Goal: Task Accomplishment & Management: Use online tool/utility

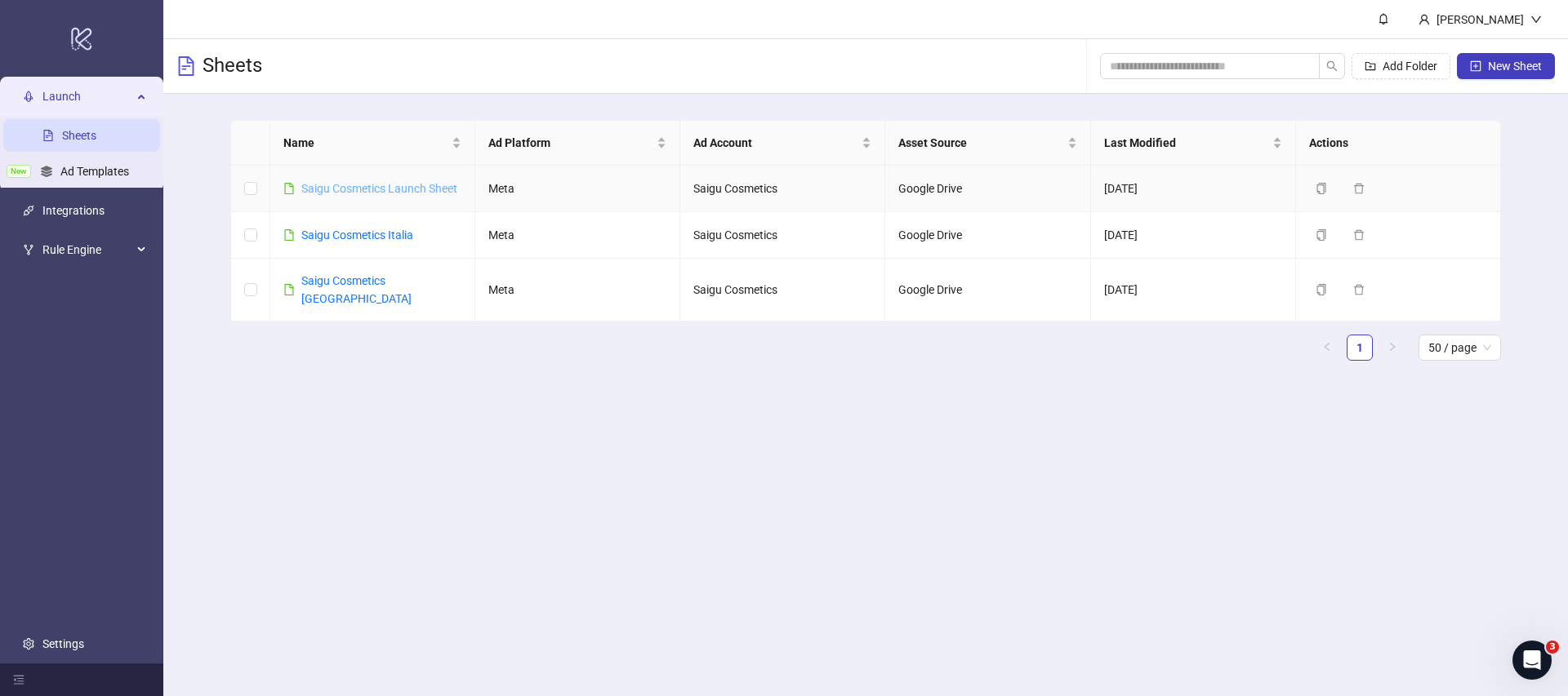
click at [426, 189] on link "Saigu Cosmetics Launch Sheet" at bounding box center [379, 188] width 156 height 13
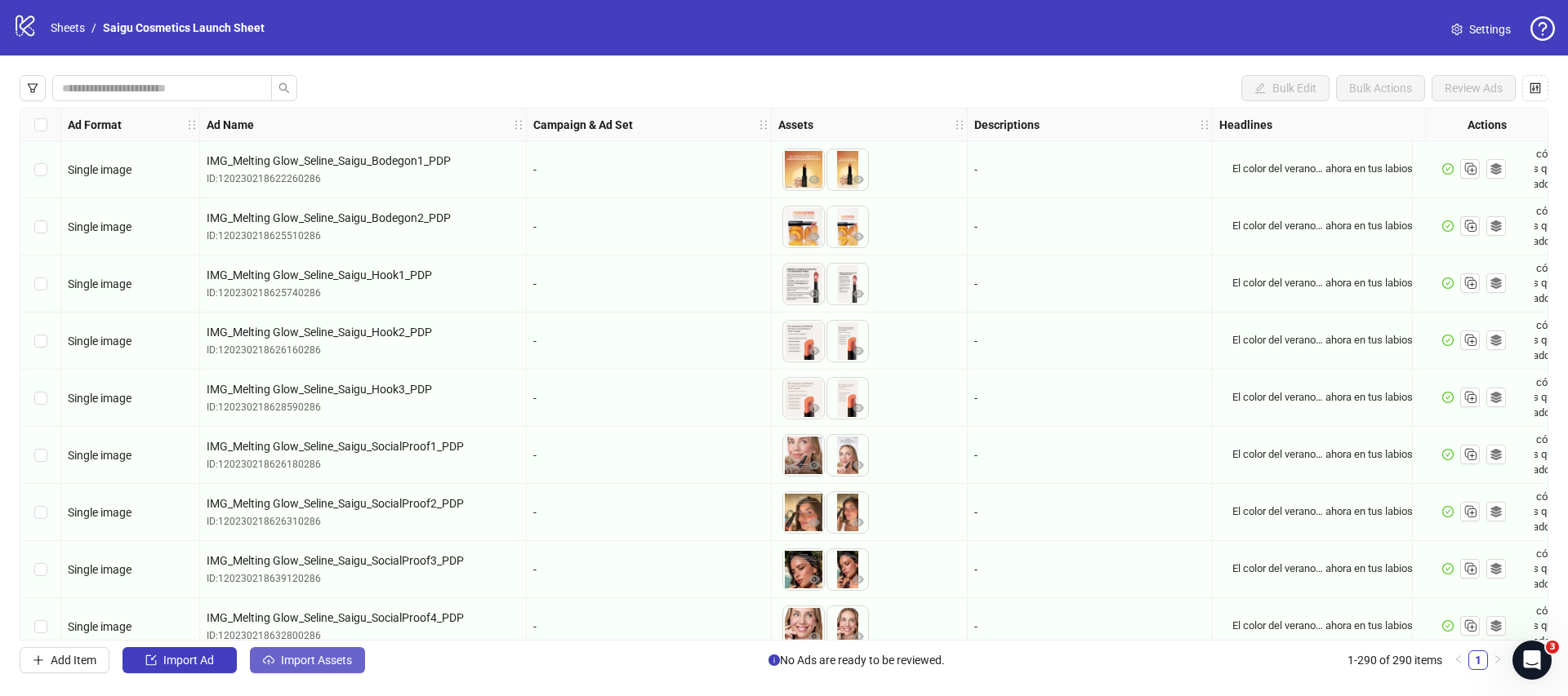
click at [333, 652] on button "Import Assets" at bounding box center [308, 660] width 116 height 26
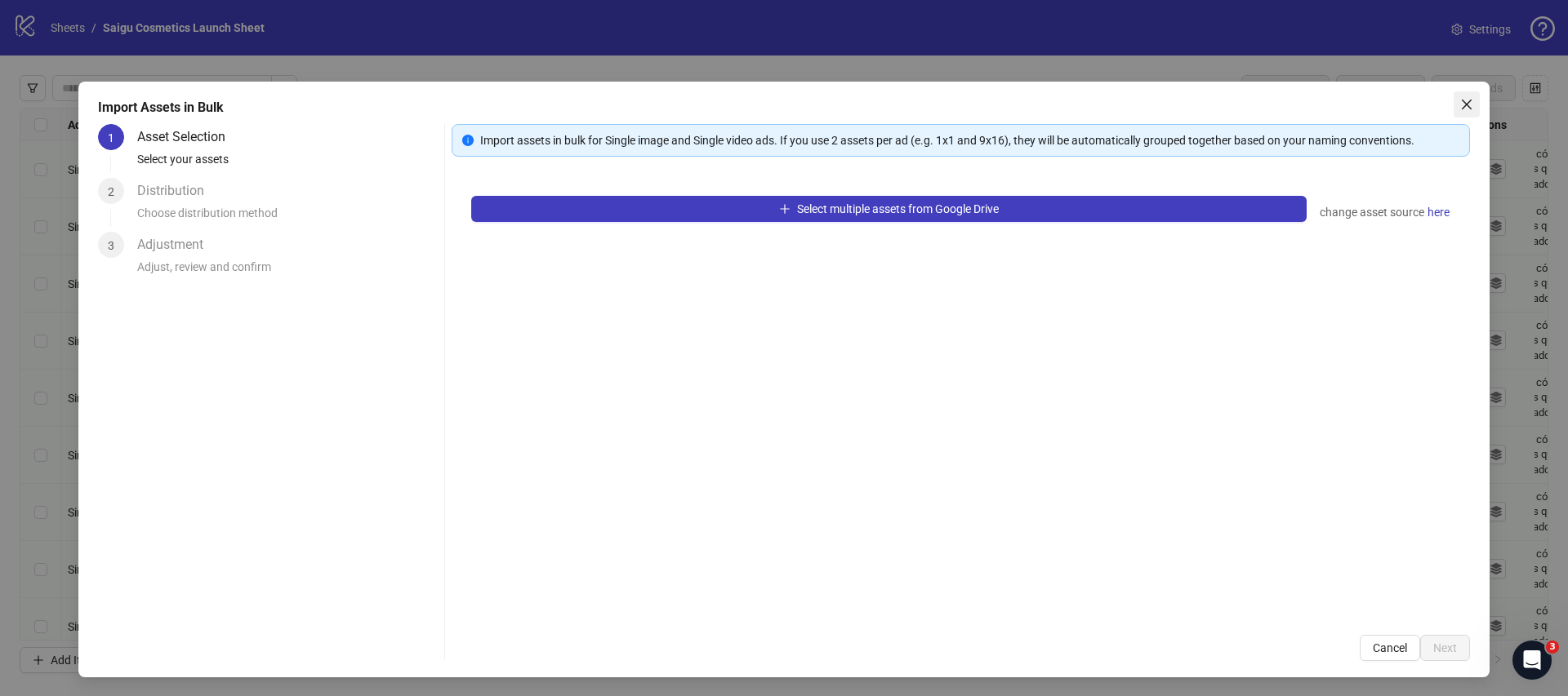
click at [1464, 100] on icon "close" at bounding box center [1466, 104] width 13 height 13
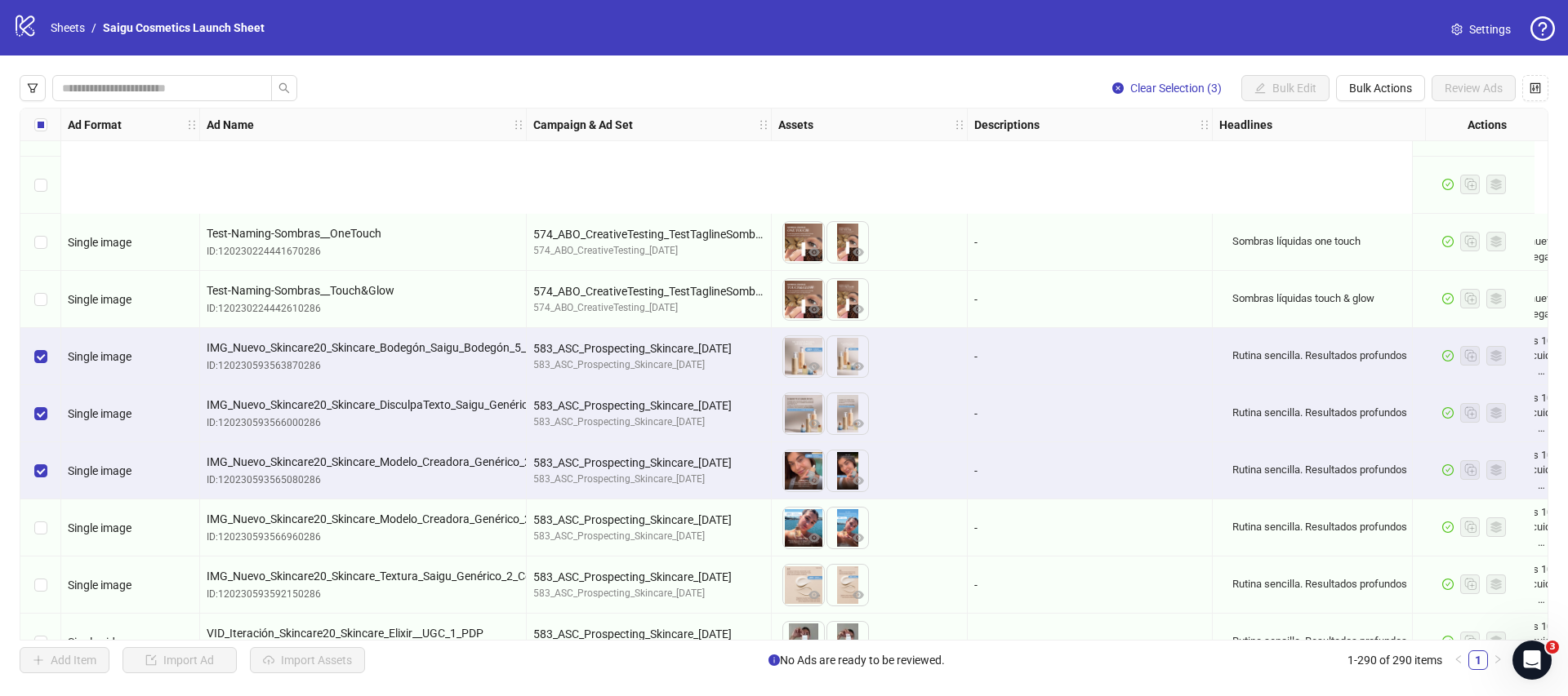
scroll to position [1010, 0]
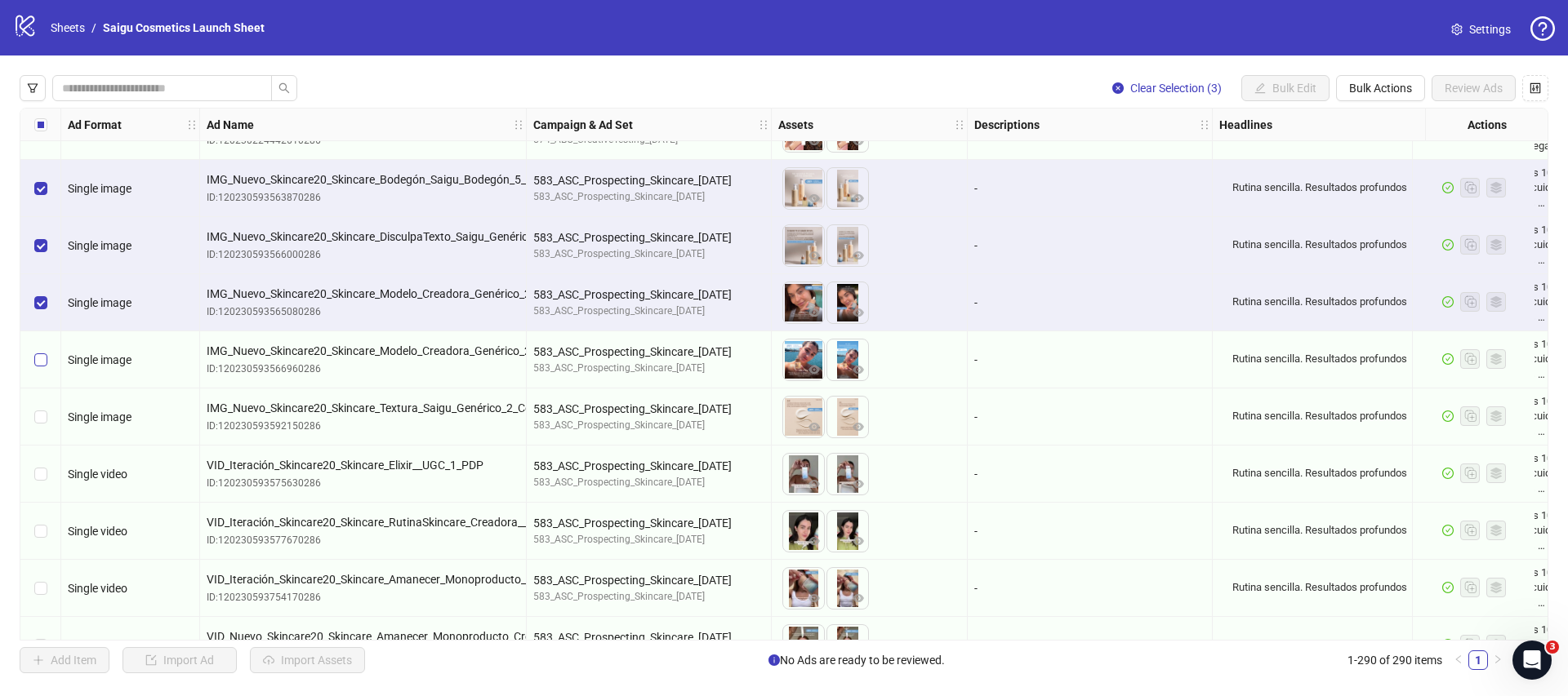
click at [44, 366] on label "Select row 22" at bounding box center [40, 360] width 13 height 18
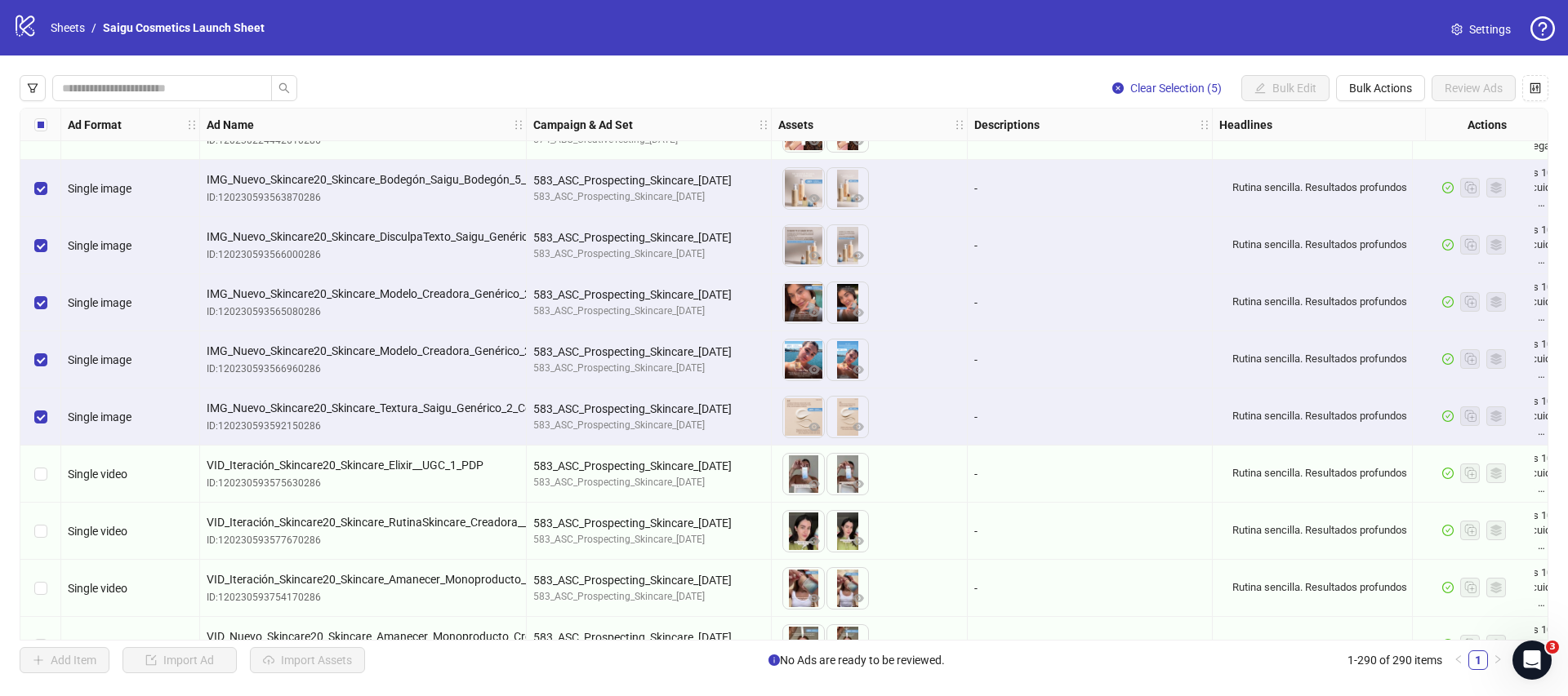
click at [44, 489] on div "Select row 24" at bounding box center [41, 474] width 41 height 57
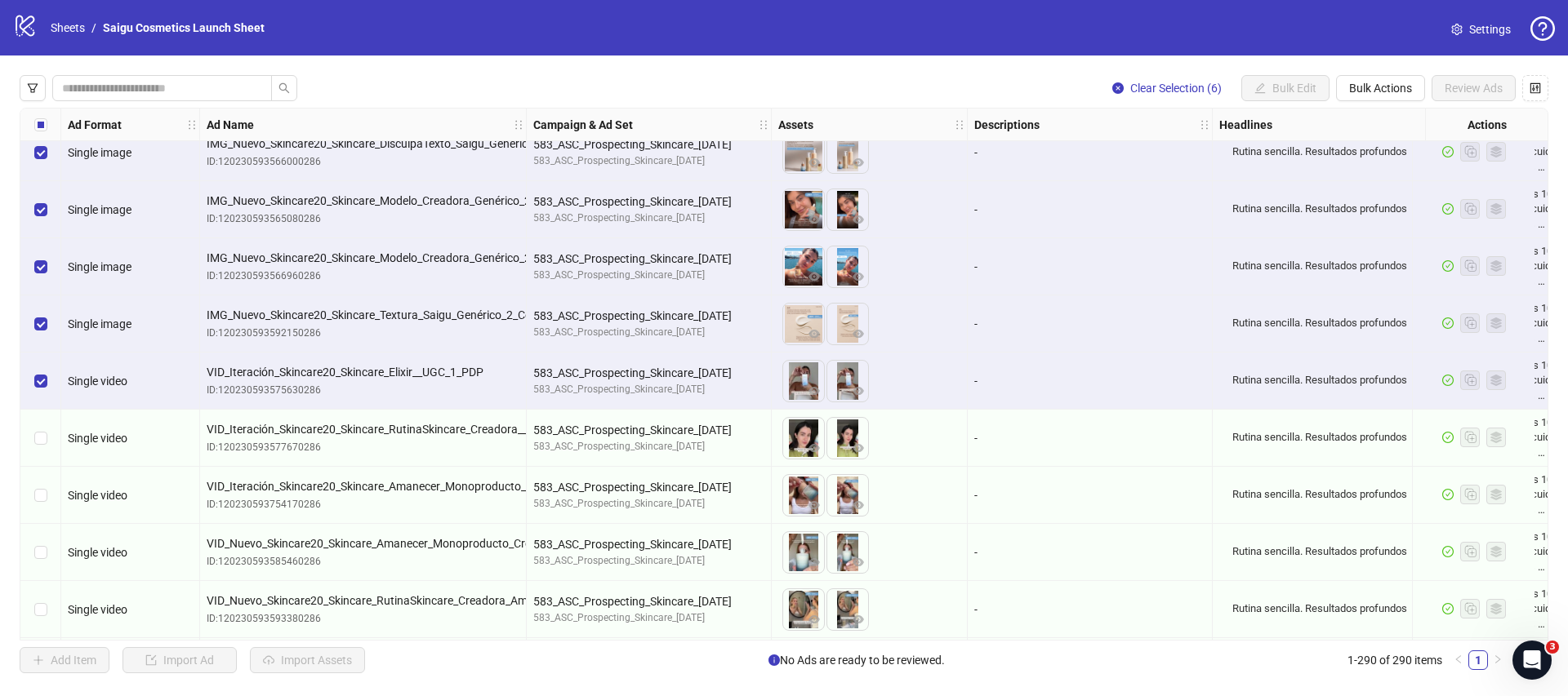
scroll to position [1129, 0]
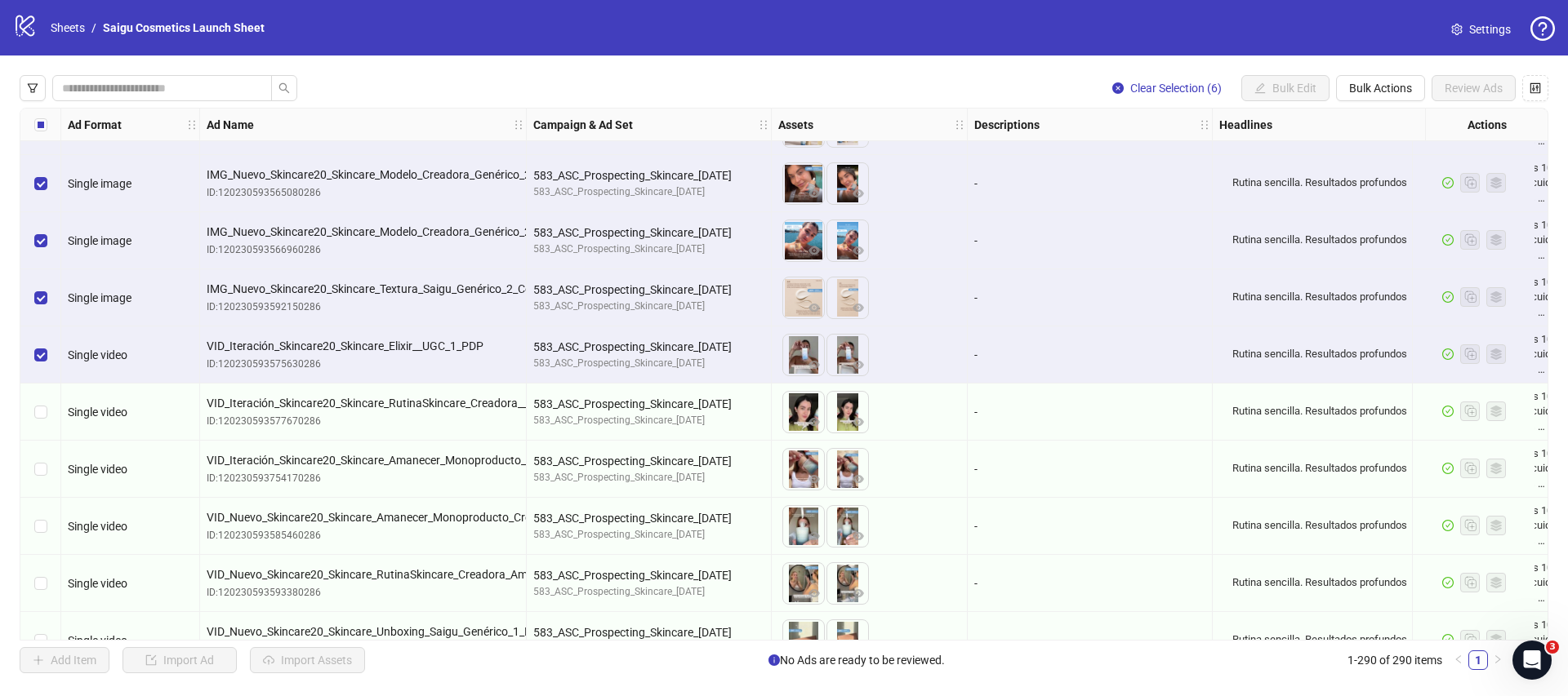
click at [50, 410] on div "Select row 25" at bounding box center [41, 412] width 41 height 57
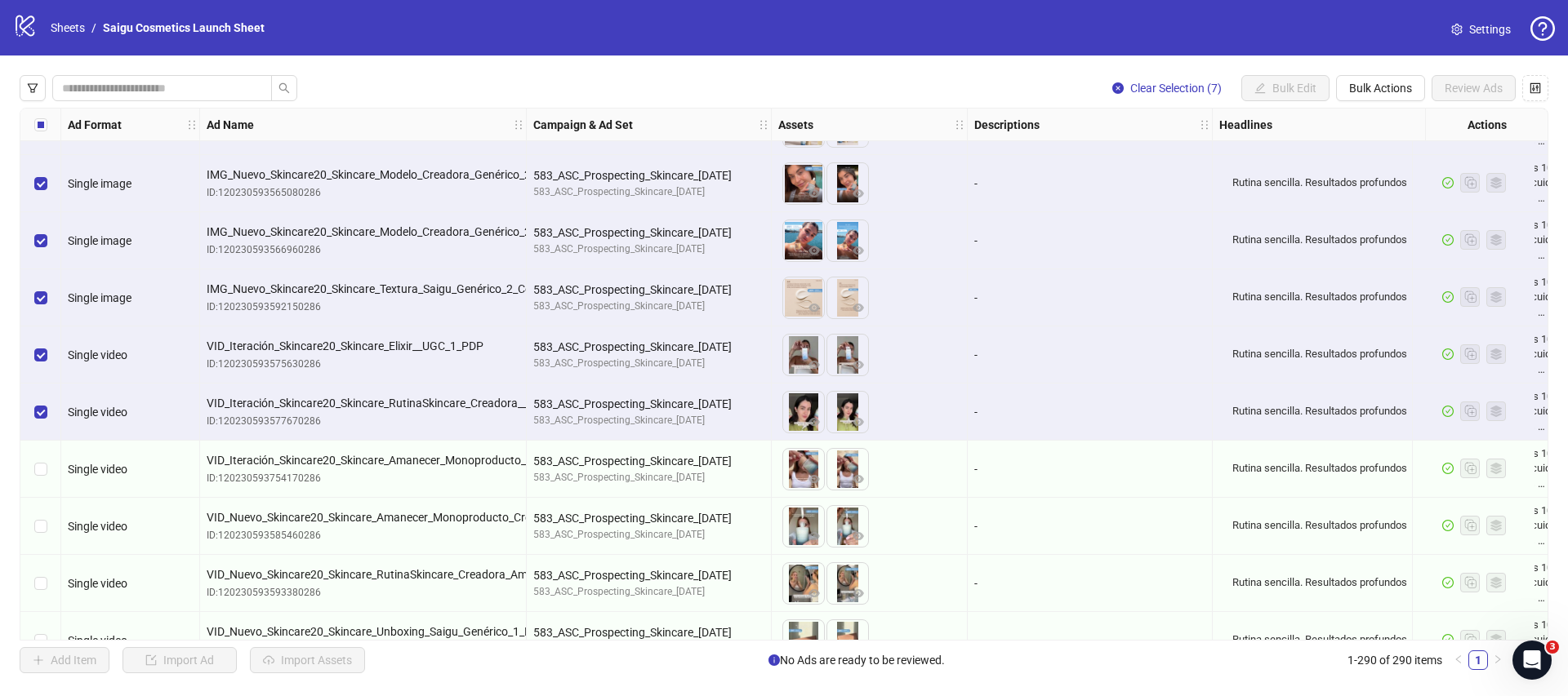
click at [56, 484] on div "Select row 26" at bounding box center [41, 469] width 41 height 57
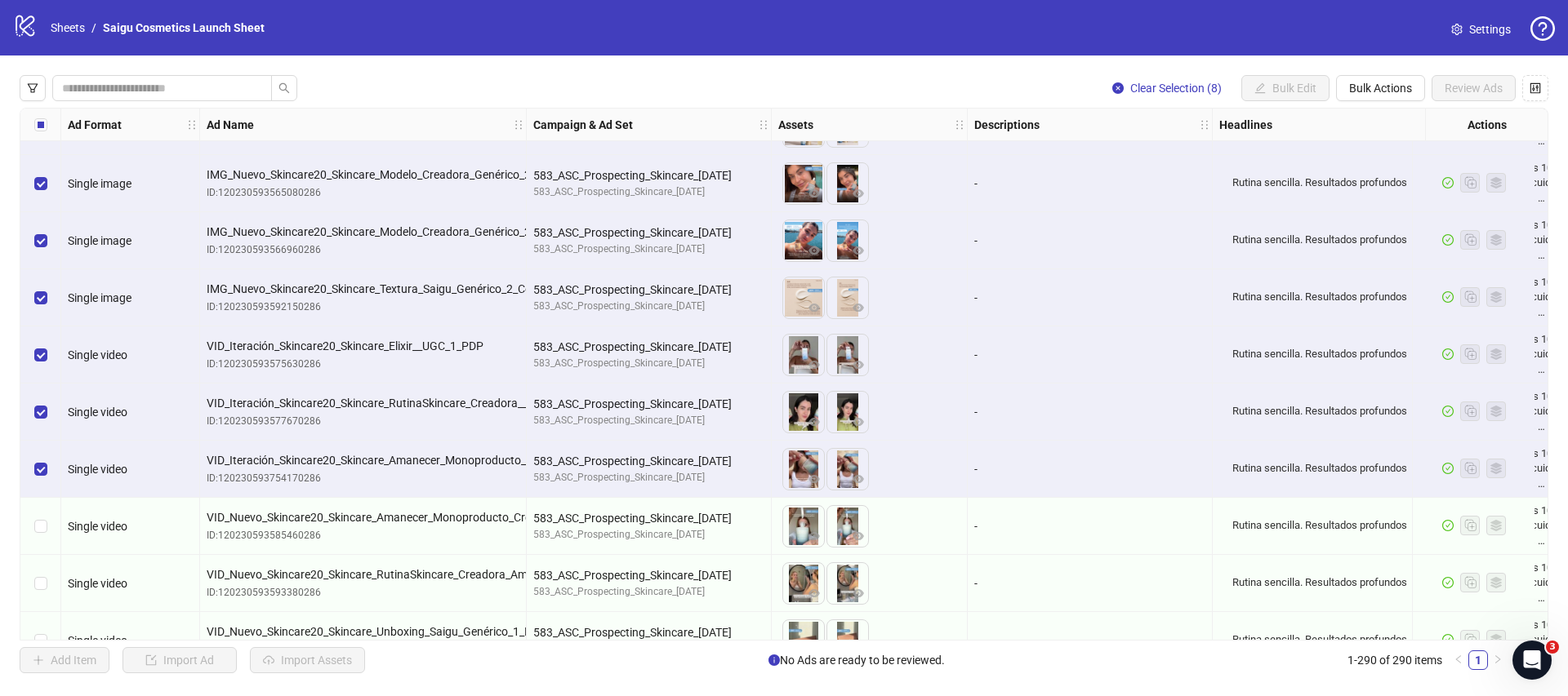
click at [50, 538] on div "Select row 27" at bounding box center [41, 527] width 41 height 57
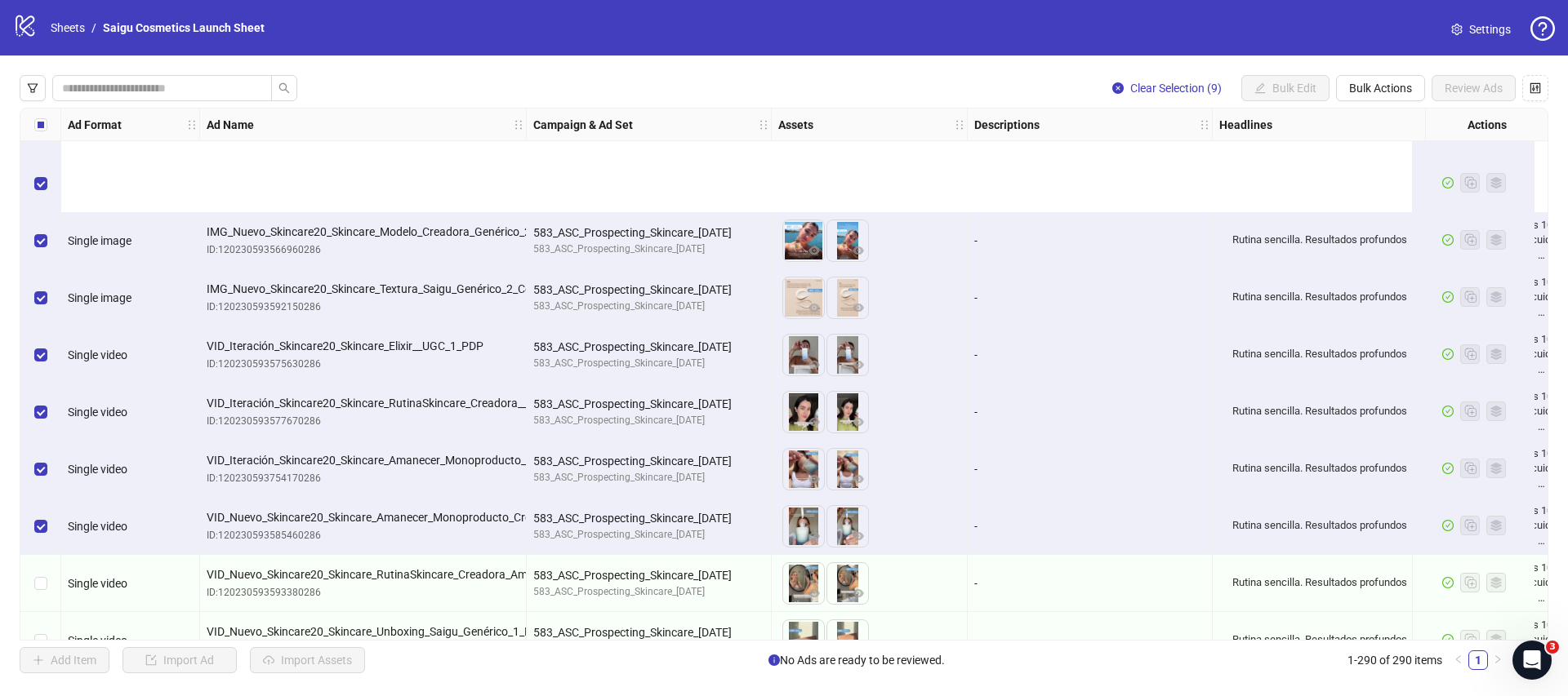
scroll to position [1325, 0]
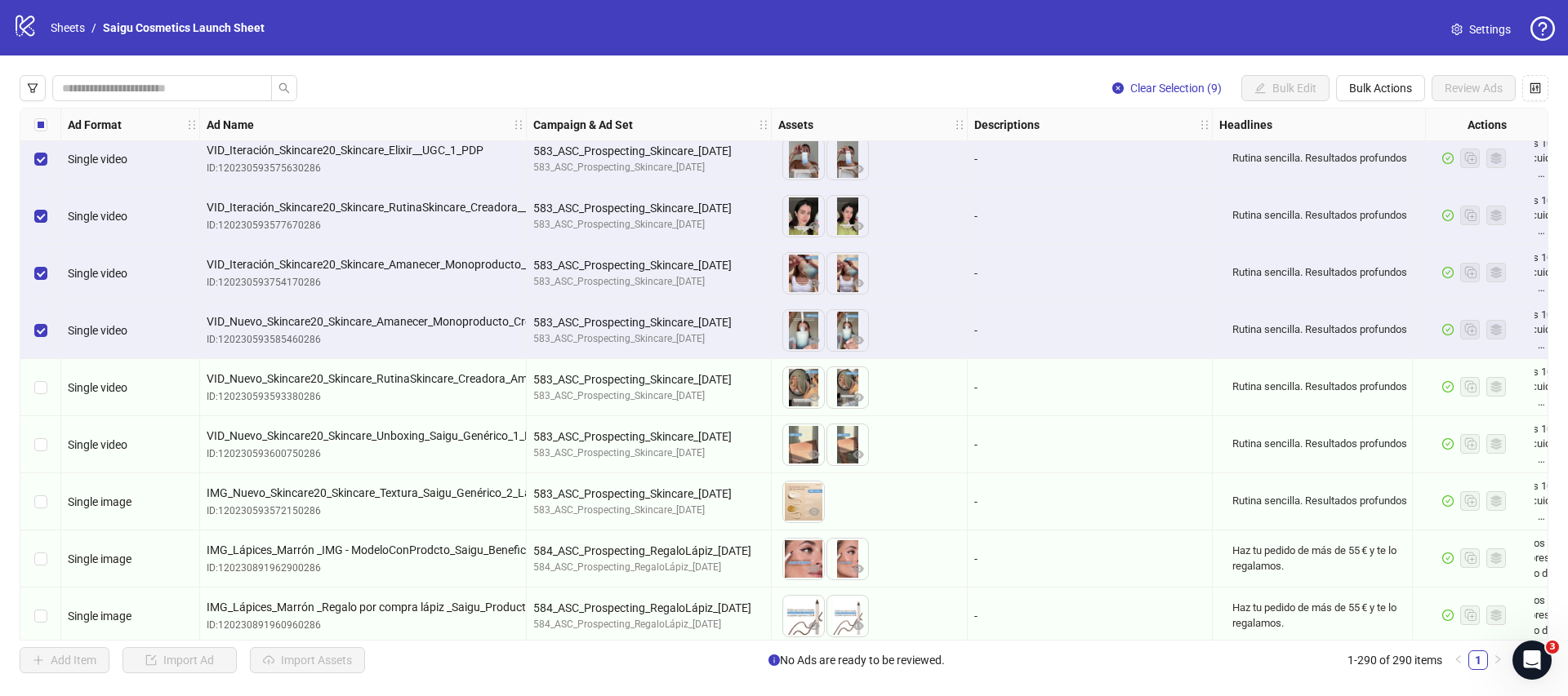
click at [63, 388] on div "Ad Format Ad Name Campaign & Ad Set Assets Descriptions Headlines Primary Texts…" at bounding box center [784, 374] width 1529 height 534
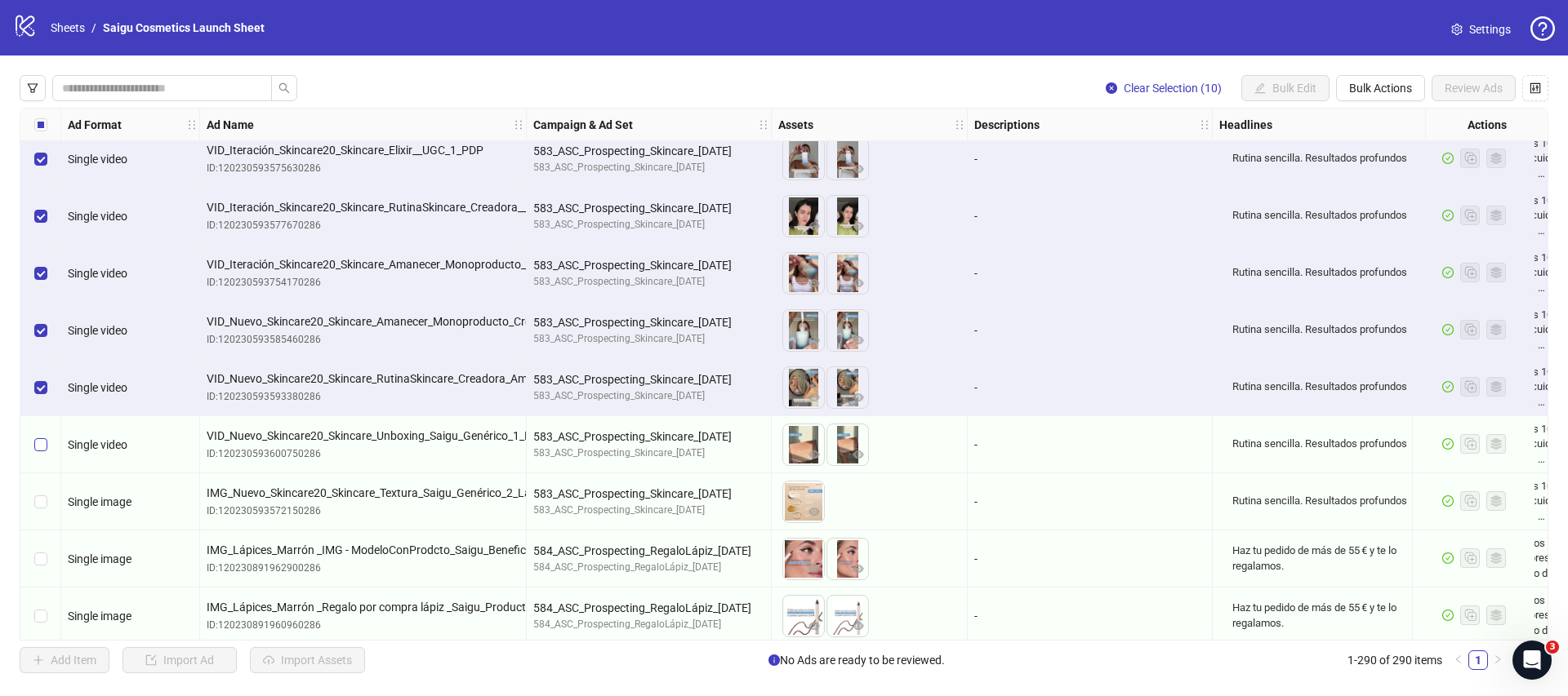
click at [43, 451] on label "Select row 29" at bounding box center [40, 444] width 13 height 18
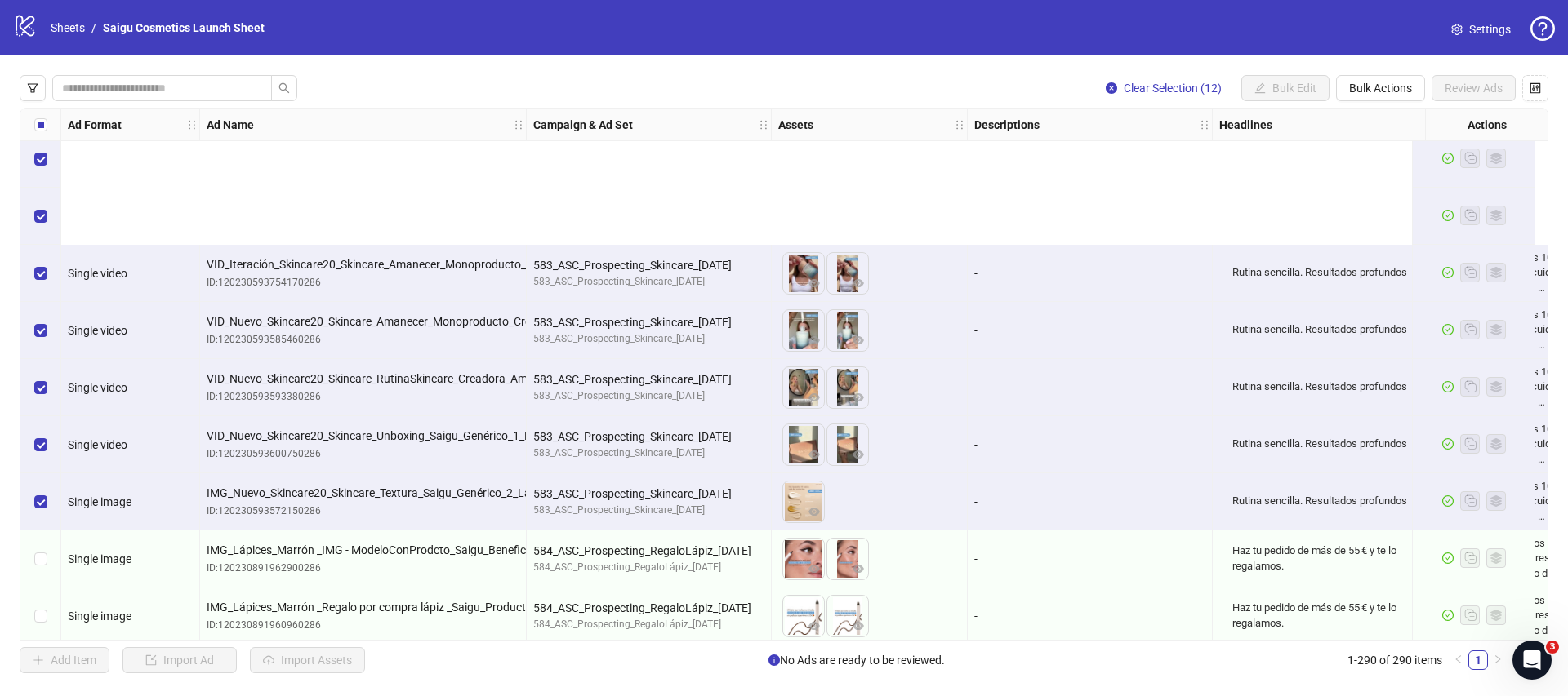
scroll to position [1580, 0]
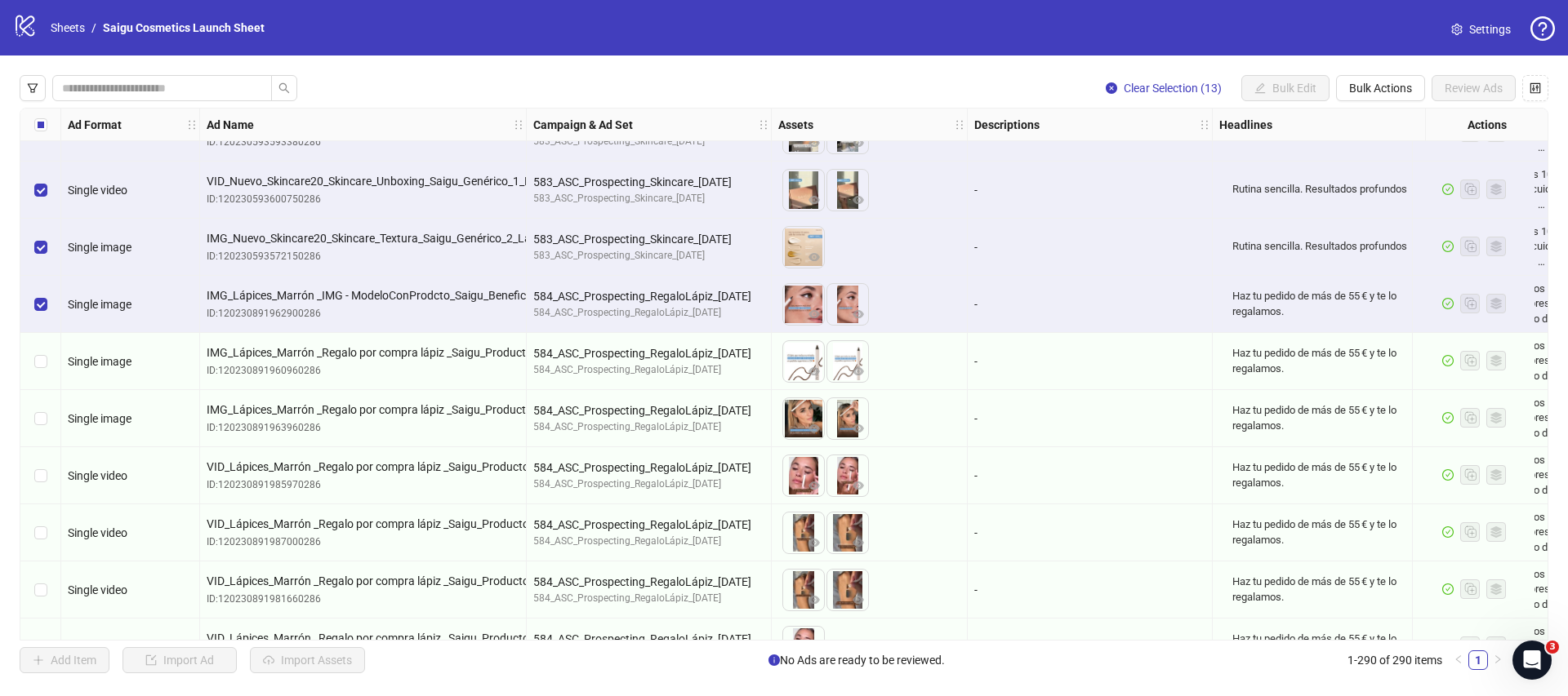
click at [47, 377] on div "Select row 32" at bounding box center [41, 361] width 41 height 57
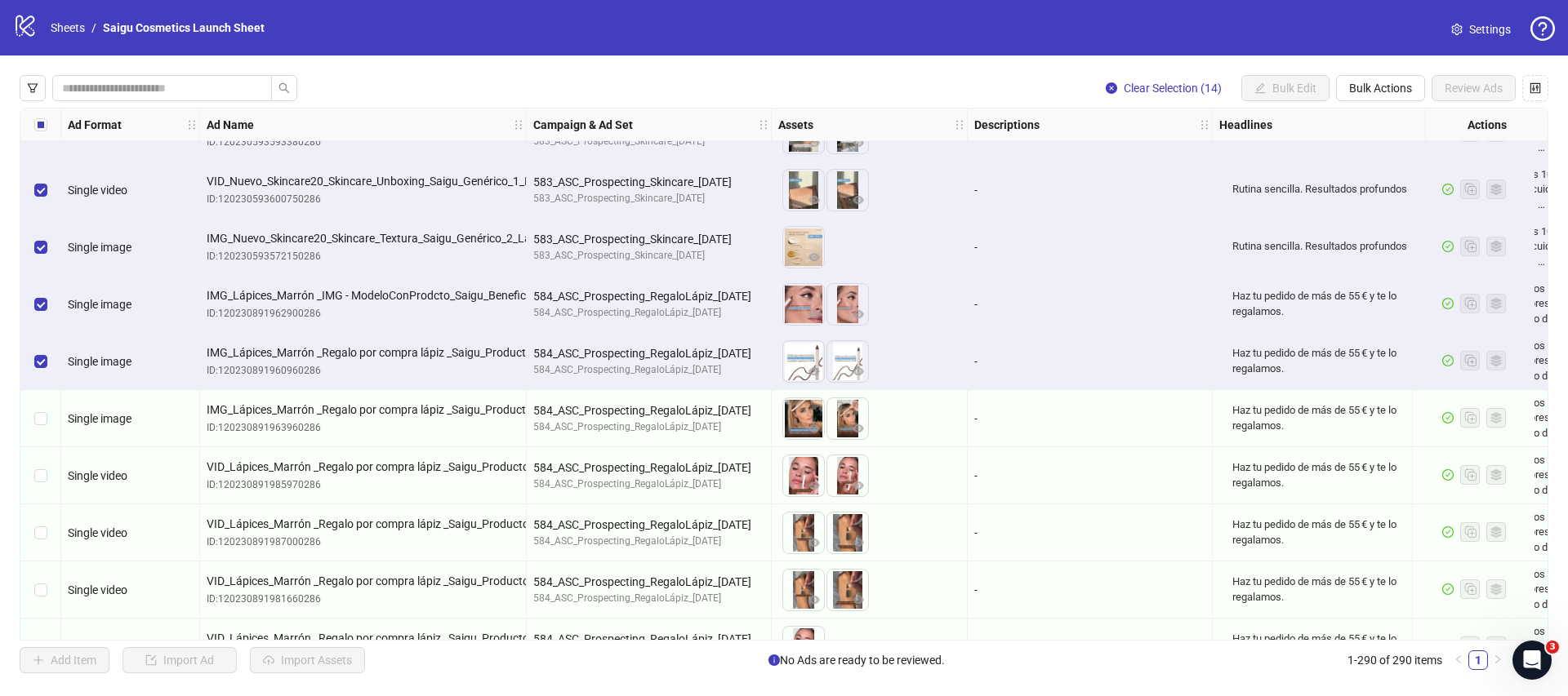
click at [46, 376] on div "Select row 32" at bounding box center [41, 361] width 41 height 57
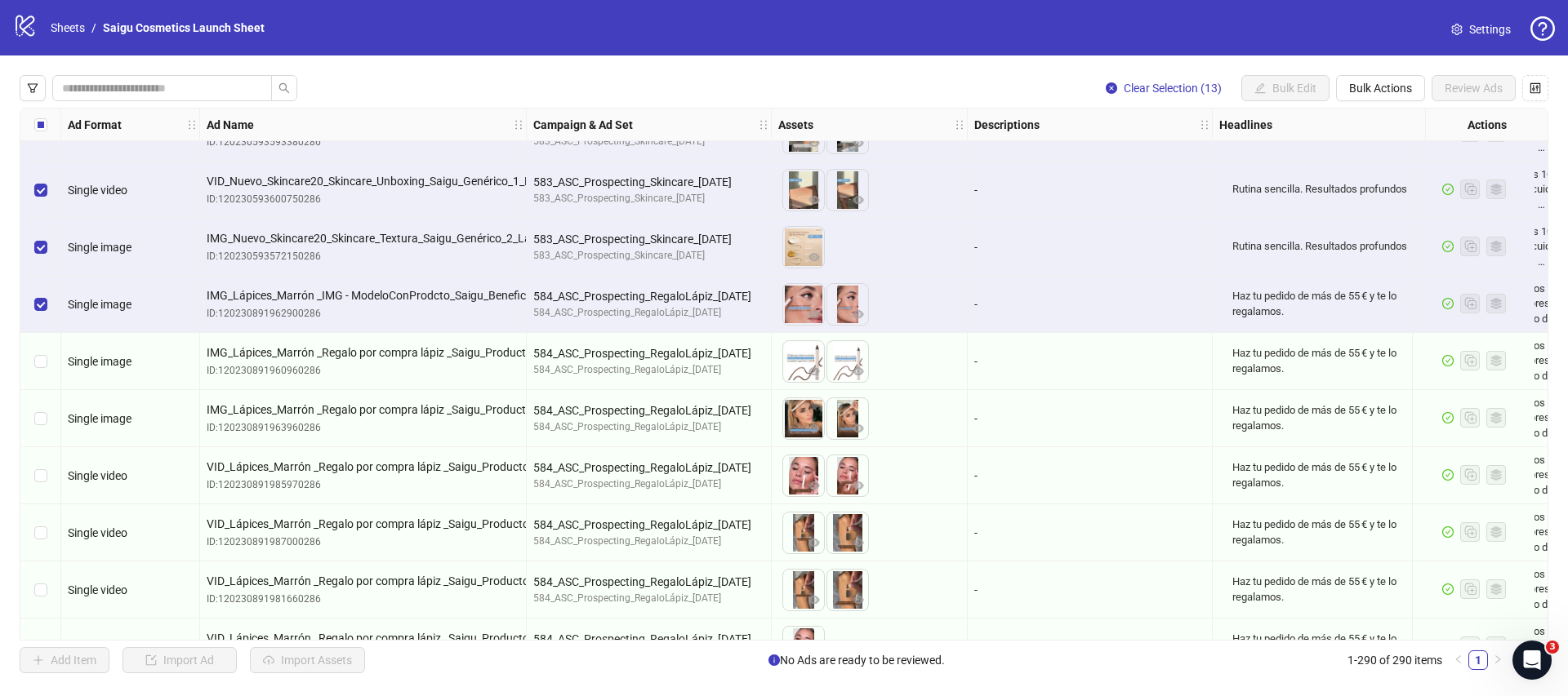
click at [50, 312] on div "Select row 31" at bounding box center [41, 304] width 41 height 57
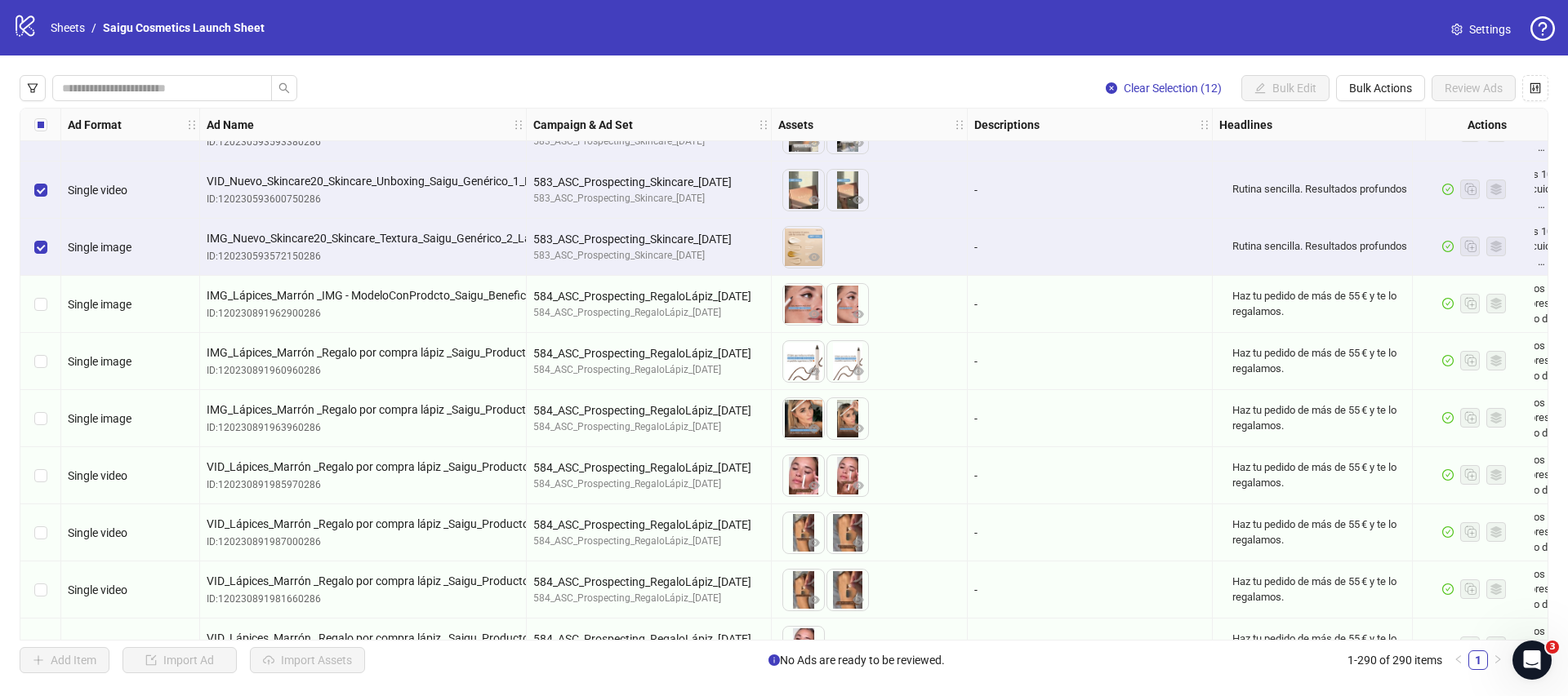
click at [48, 425] on div "Select row 33" at bounding box center [41, 419] width 41 height 57
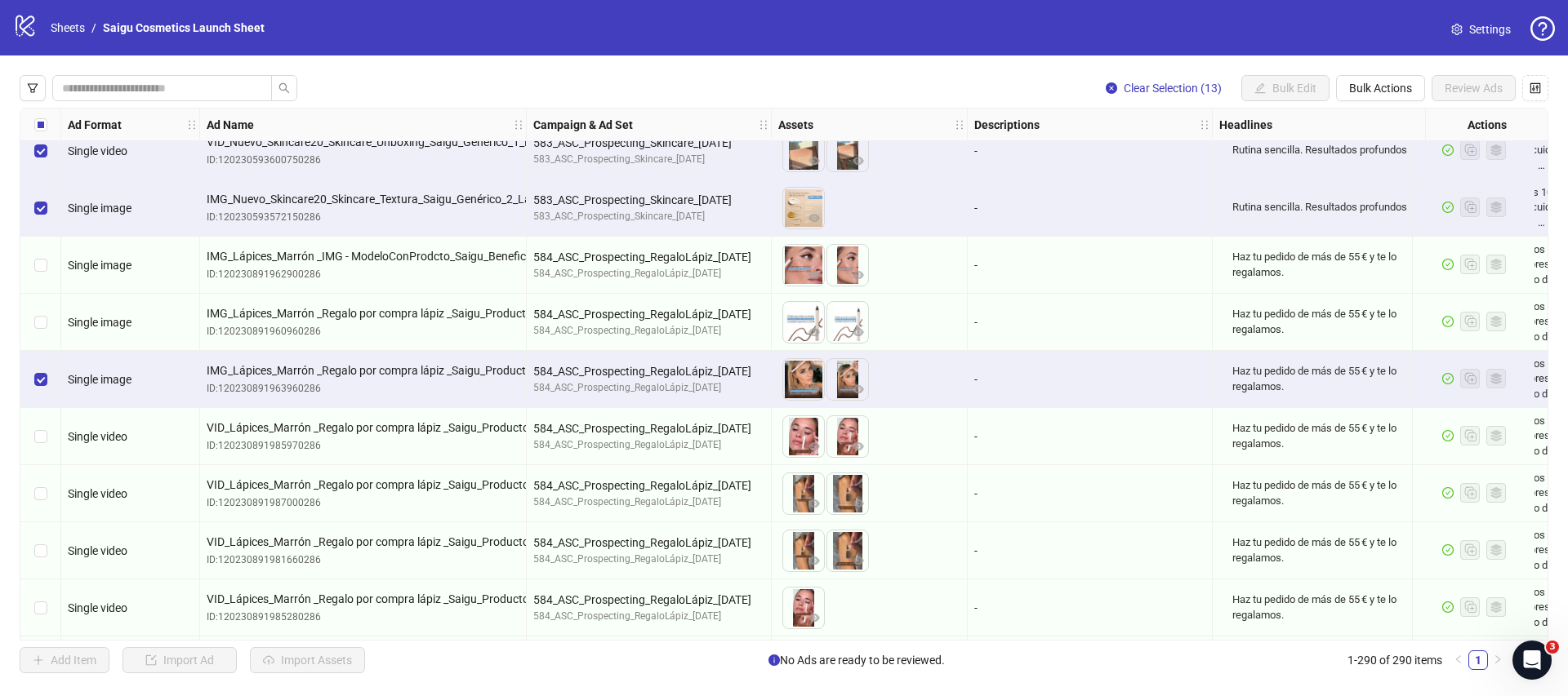
scroll to position [1652, 0]
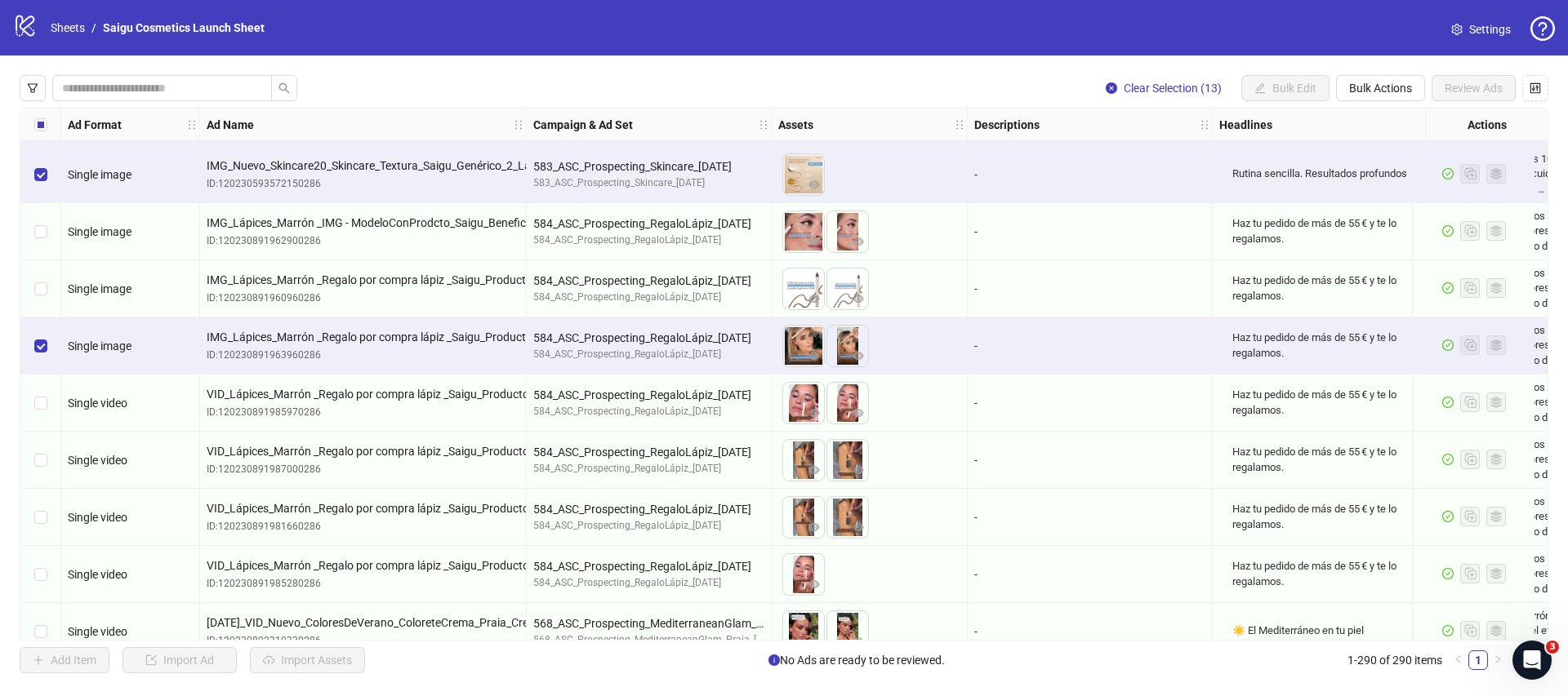
click at [48, 400] on div "Select row 34" at bounding box center [41, 403] width 41 height 57
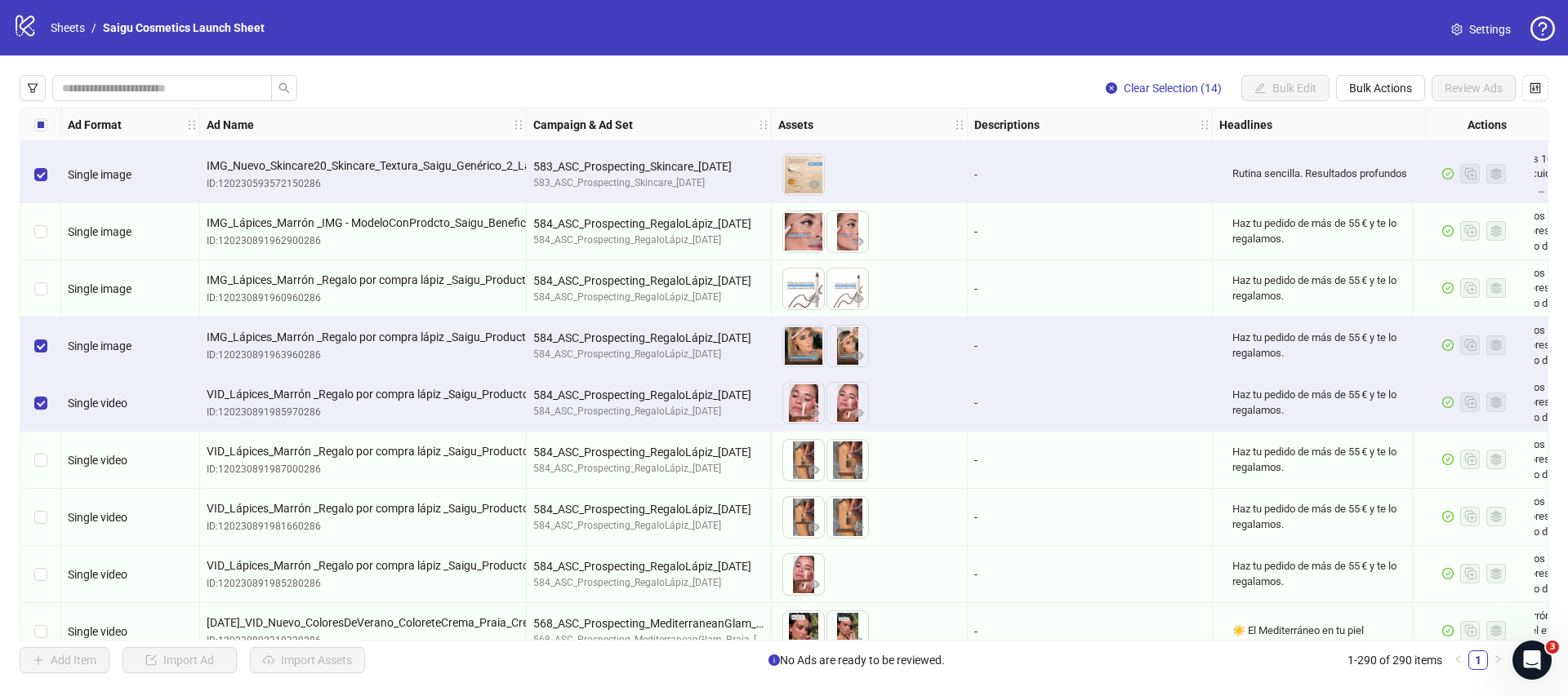
click at [48, 400] on div "Select row 34" at bounding box center [41, 403] width 41 height 57
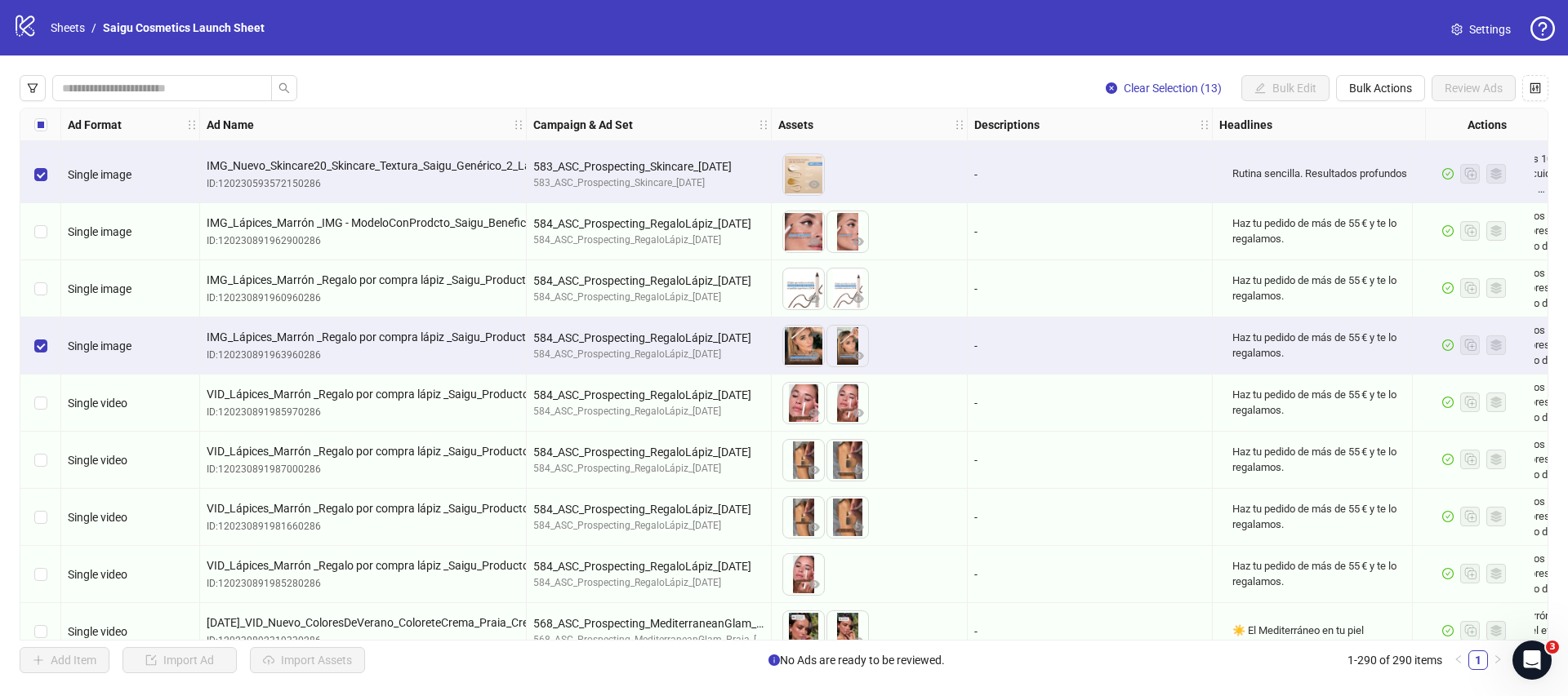
click at [48, 436] on div "Select row 35" at bounding box center [41, 460] width 41 height 57
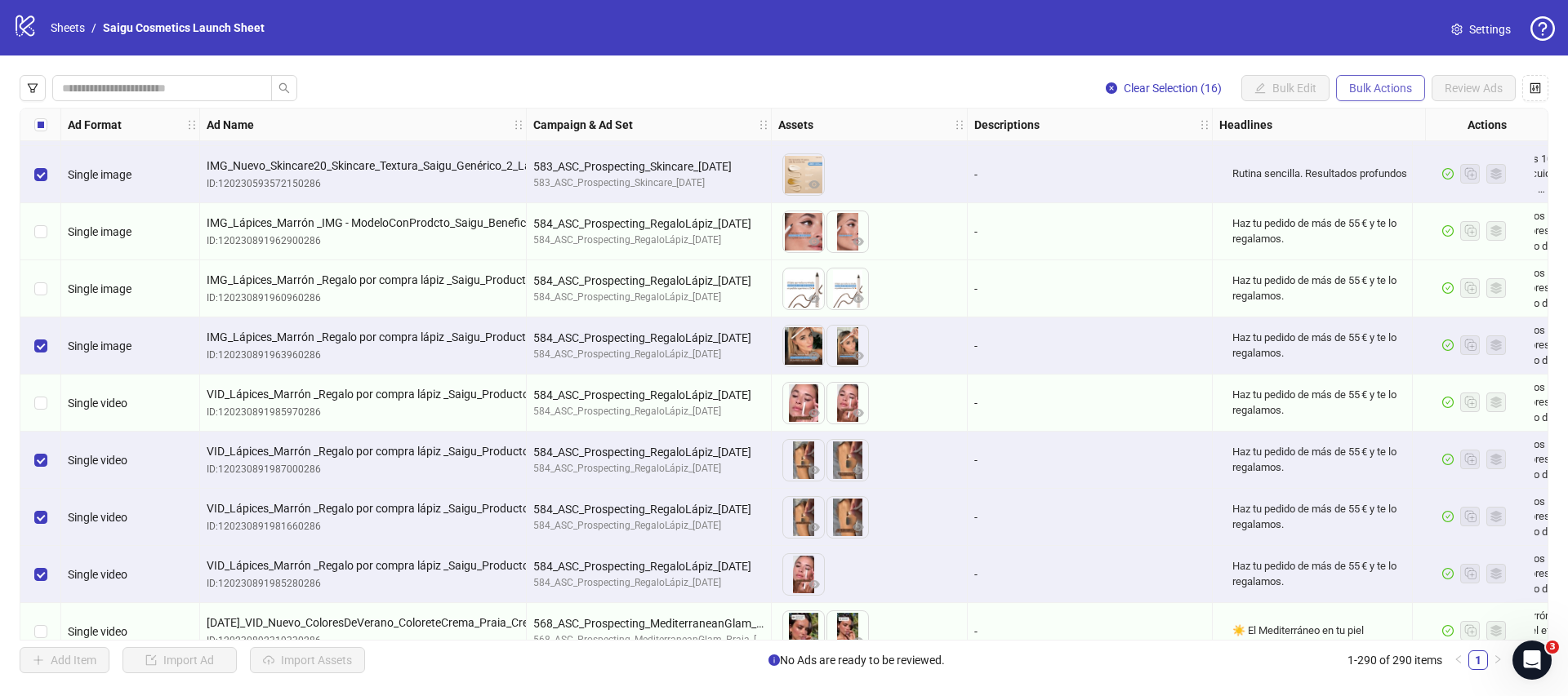
click at [1385, 96] on button "Bulk Actions" at bounding box center [1380, 88] width 89 height 26
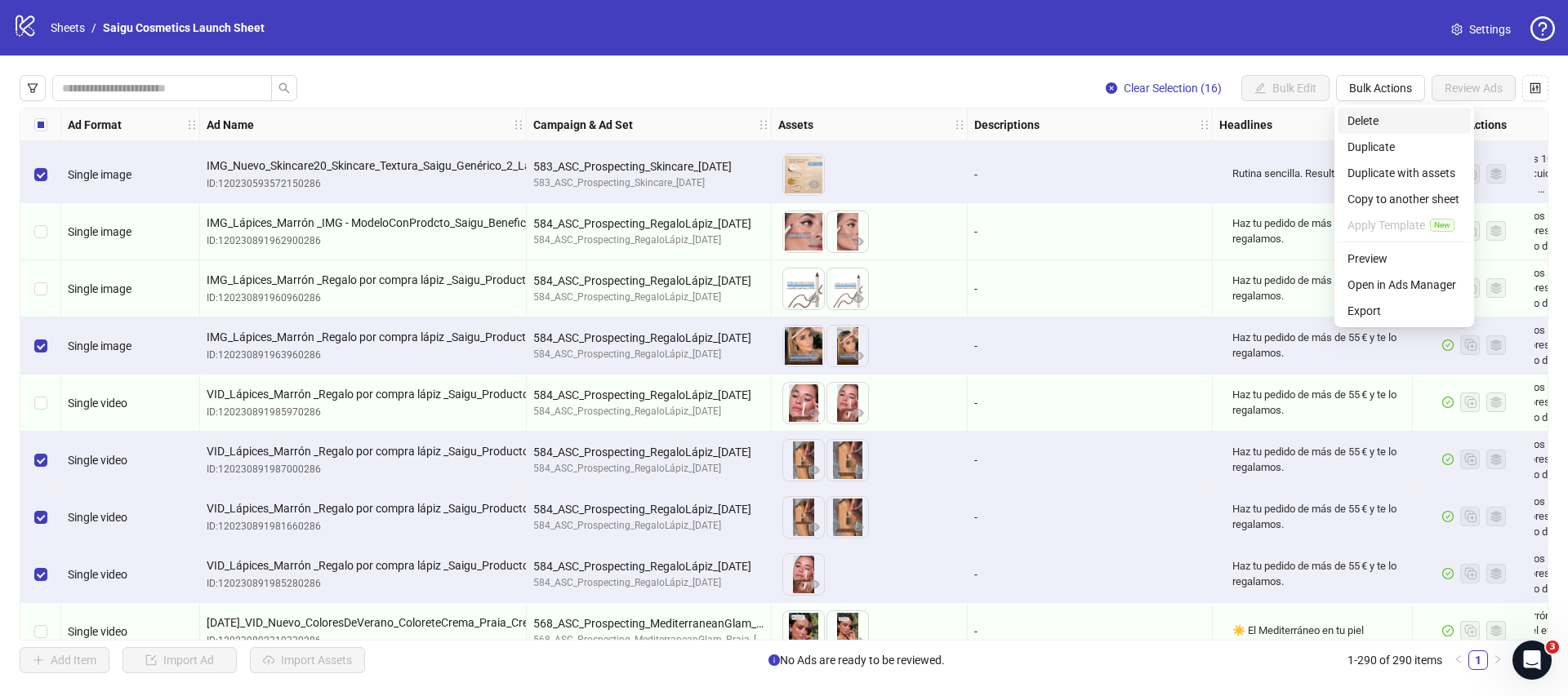
click at [1378, 122] on span "Delete" at bounding box center [1404, 120] width 114 height 18
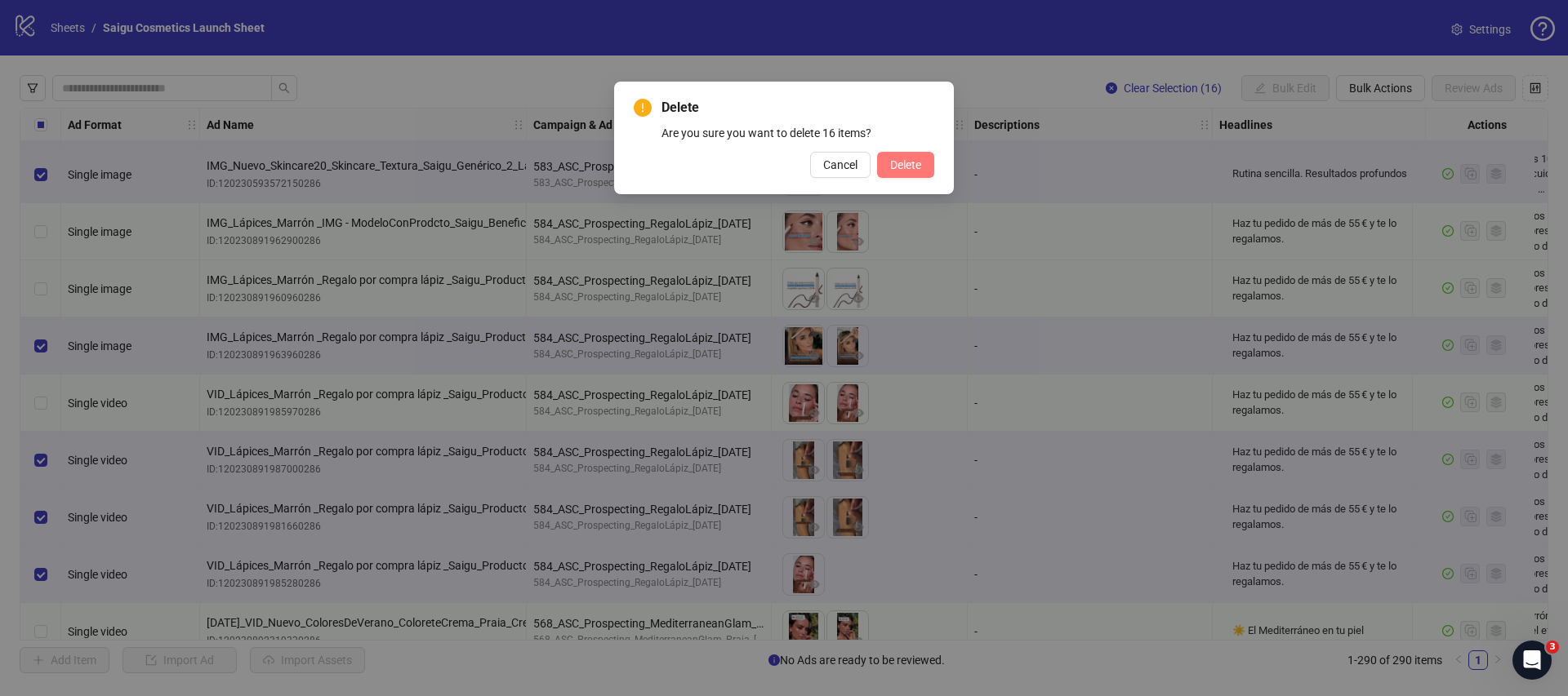
click at [908, 162] on span "Delete" at bounding box center [906, 164] width 31 height 13
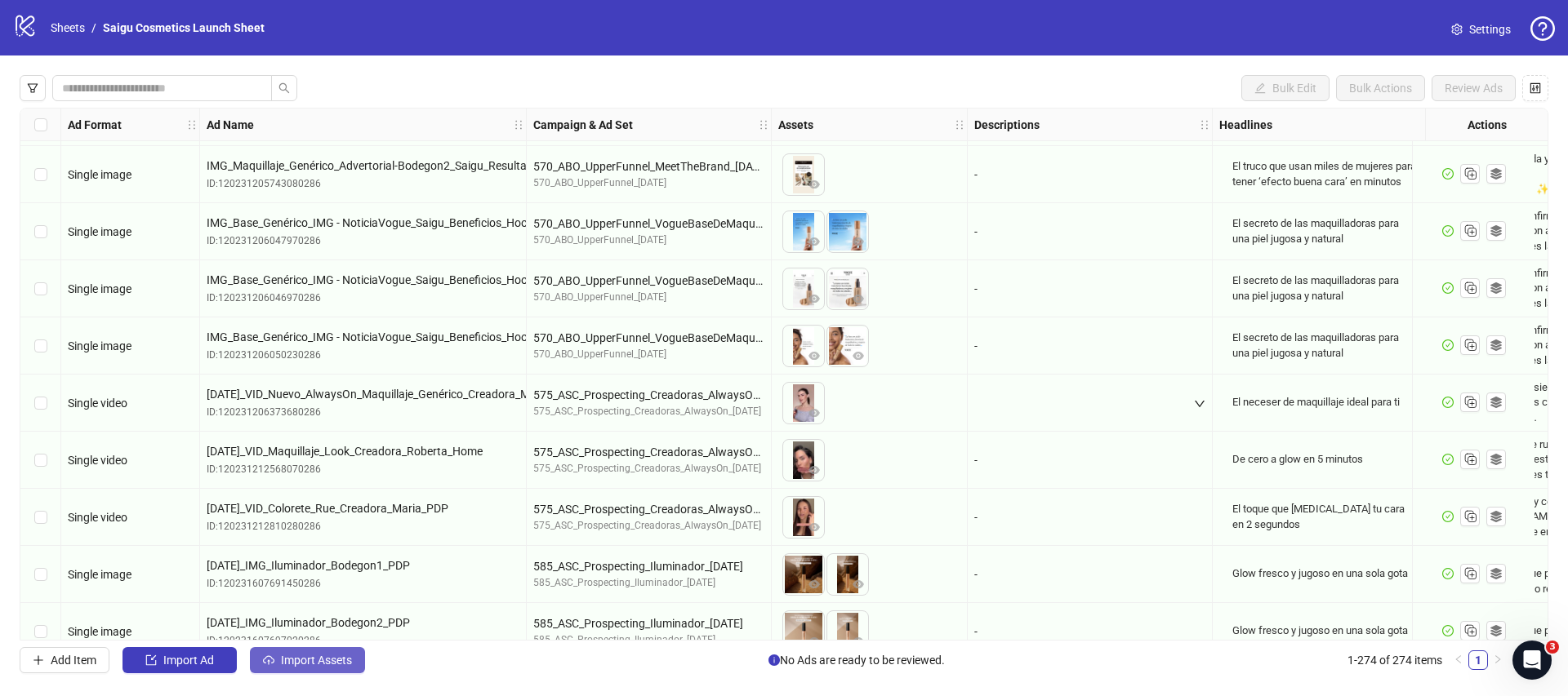
click at [342, 656] on span "Import Assets" at bounding box center [316, 660] width 71 height 13
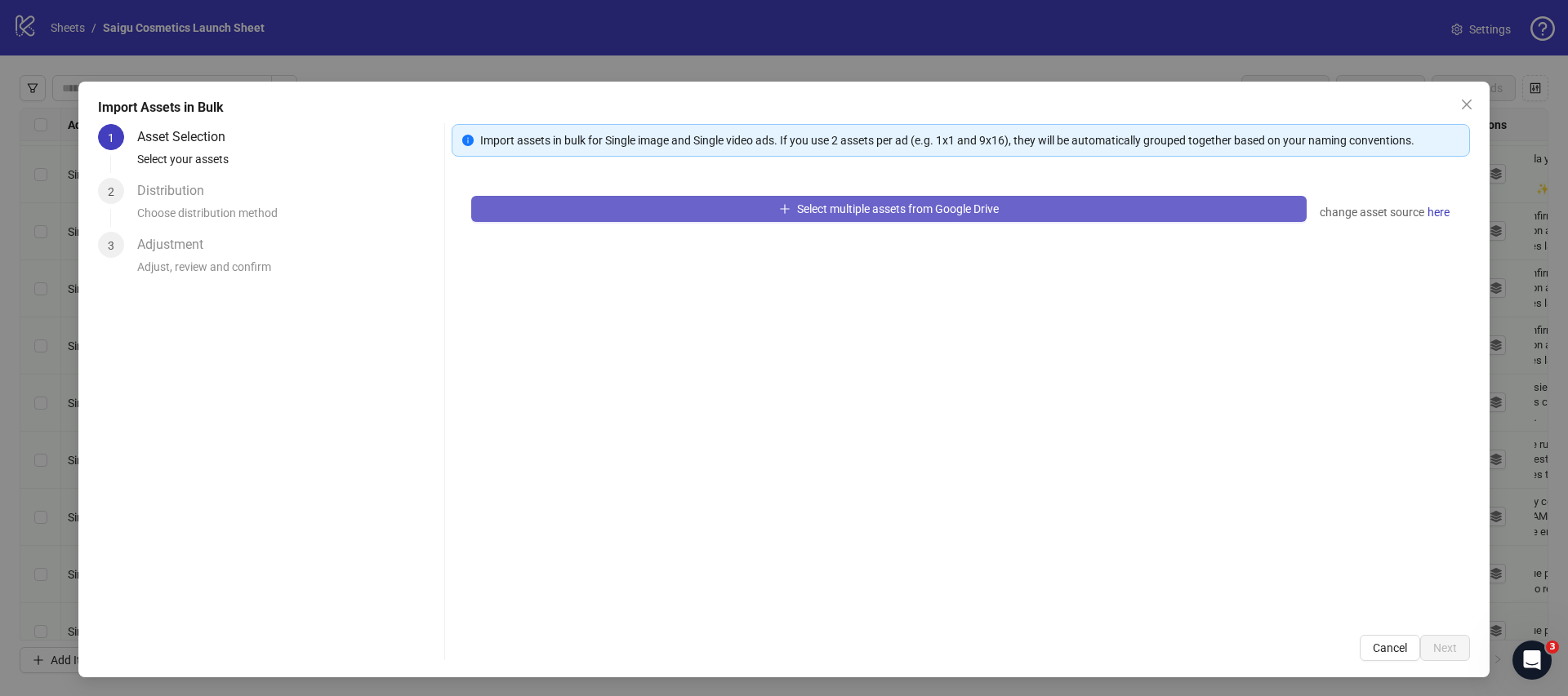
click at [669, 210] on button "Select multiple assets from Google Drive" at bounding box center [888, 209] width 835 height 26
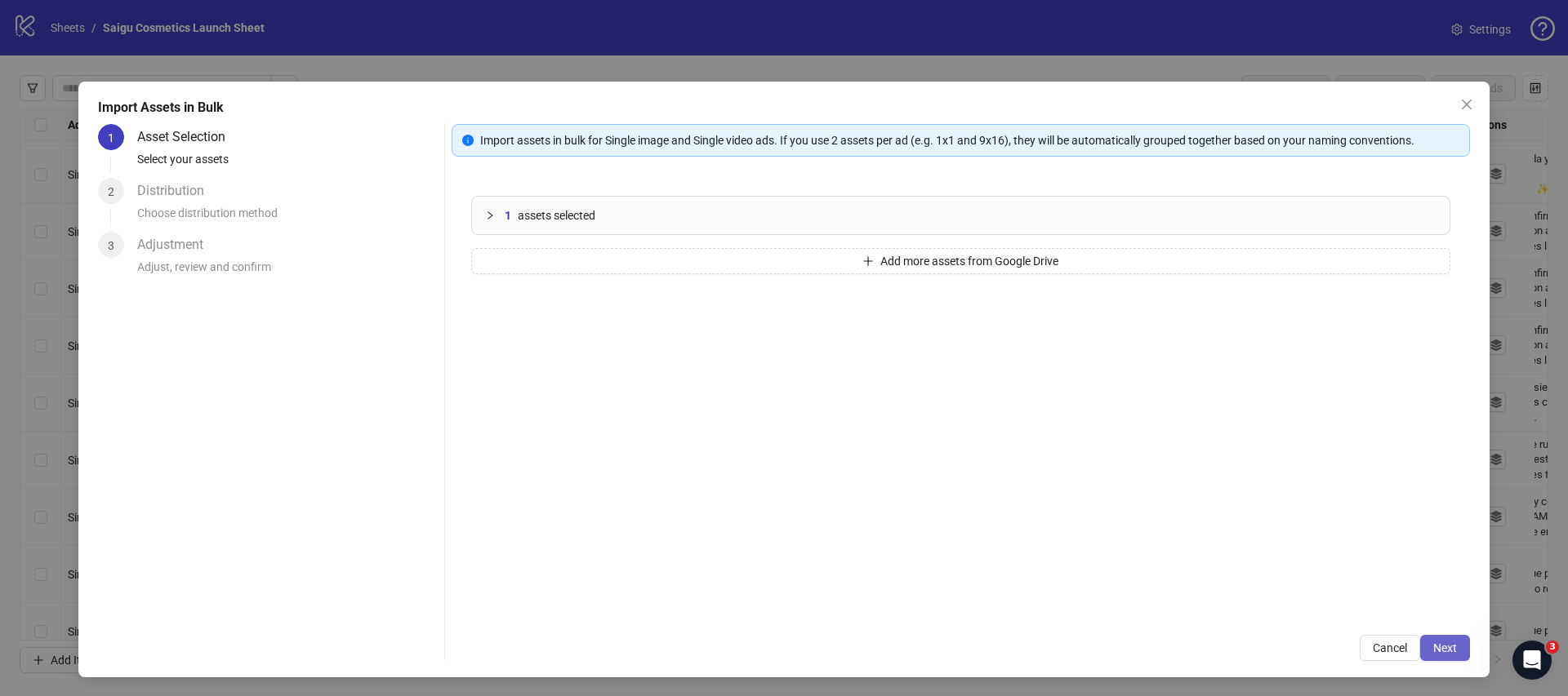
click at [1423, 647] on button "Next" at bounding box center [1445, 648] width 50 height 26
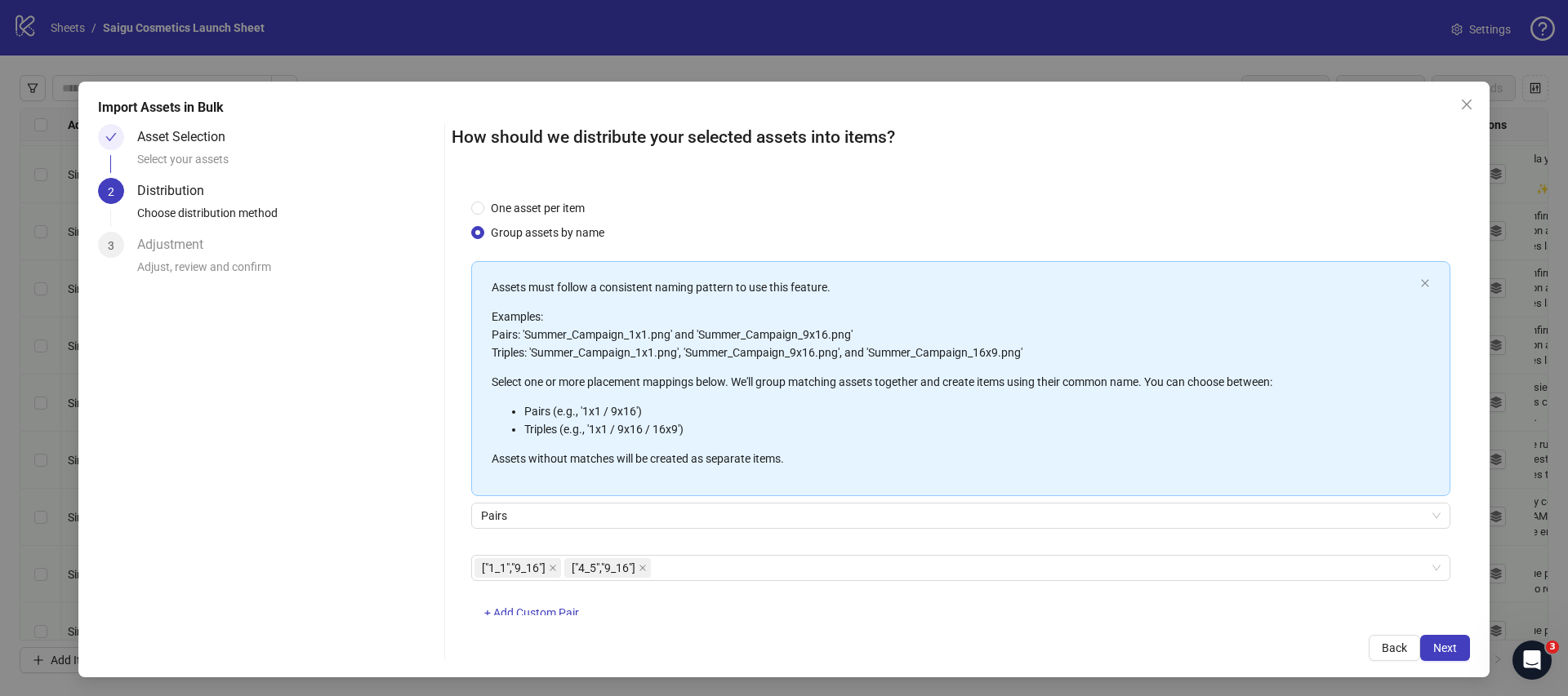
scroll to position [44, 0]
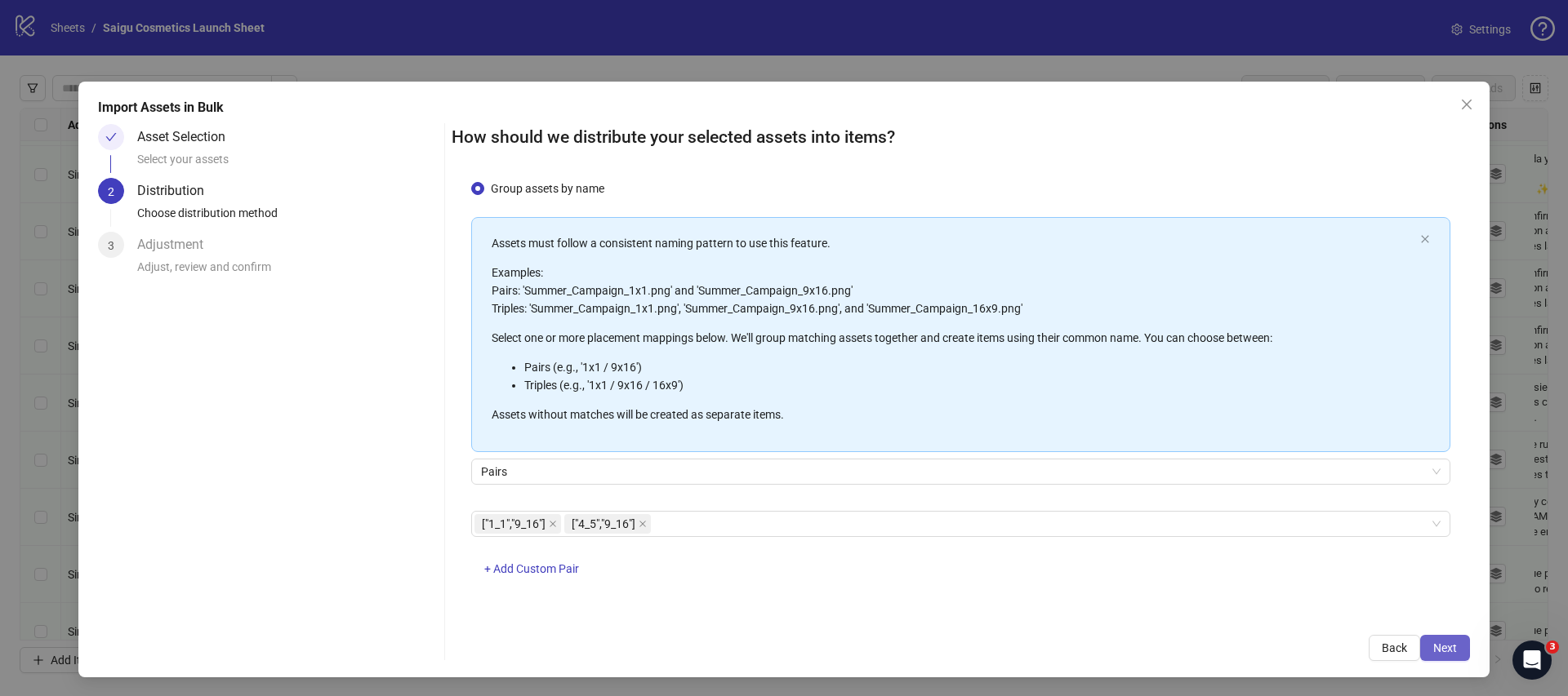
click at [1456, 651] on span "Next" at bounding box center [1446, 647] width 24 height 13
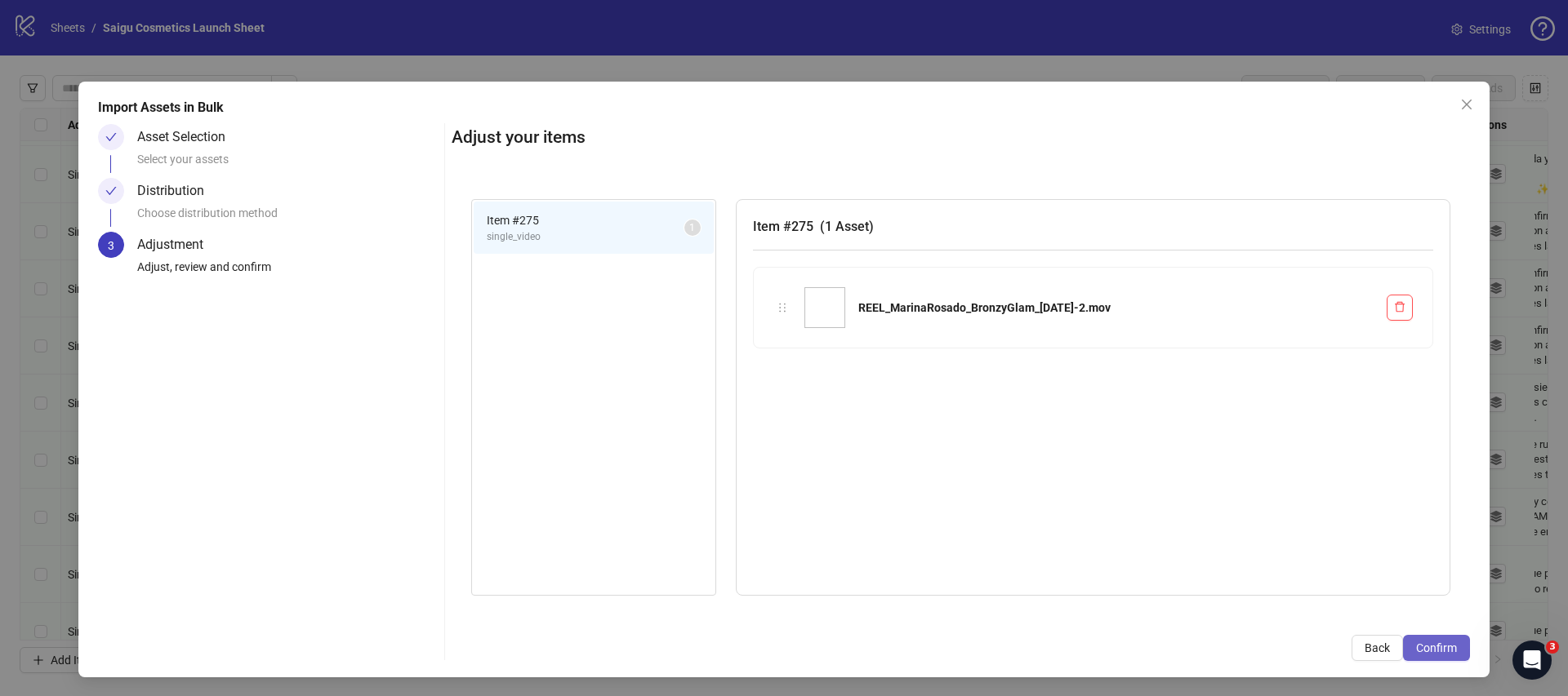
click at [1456, 651] on span "Confirm" at bounding box center [1437, 647] width 41 height 13
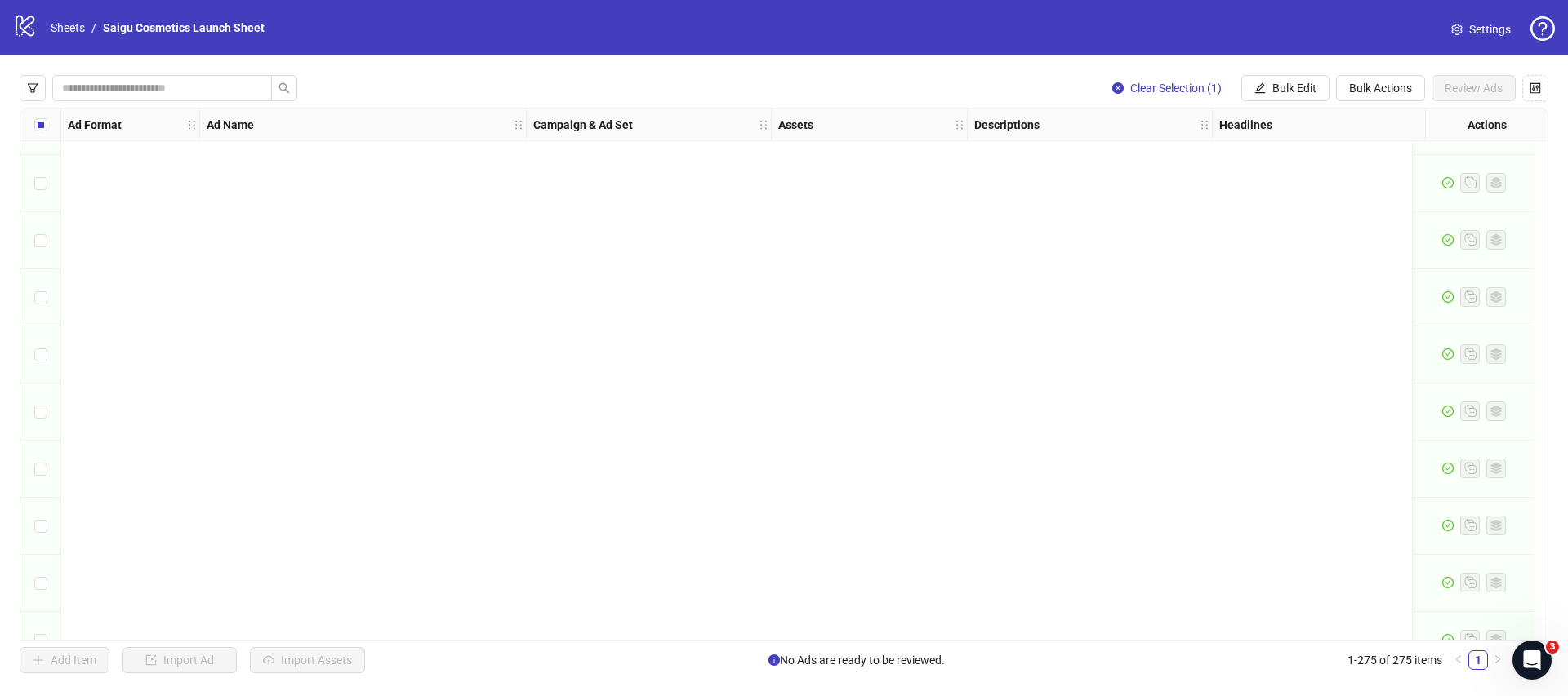
scroll to position [15223, 0]
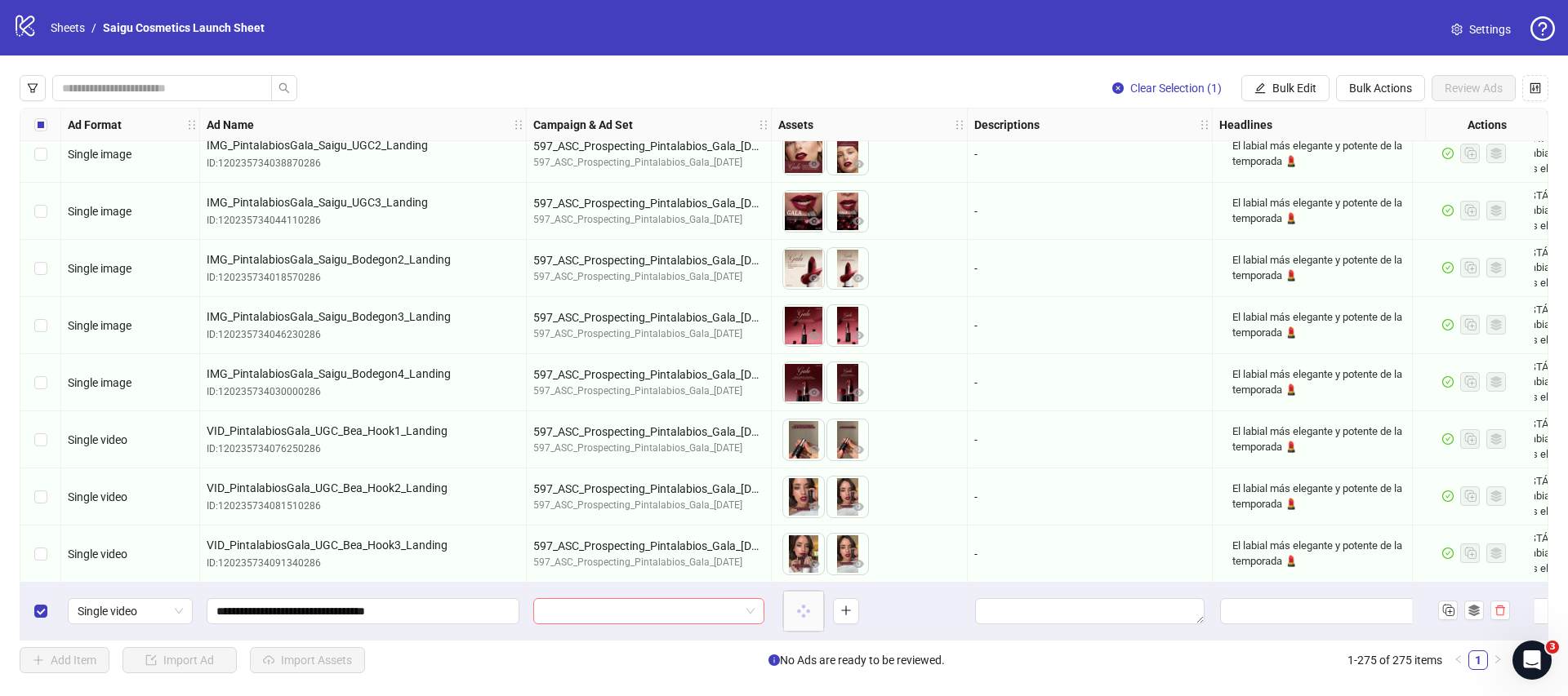
click at [678, 601] on input "search" at bounding box center [641, 611] width 197 height 24
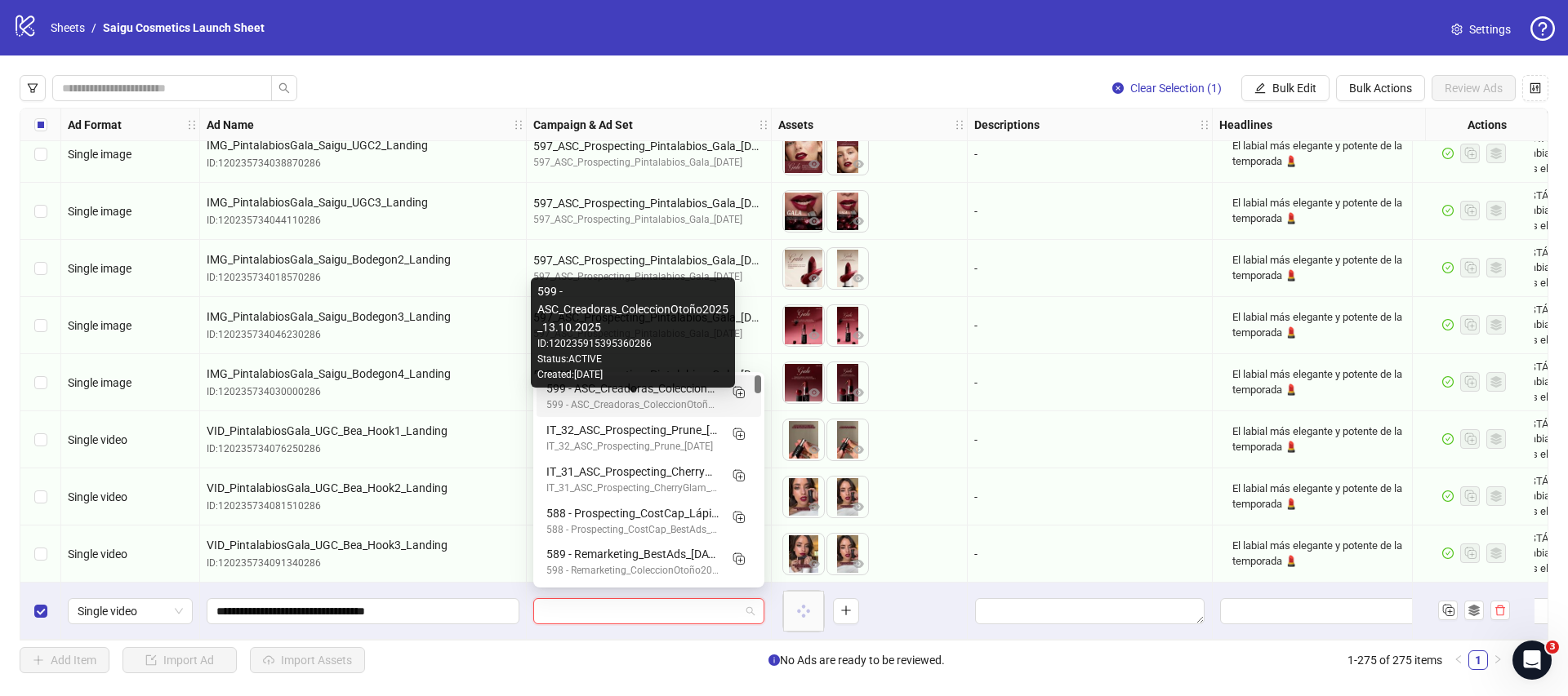
click at [684, 405] on div "599 - ASC_Creadoras_ColeccionOtoño2025_13.10.2025" at bounding box center [633, 405] width 172 height 16
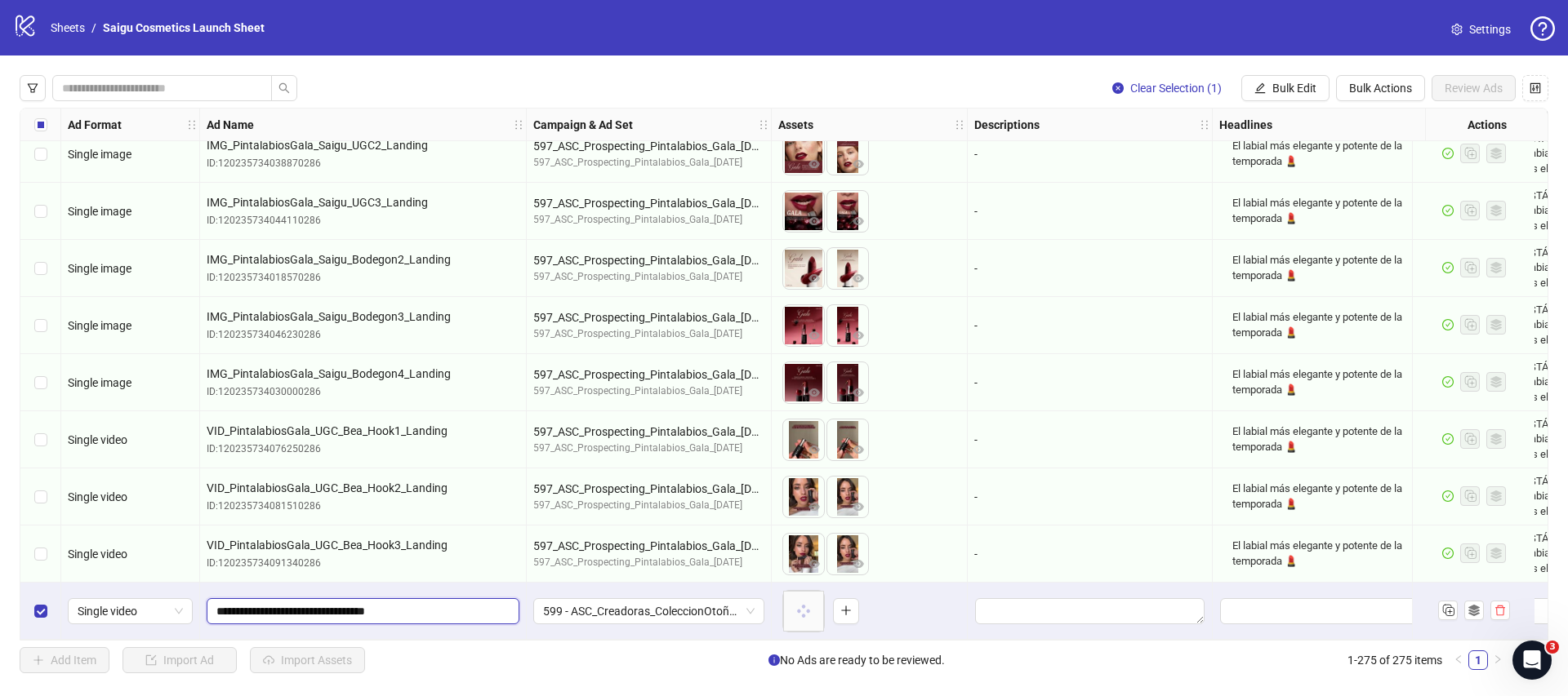
click at [216, 604] on input "**********" at bounding box center [361, 611] width 290 height 18
drag, startPoint x: 271, startPoint y: 603, endPoint x: 242, endPoint y: 600, distance: 29.2
click at [242, 602] on input "**********" at bounding box center [361, 611] width 290 height 18
drag, startPoint x: 466, startPoint y: 604, endPoint x: 519, endPoint y: 606, distance: 53.0
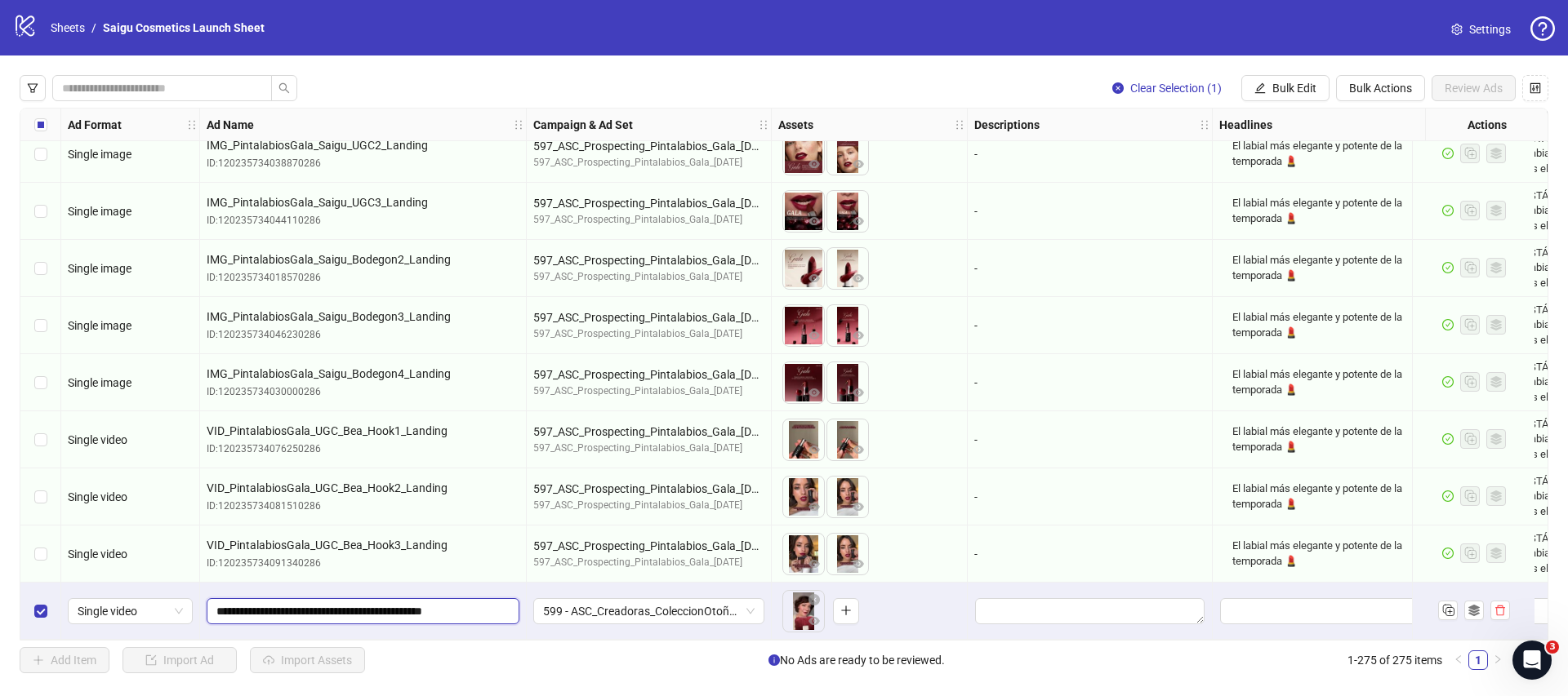
click at [519, 606] on span "**********" at bounding box center [362, 611] width 312 height 26
type input "**********"
click at [930, 600] on div "To pick up a draggable item, press the space bar. While dragging, use the arrow…" at bounding box center [870, 612] width 182 height 51
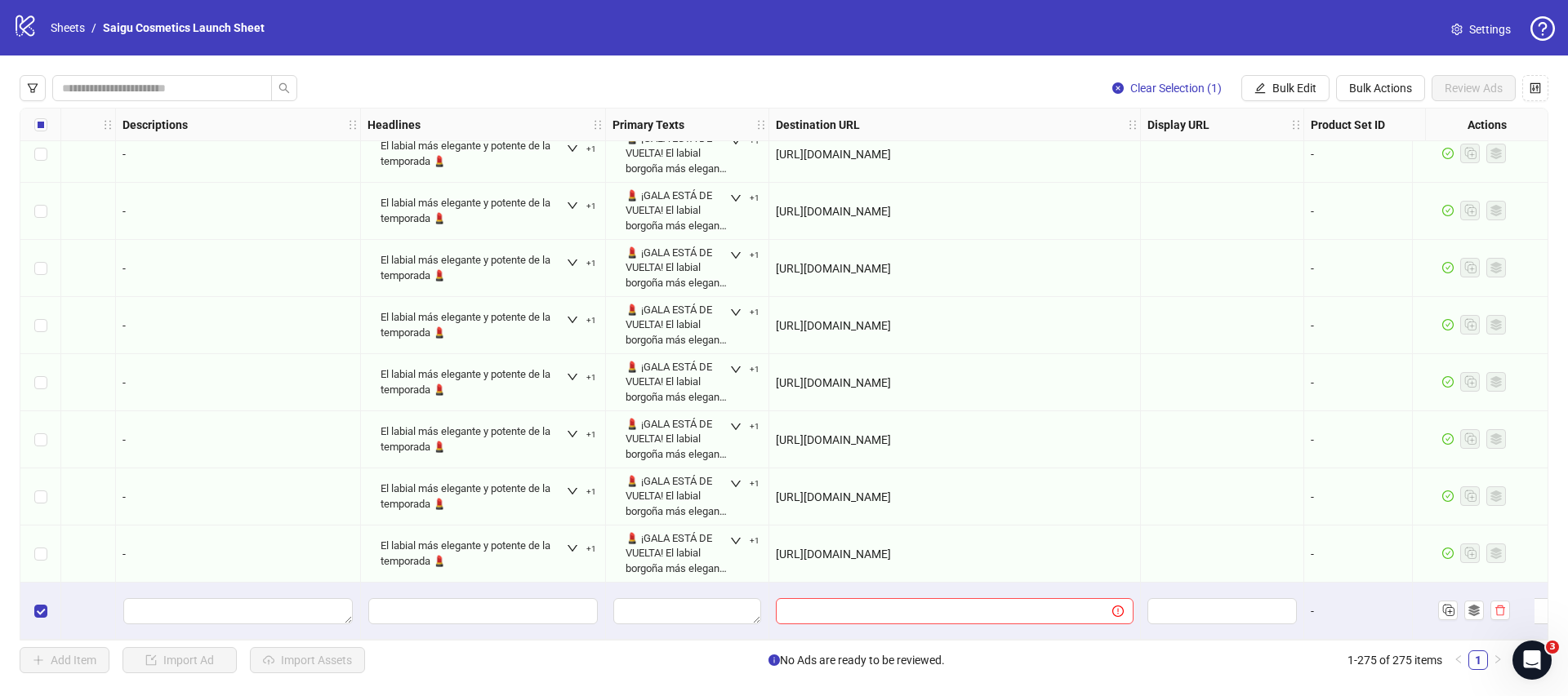
scroll to position [15223, 996]
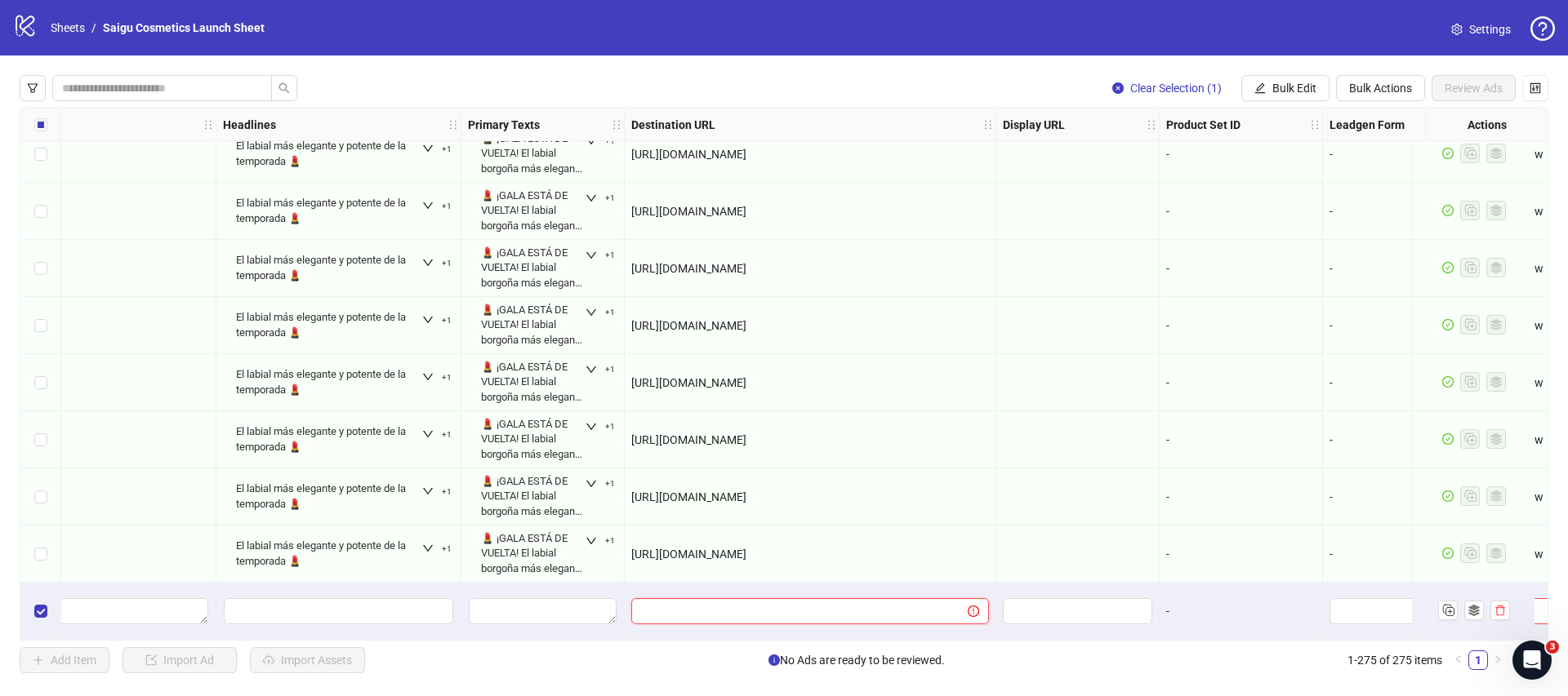
click at [889, 604] on input "text" at bounding box center [793, 611] width 304 height 18
paste input "**********"
type input "**********"
click at [1060, 628] on div at bounding box center [1077, 611] width 164 height 57
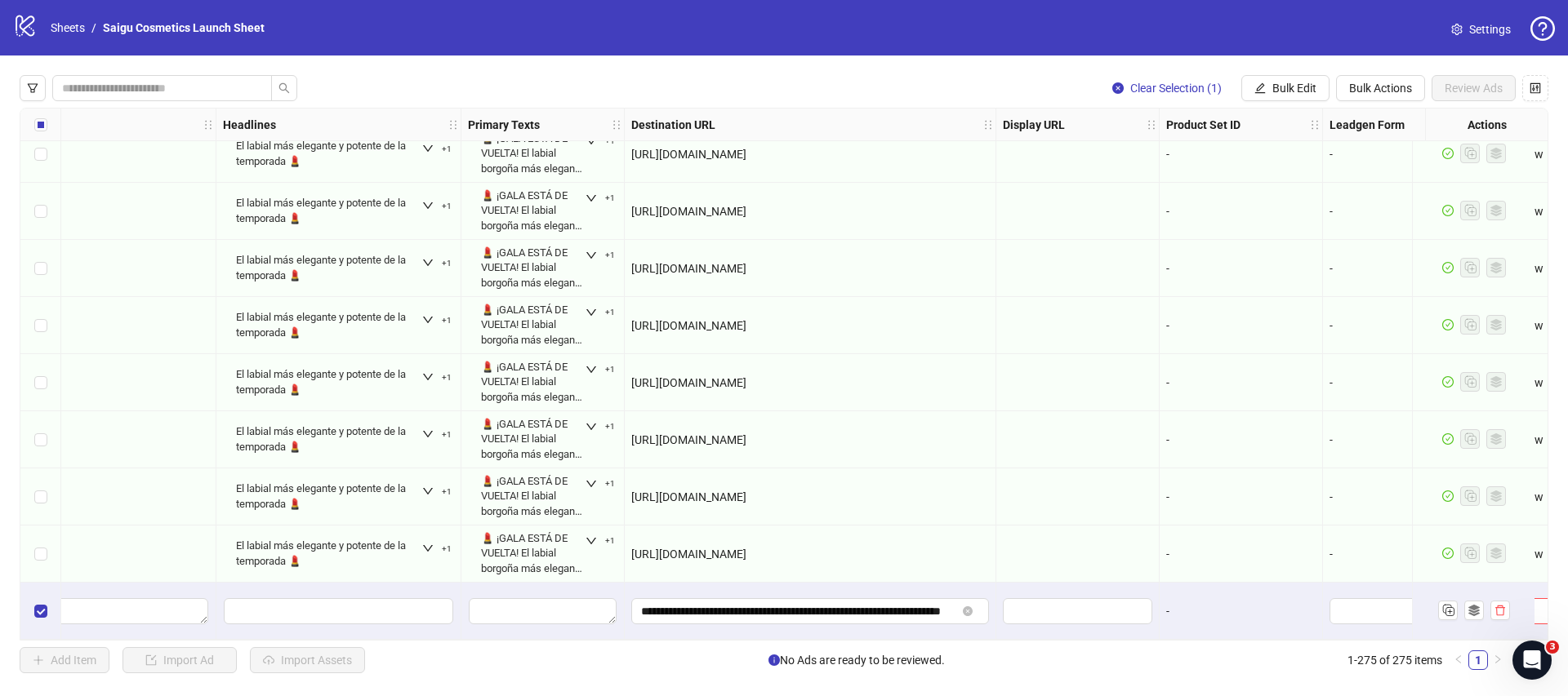
scroll to position [15222, 1365]
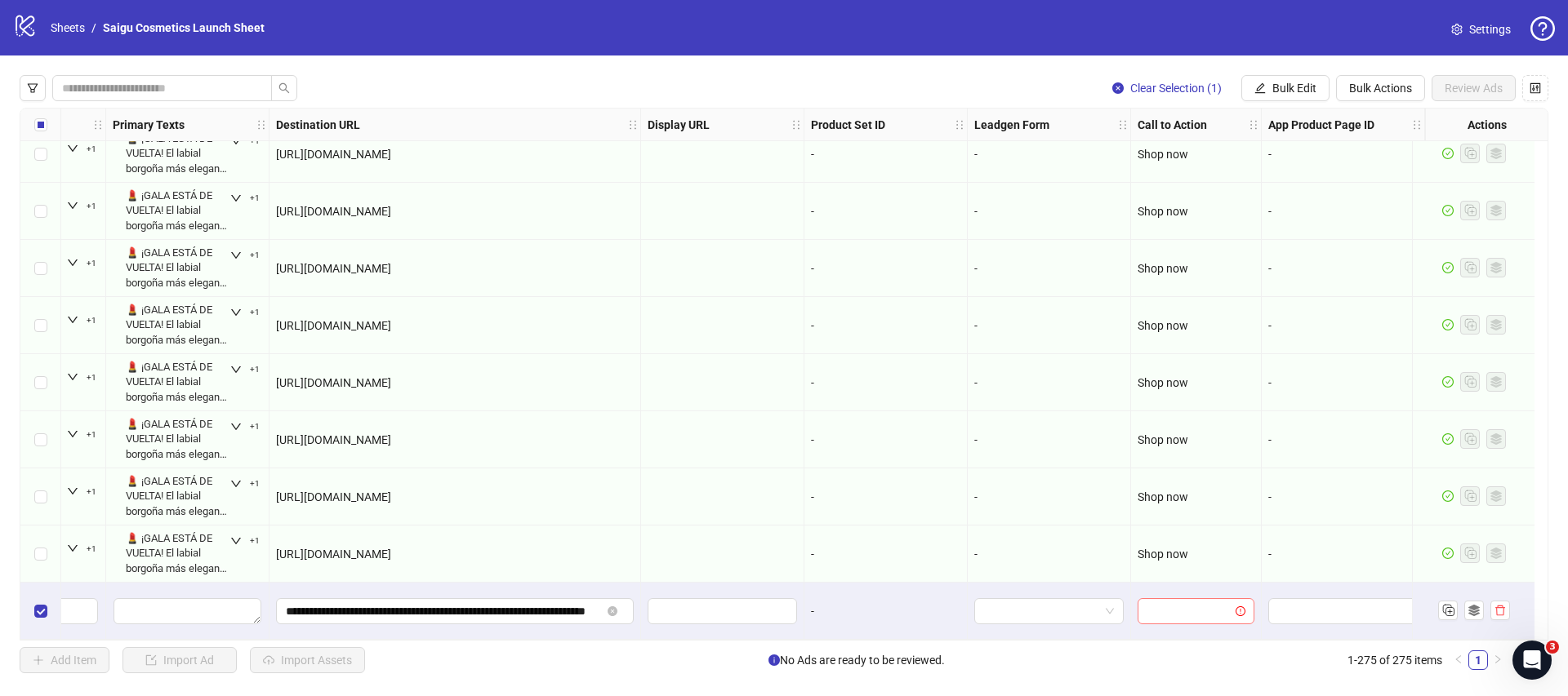
click at [1138, 610] on div at bounding box center [1196, 611] width 117 height 26
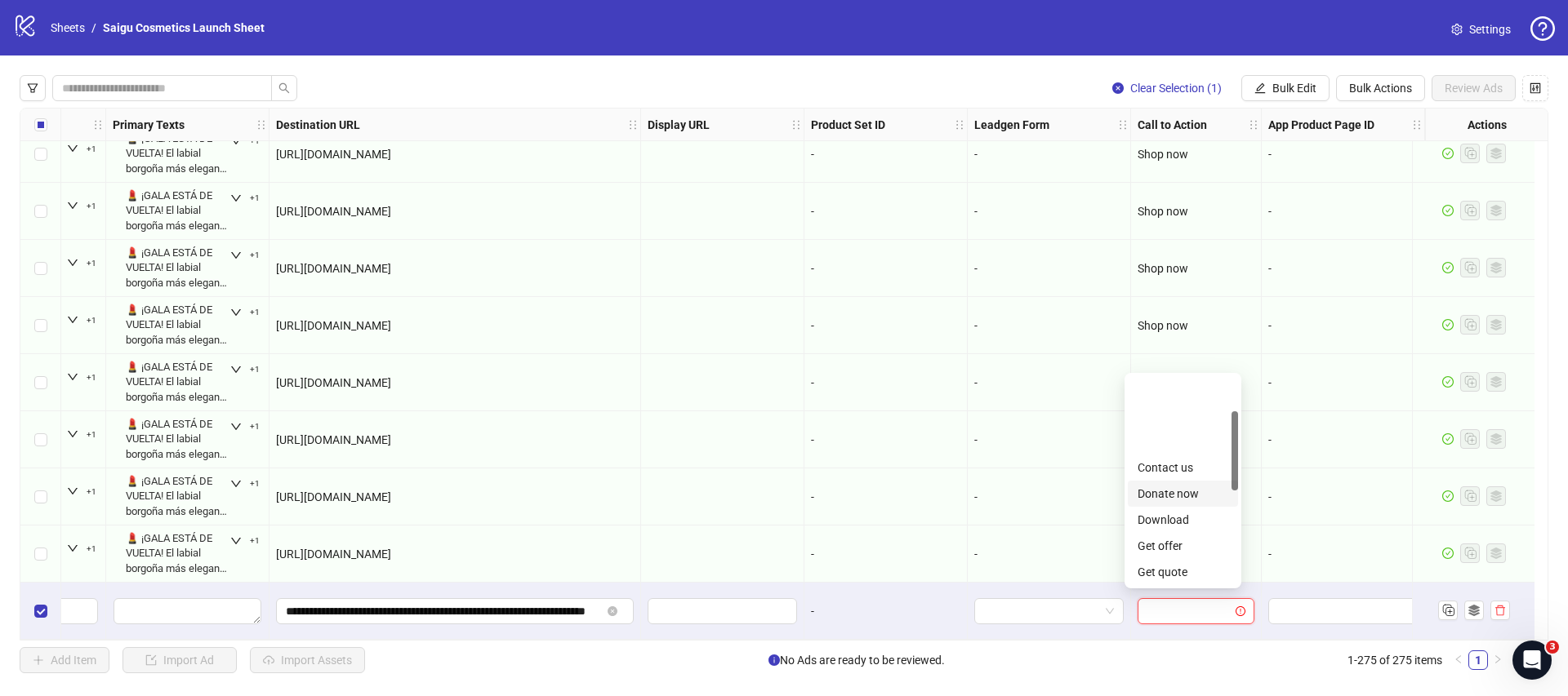
scroll to position [340, 0]
click at [1183, 441] on div "Shop now" at bounding box center [1183, 441] width 91 height 18
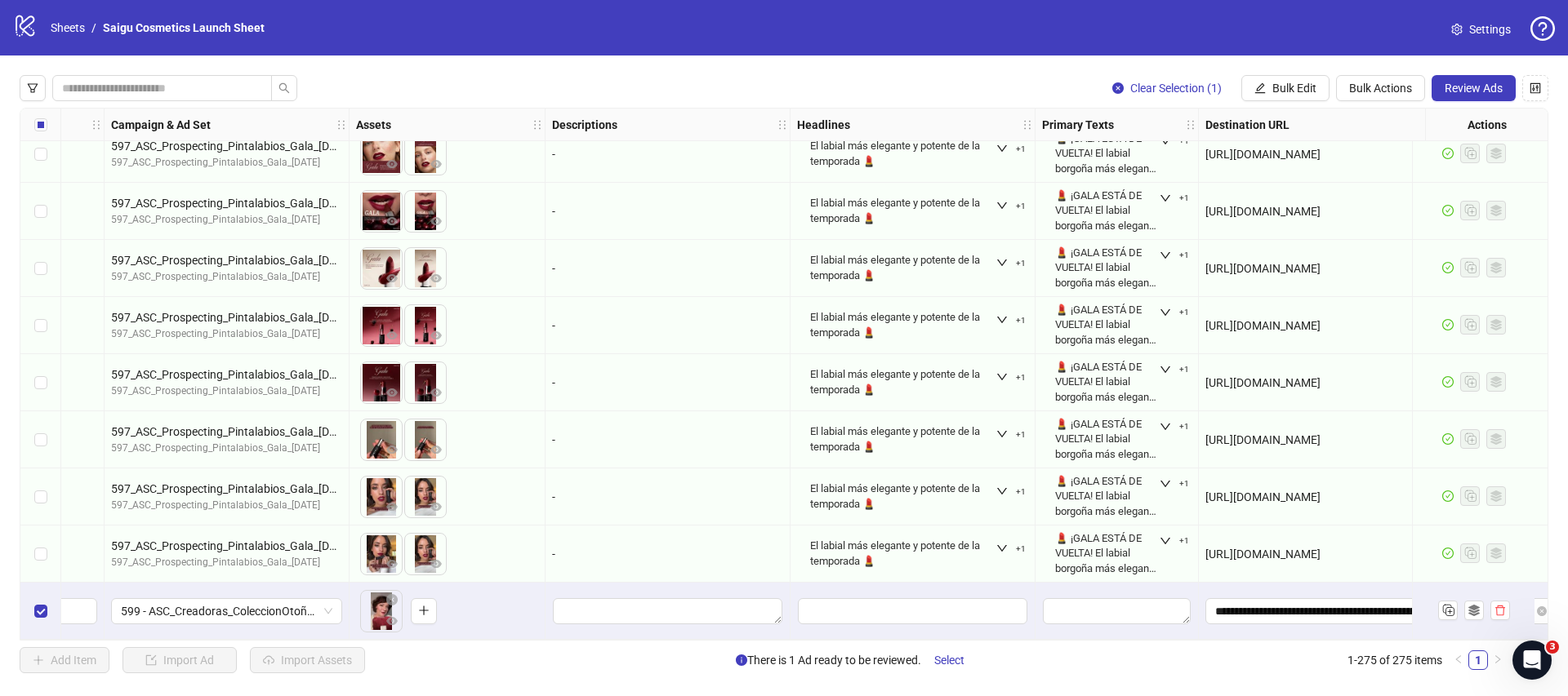
scroll to position [15222, 361]
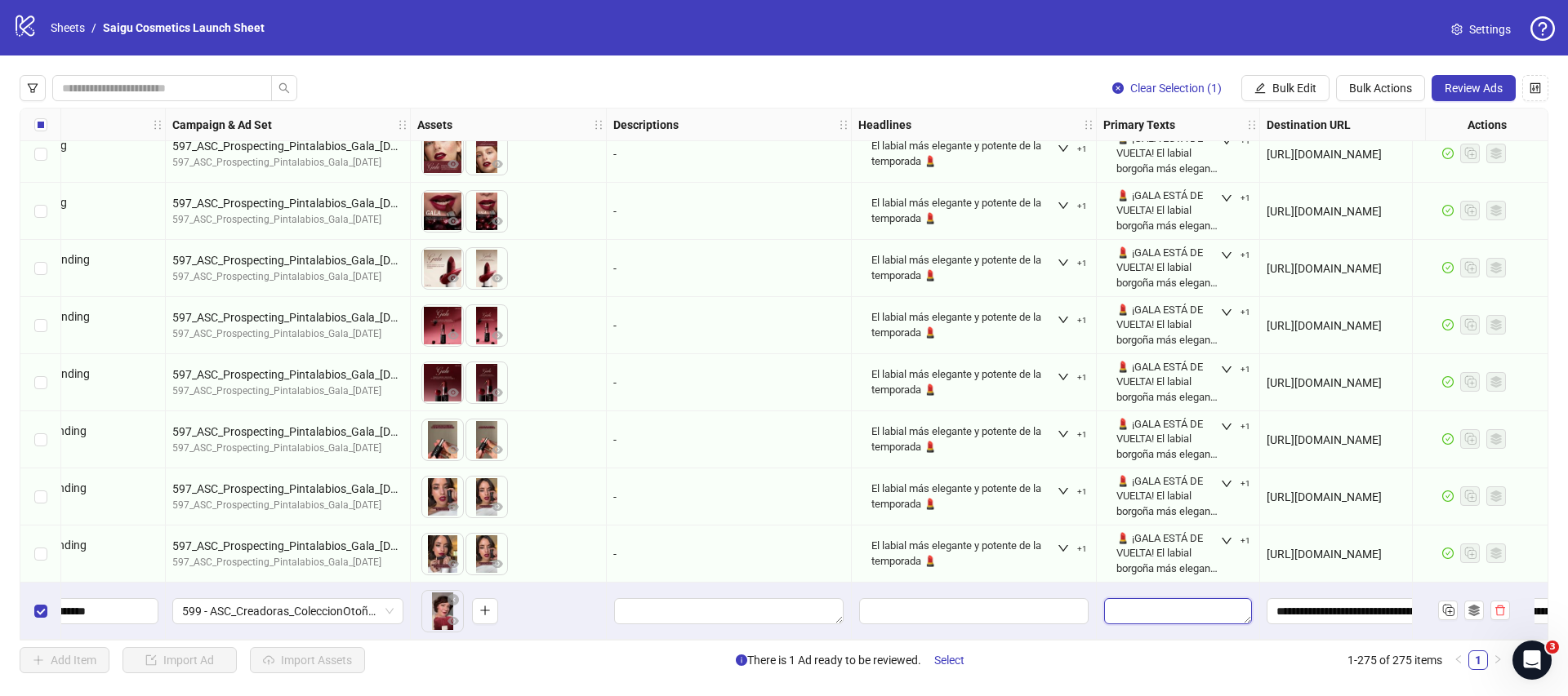
click at [1189, 598] on textarea "Edit values" at bounding box center [1178, 611] width 148 height 26
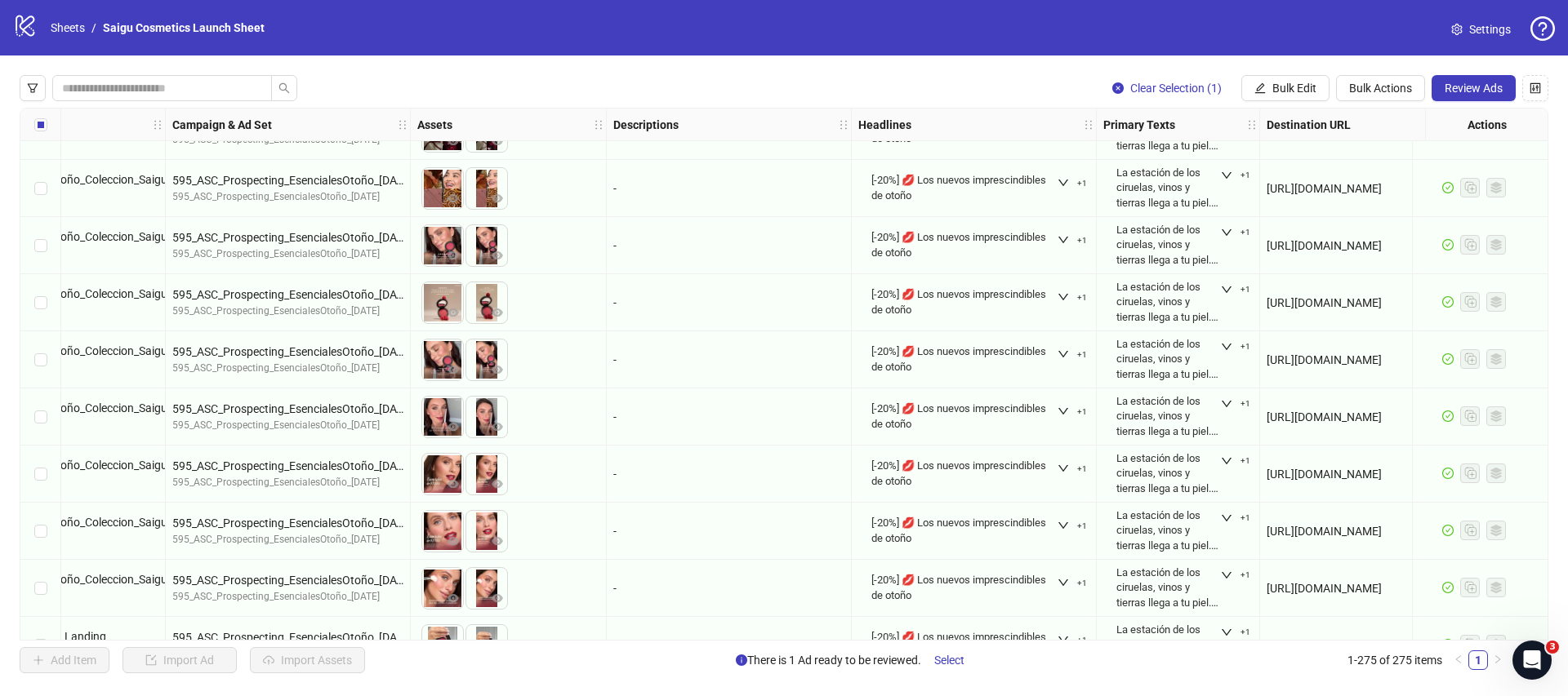
scroll to position [13632, 361]
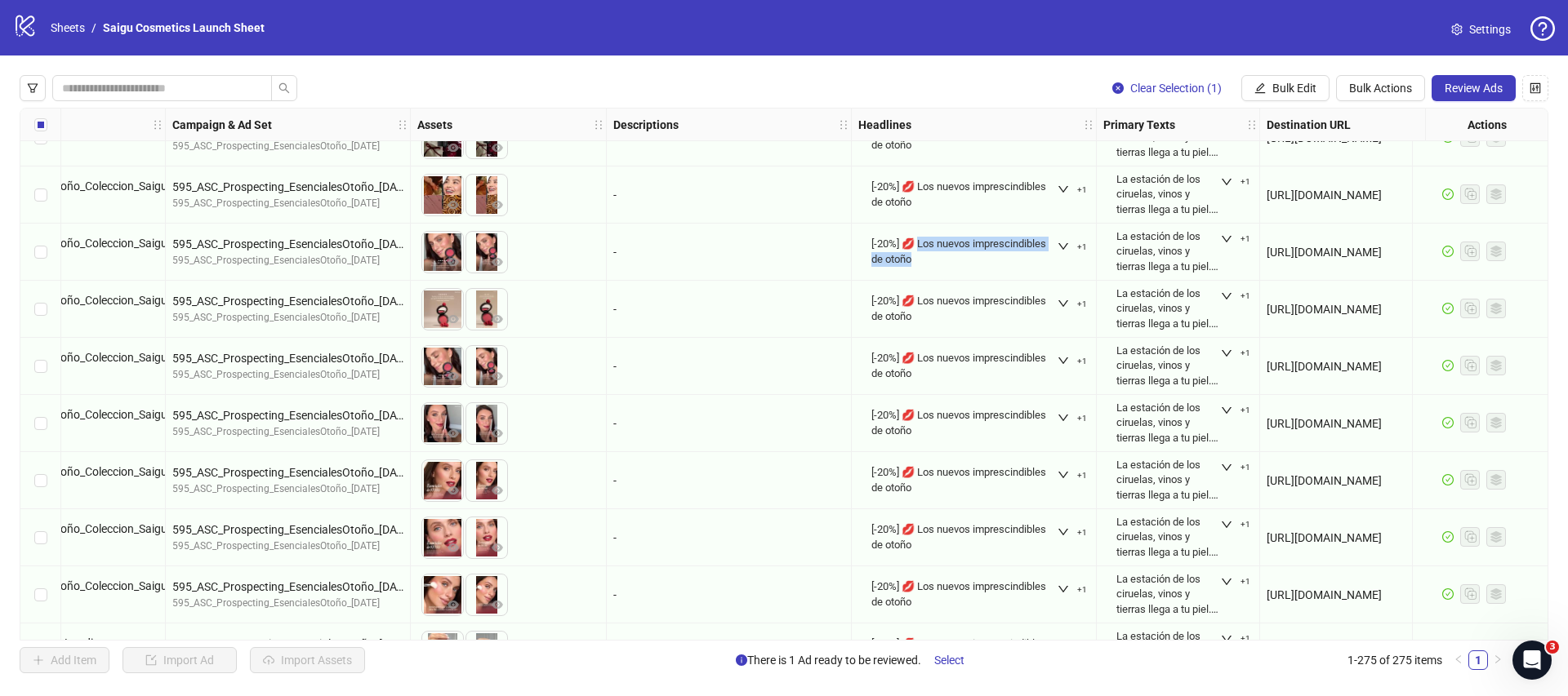
drag, startPoint x: 919, startPoint y: 242, endPoint x: 967, endPoint y: 258, distance: 50.6
click at [967, 258] on div "[-20%] 💋 Los nuevos imprescindibles de otoño" at bounding box center [964, 252] width 185 height 29
copy div "os nuevos imprescindibles de otoño"
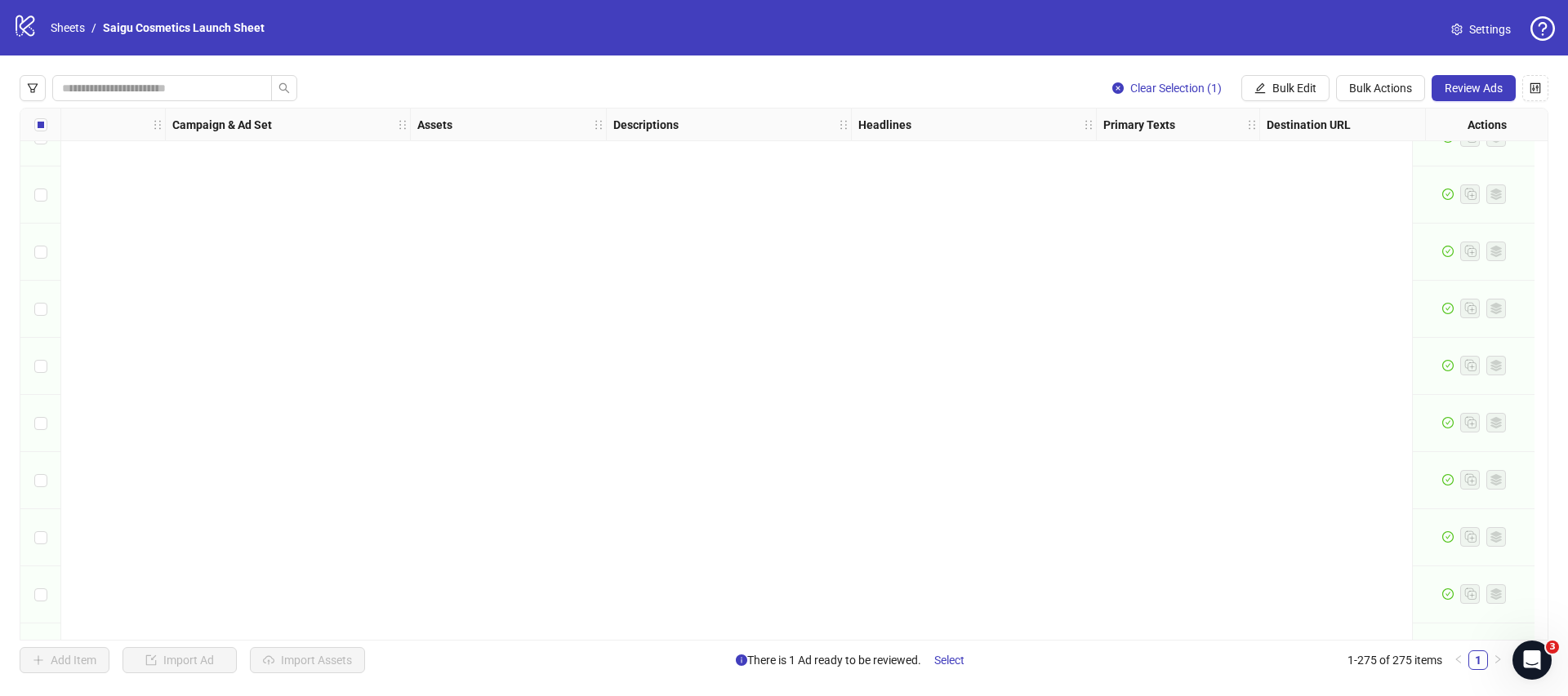
scroll to position [15223, 361]
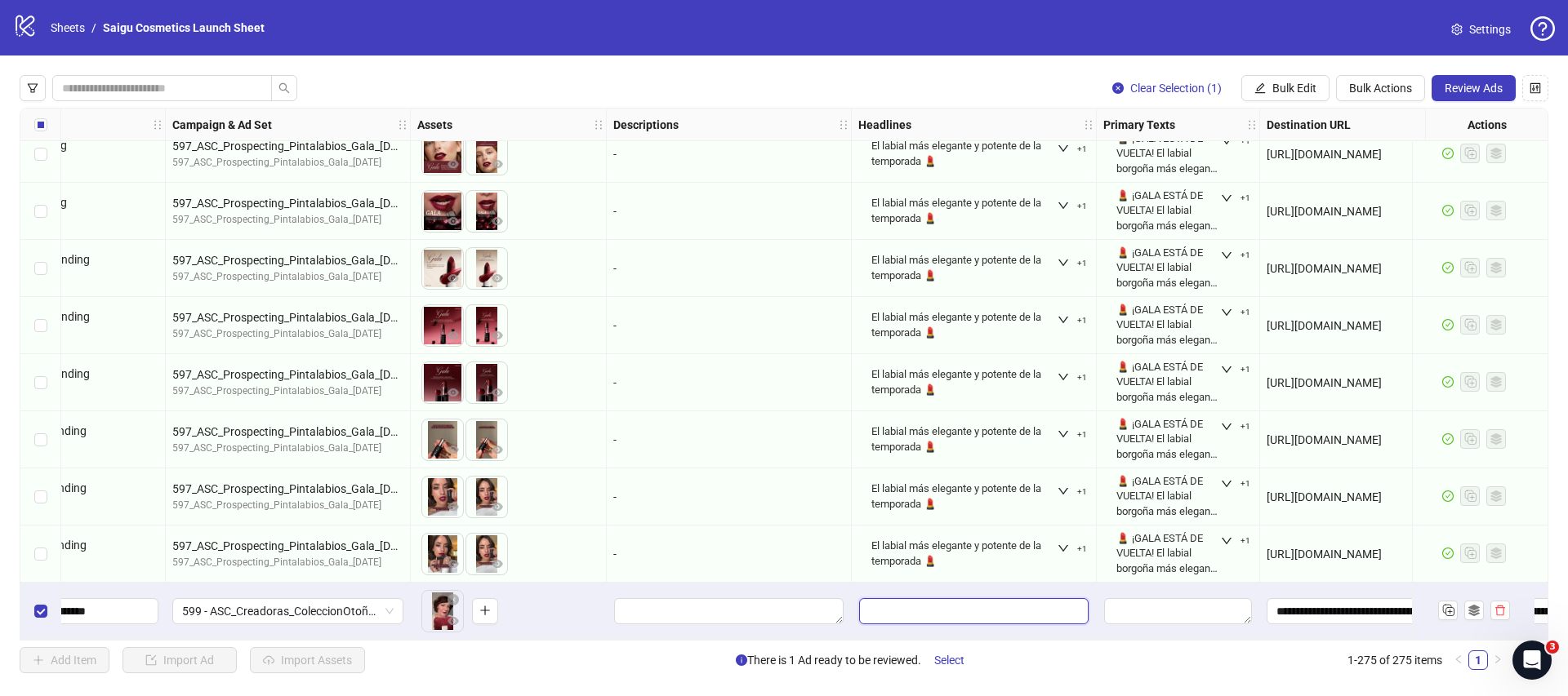
click at [974, 604] on input "Edit values" at bounding box center [974, 611] width 229 height 26
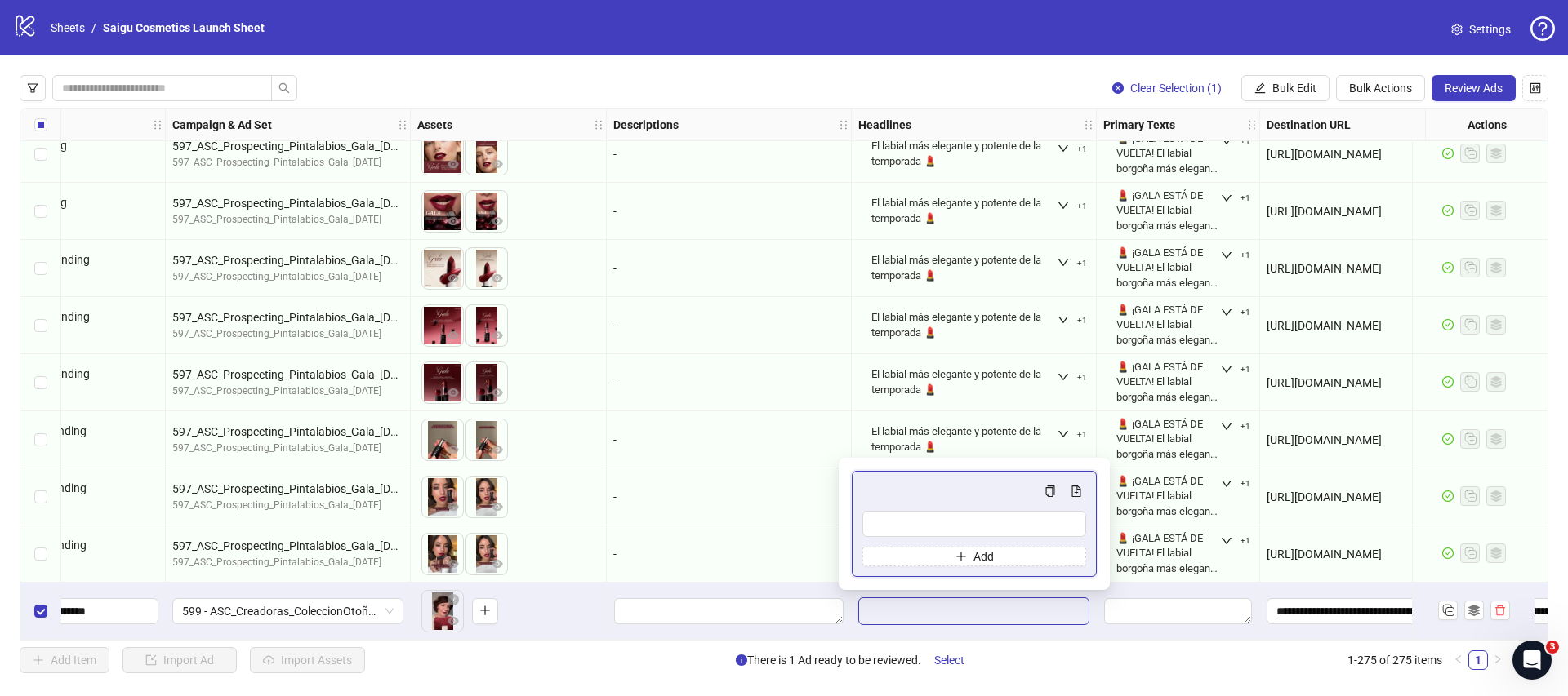
type input "**********"
click at [1003, 561] on button "Add" at bounding box center [974, 557] width 224 height 20
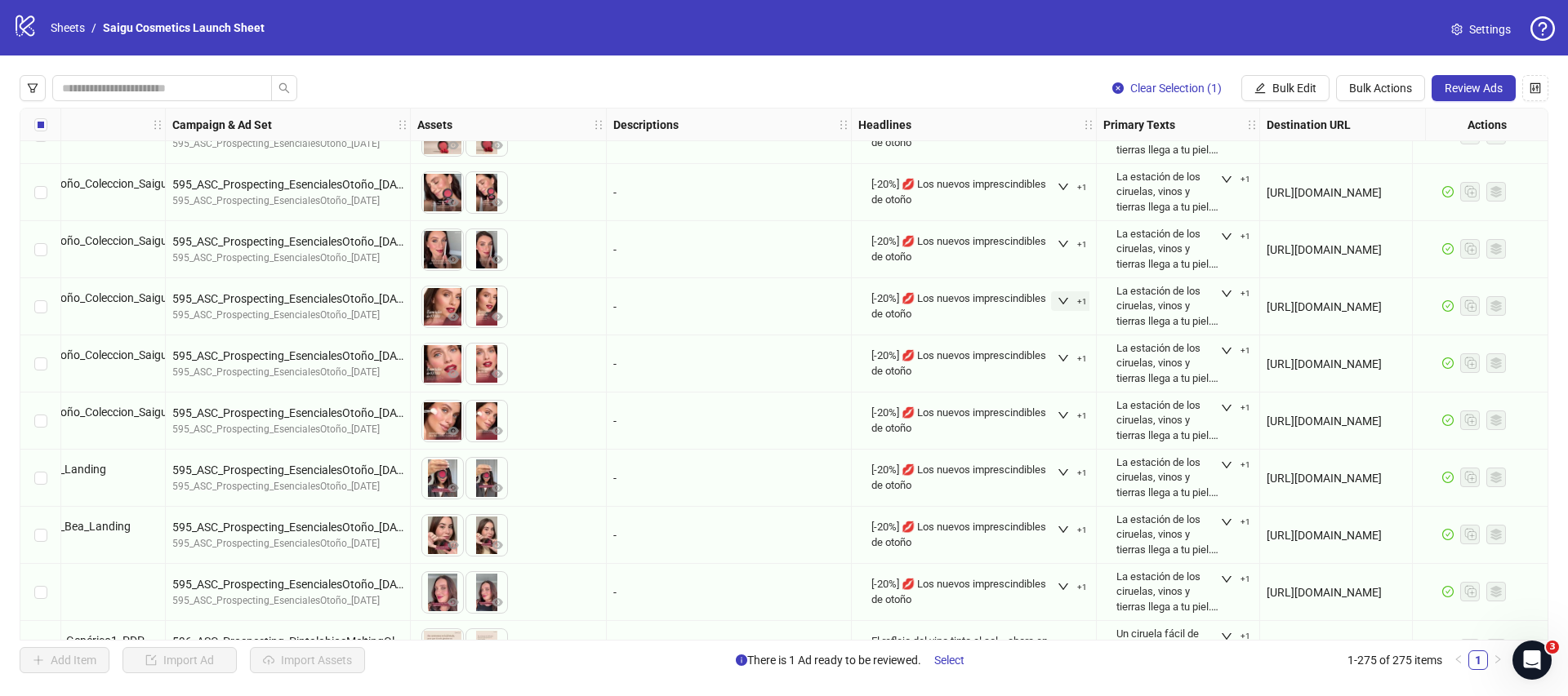
scroll to position [13794, 361]
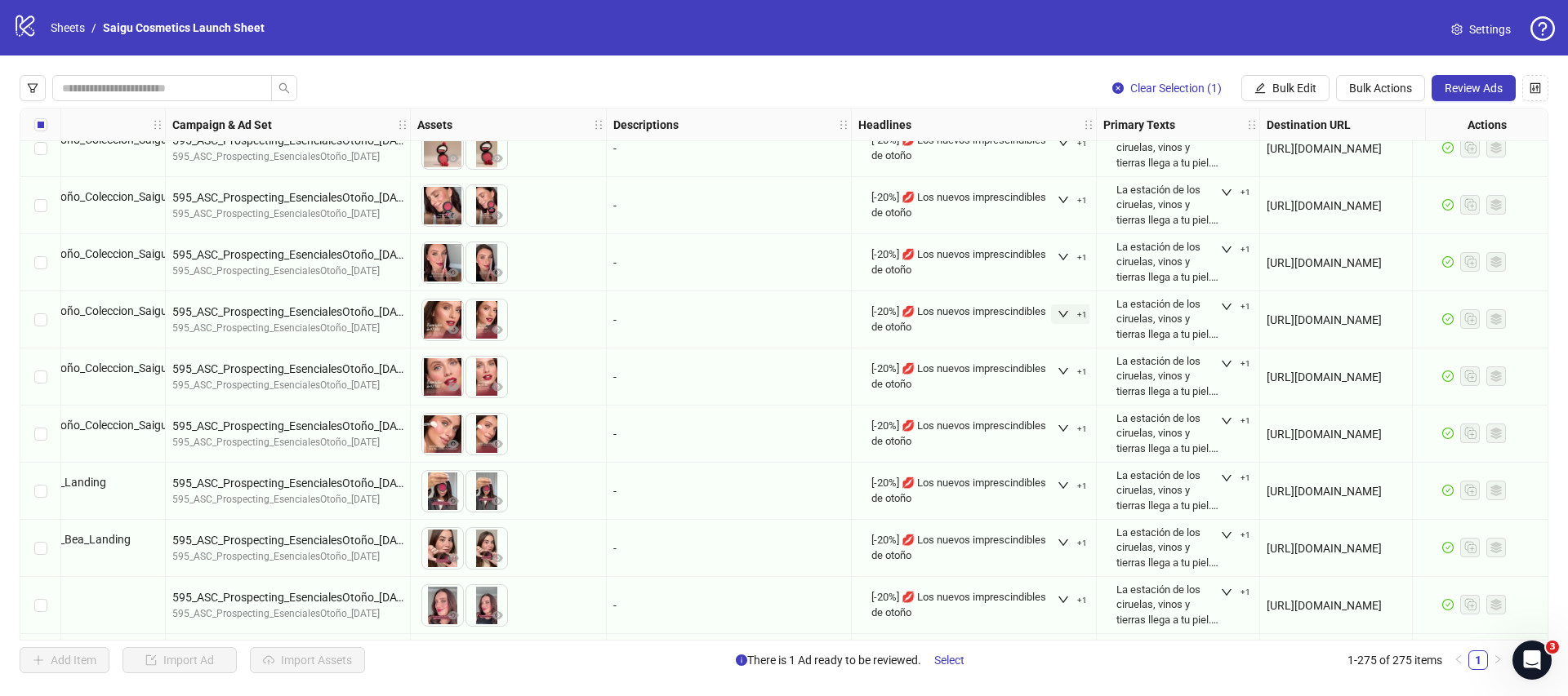
click at [1062, 312] on icon "down" at bounding box center [1064, 314] width 12 height 12
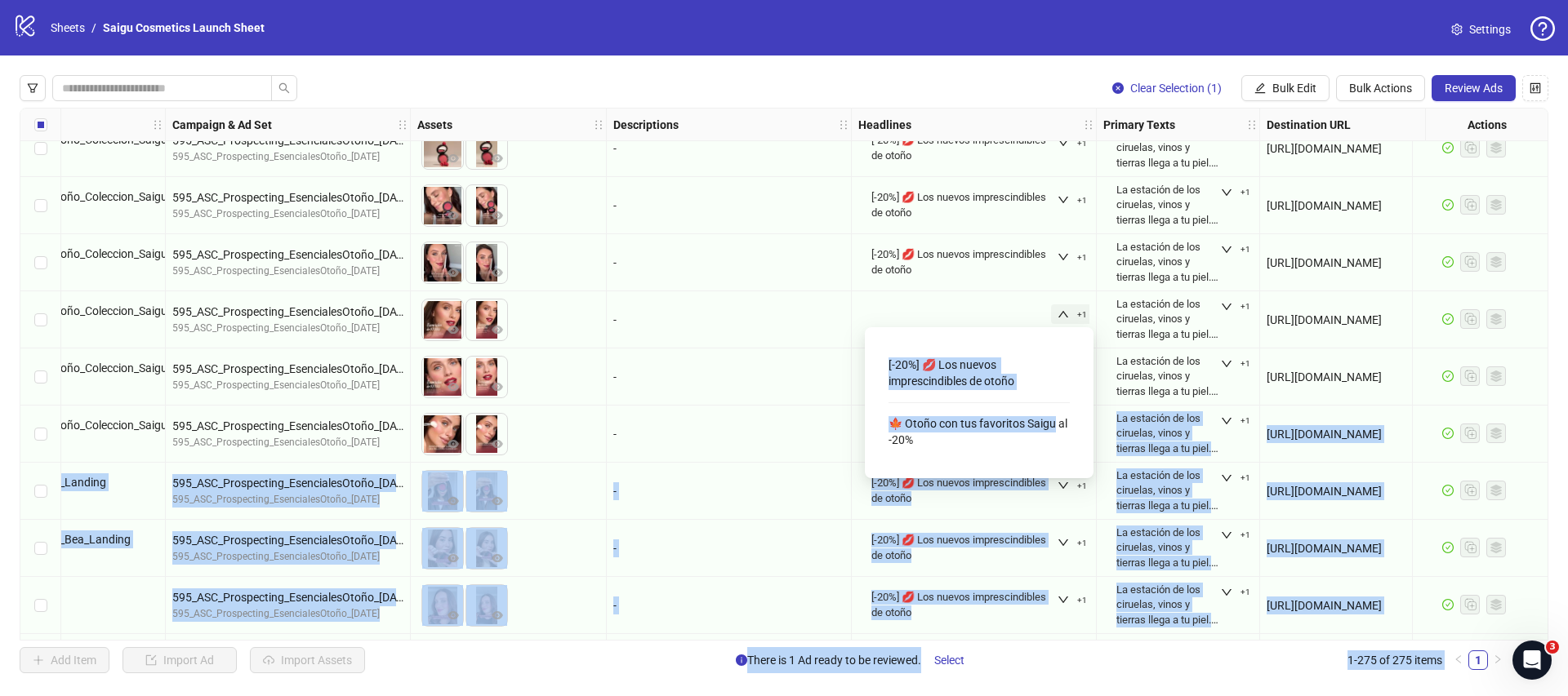
drag, startPoint x: 1057, startPoint y: 422, endPoint x: 862, endPoint y: 421, distance: 195.0
click at [861, 421] on body "logo/logo-mobile Sheets / Saigu Cosmetics Launch Sheet Settings Clear Selection…" at bounding box center [784, 348] width 1568 height 696
copy body "[-05%] 💋 Lor ipsumd sitametconsecte ad elits +3 Do eiusmodt in utl etdolore, ma…"
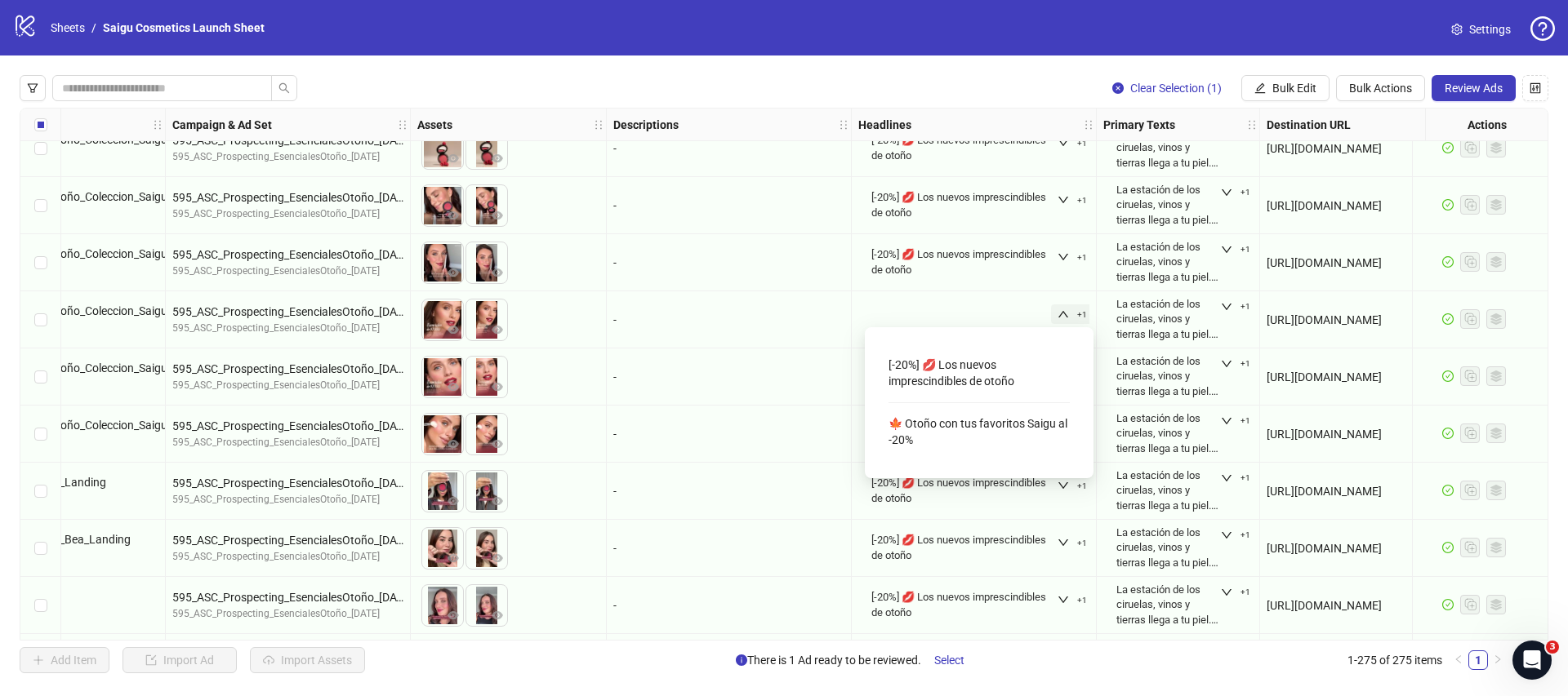
click at [897, 420] on div "🍁 Otoño con tus favoritos Saigu al -20%" at bounding box center [978, 433] width 181 height 45
drag, startPoint x: 890, startPoint y: 418, endPoint x: 1055, endPoint y: 417, distance: 165.0
click at [1055, 417] on div "🍁 Otoño con tus favoritos Saigu al -20%" at bounding box center [978, 433] width 181 height 45
copy div "🍁 Otoño con tus favoritos [PERSON_NAME]"
click at [1065, 501] on div "[-20%] 💋 Los nuevos imprescindibles de otoño" at bounding box center [974, 490] width 218 height 49
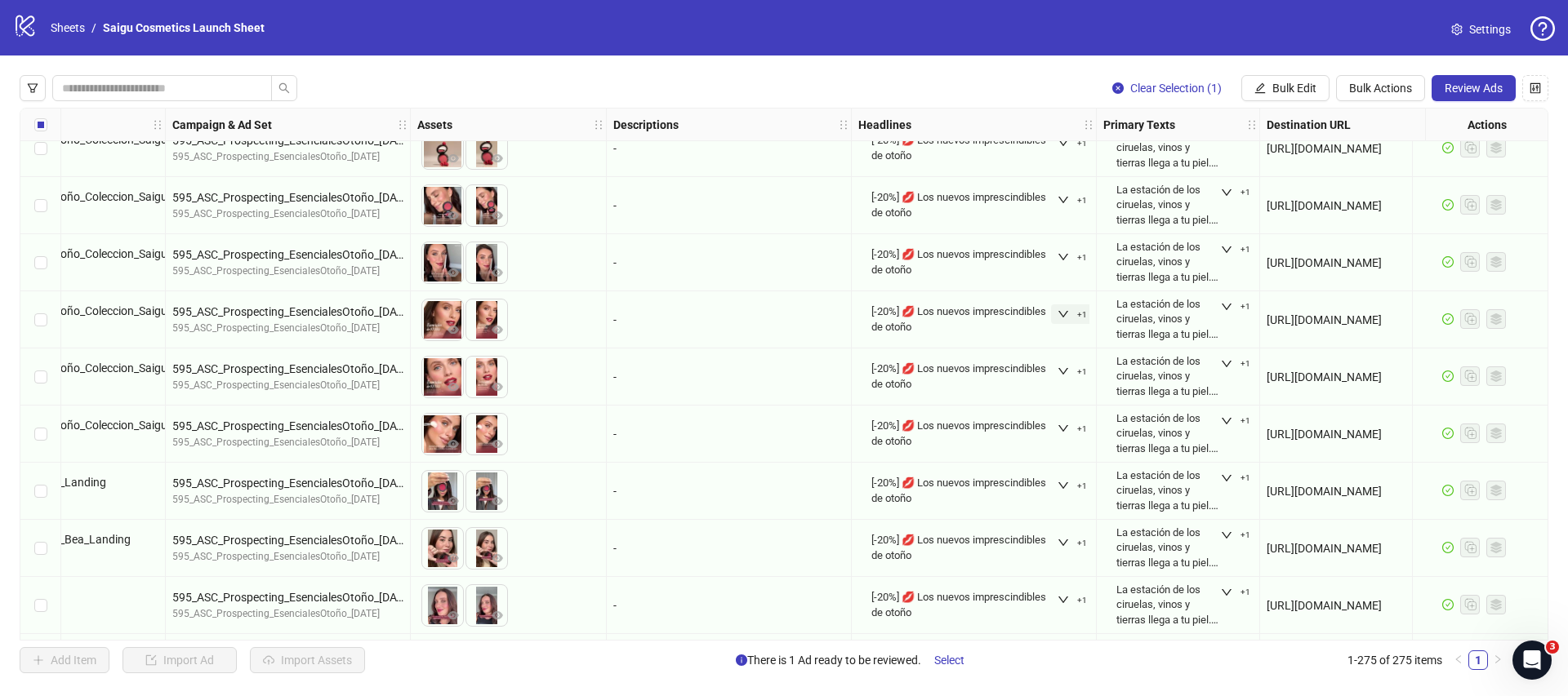
scroll to position [15223, 361]
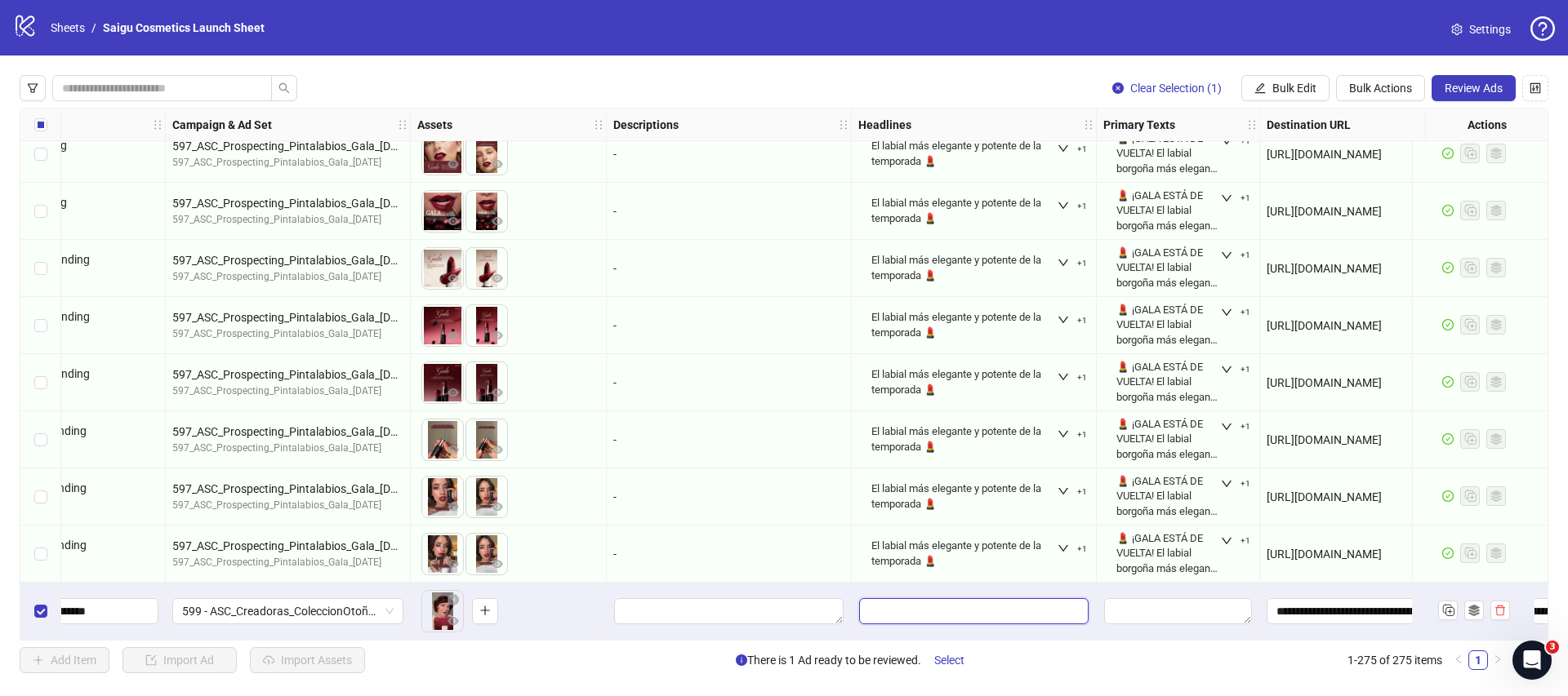
click at [1019, 607] on input "Edit values" at bounding box center [974, 611] width 229 height 26
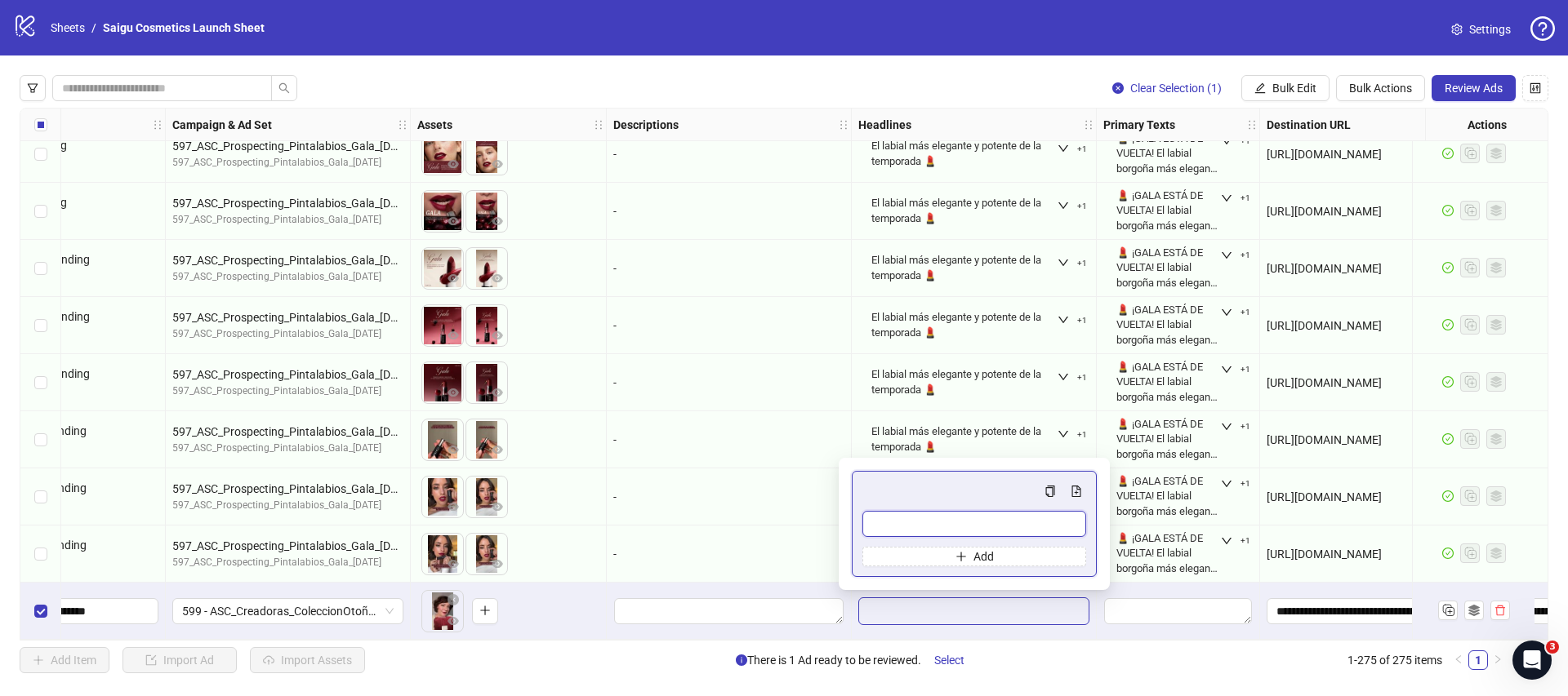
click at [991, 526] on input "Multi-input container - paste or copy values" at bounding box center [974, 524] width 224 height 26
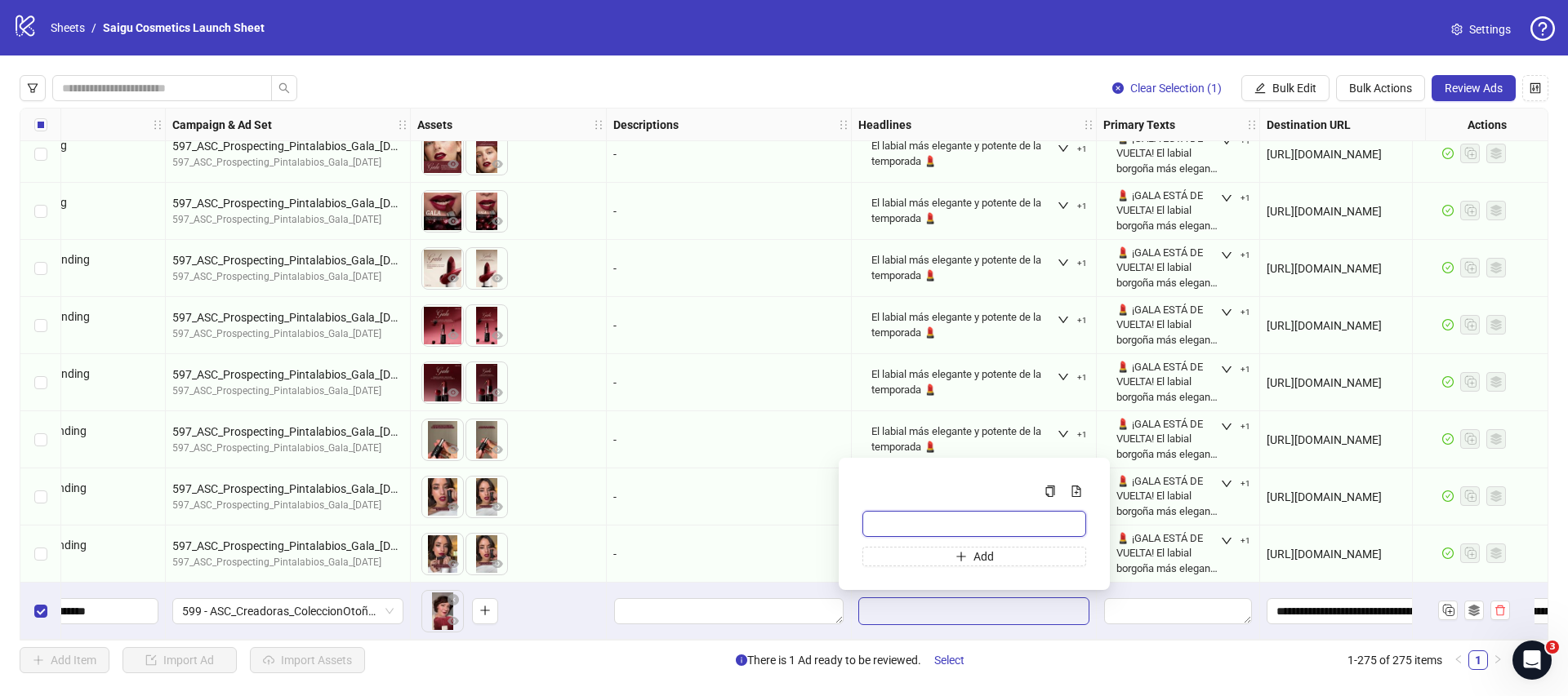
paste input "**********"
type input "**********"
click at [980, 553] on span "Add" at bounding box center [983, 556] width 21 height 13
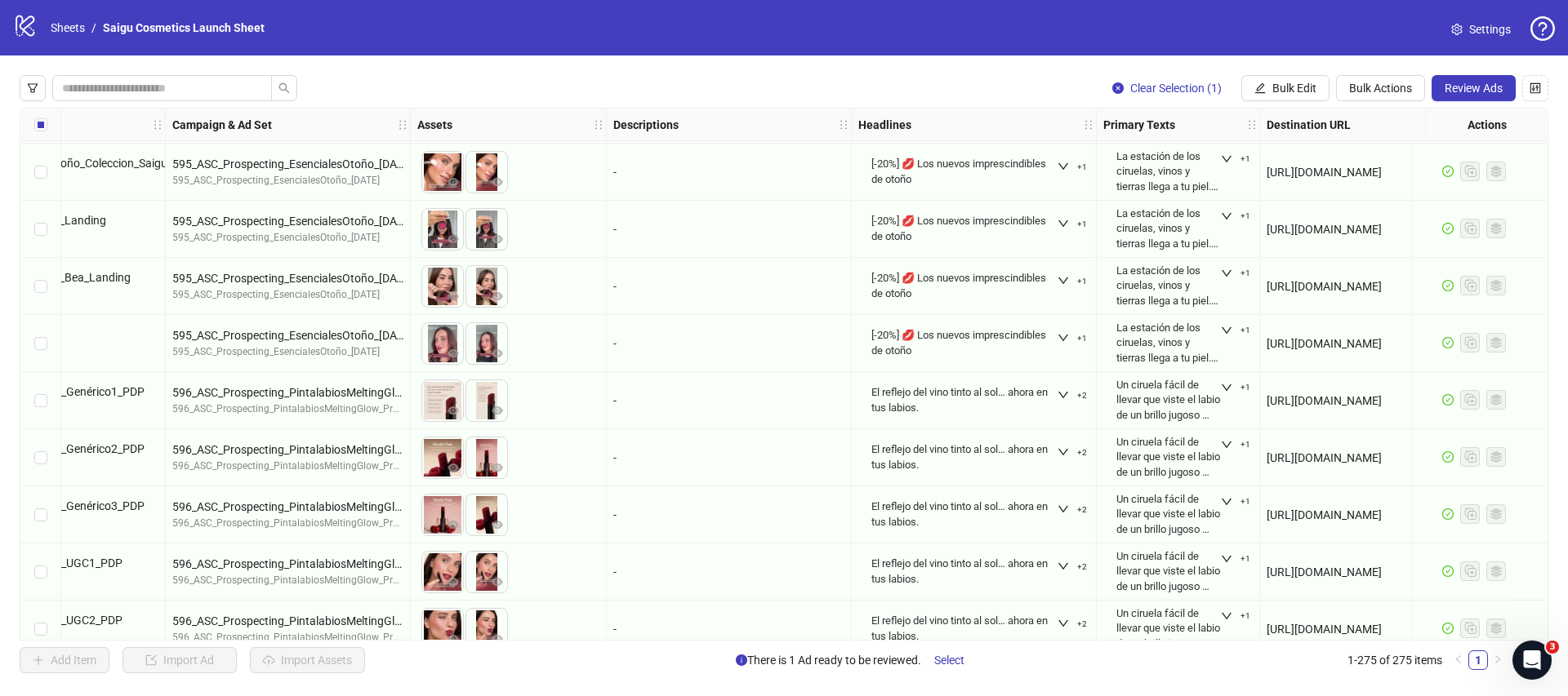
scroll to position [14042, 361]
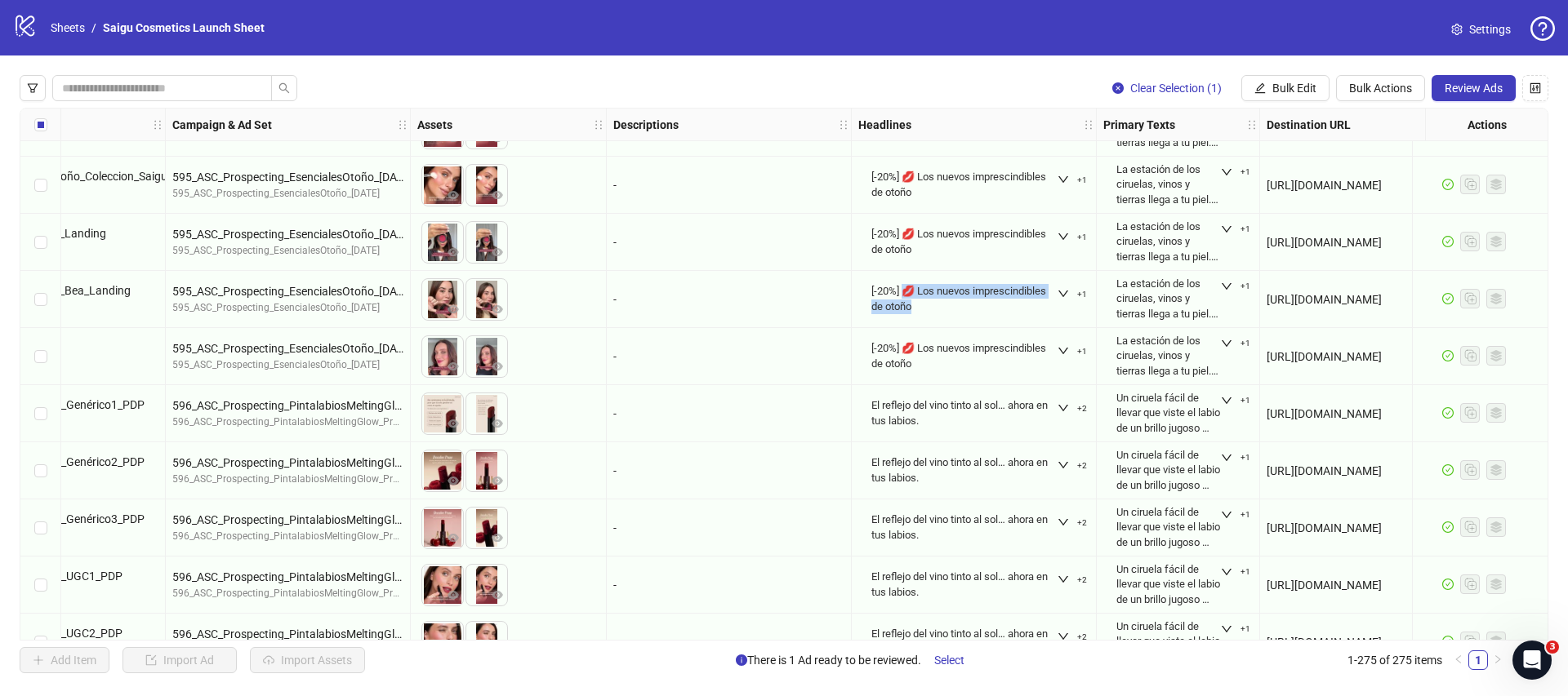
drag, startPoint x: 908, startPoint y: 290, endPoint x: 942, endPoint y: 303, distance: 36.4
click at [942, 303] on div "[-20%] 💋 Los nuevos imprescindibles de otoño" at bounding box center [964, 299] width 185 height 29
copy div "💋 Los nuevos imprescindibles de otoño"
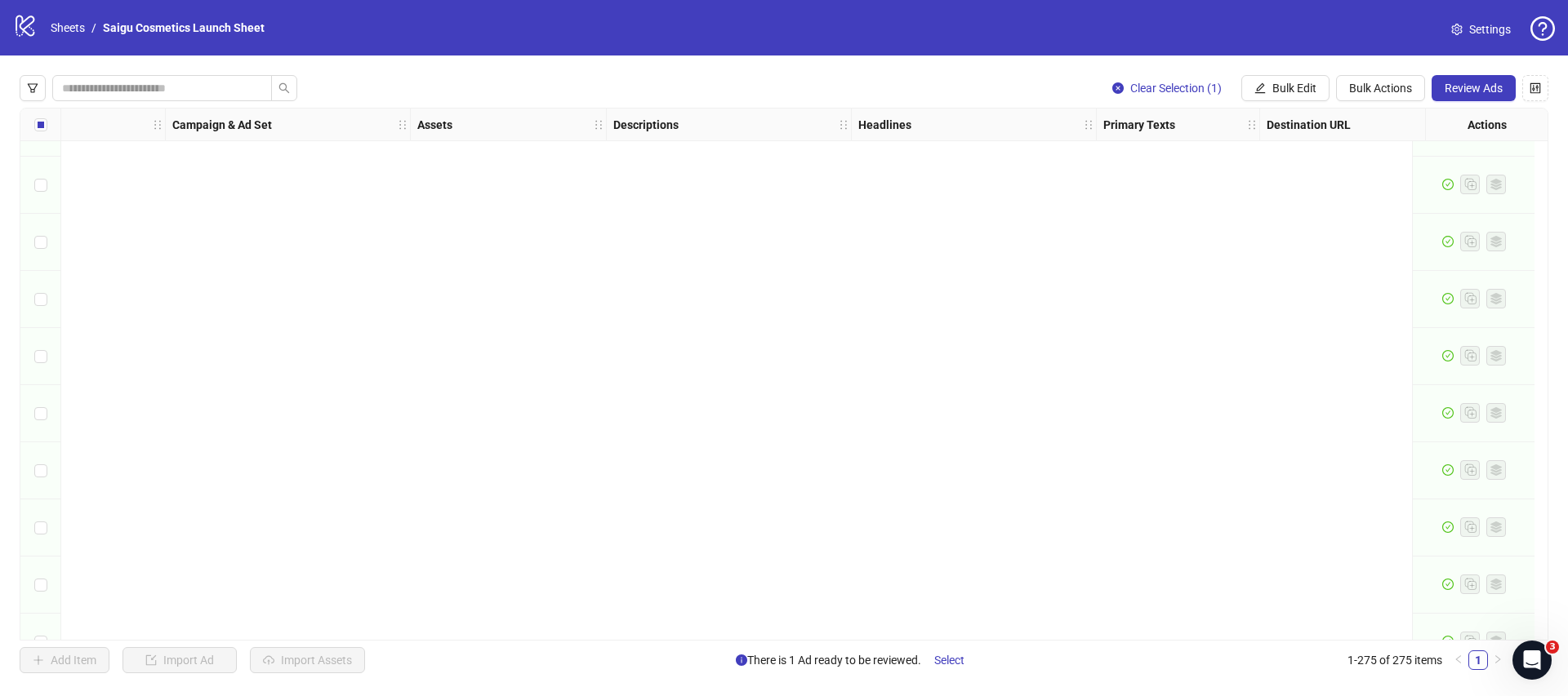
scroll to position [15223, 361]
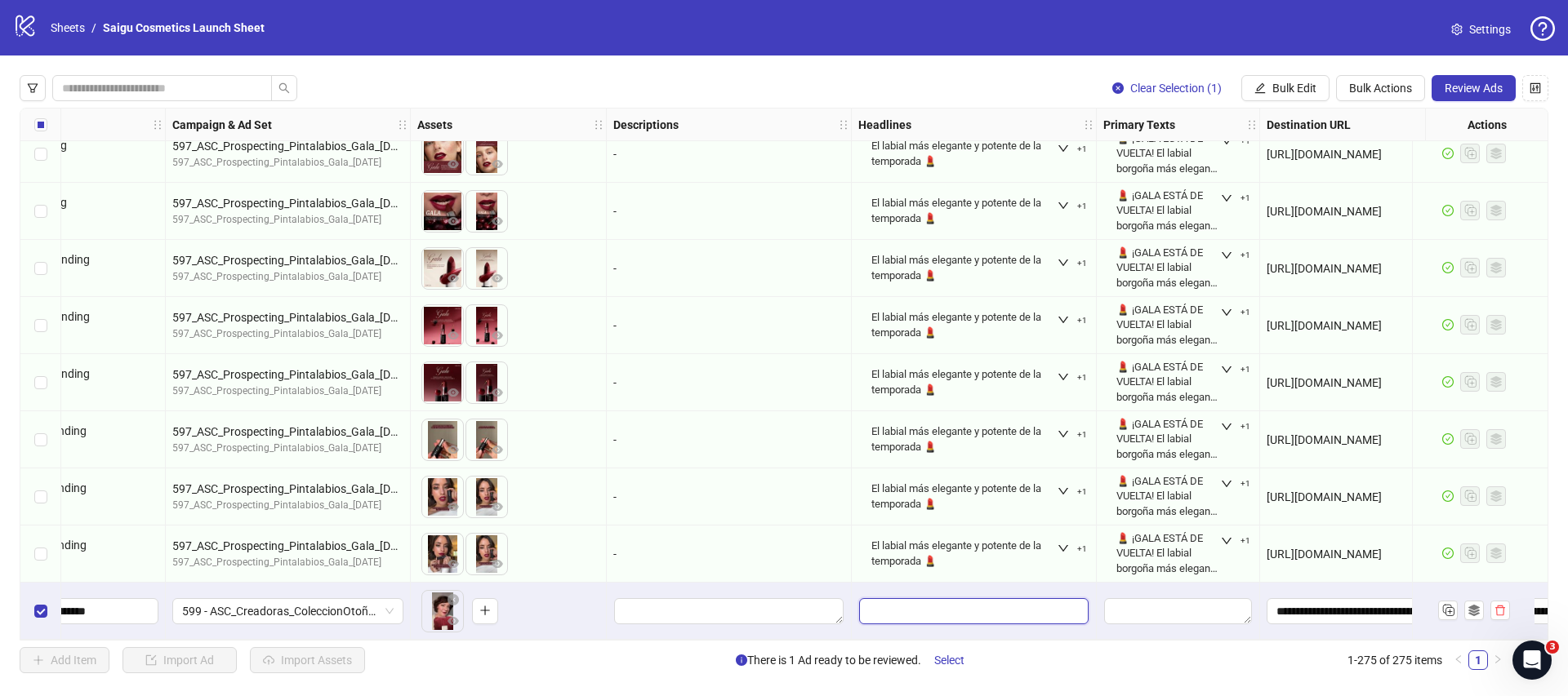
click at [950, 598] on input "Edit values" at bounding box center [974, 611] width 229 height 26
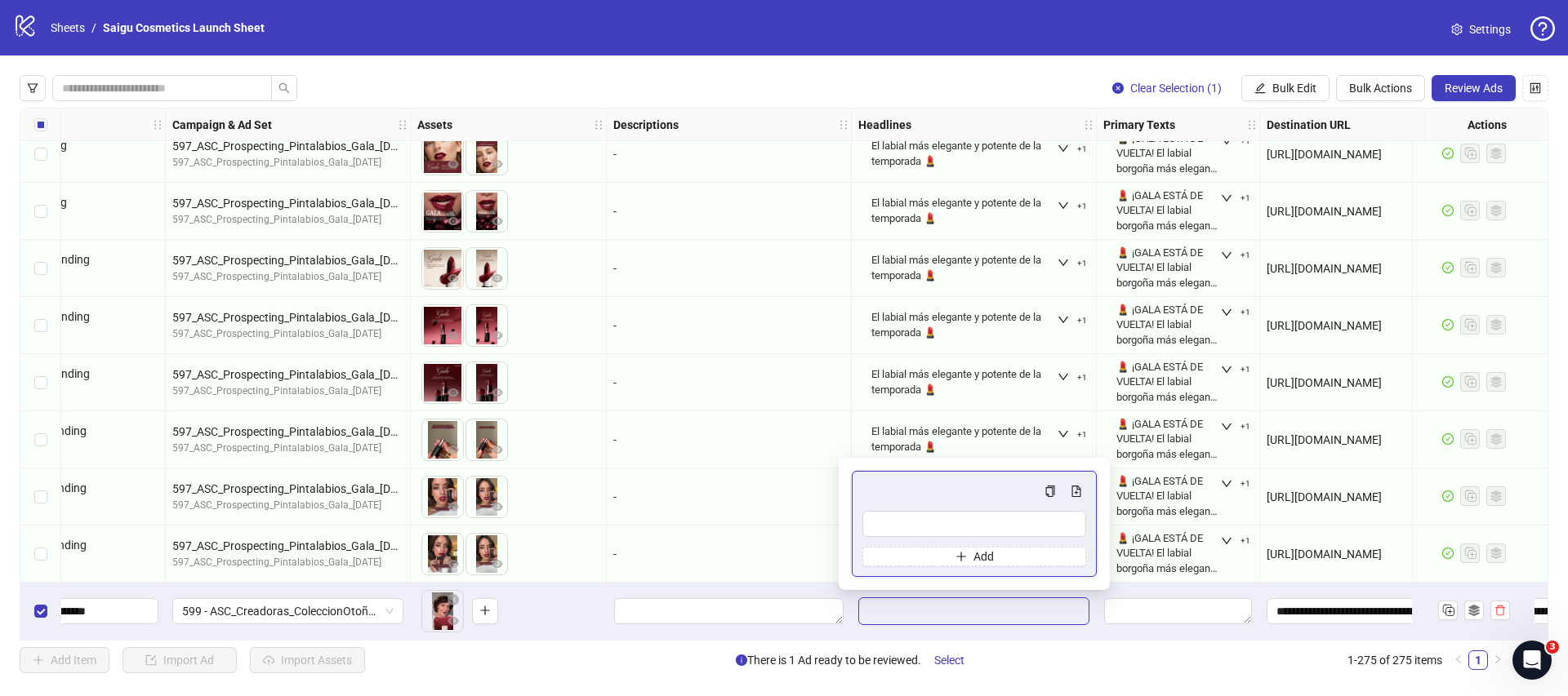
click at [1005, 509] on div "Add" at bounding box center [974, 524] width 224 height 85
click at [1000, 521] on input "Multi-input container - paste or copy values" at bounding box center [974, 524] width 224 height 26
paste input "**********"
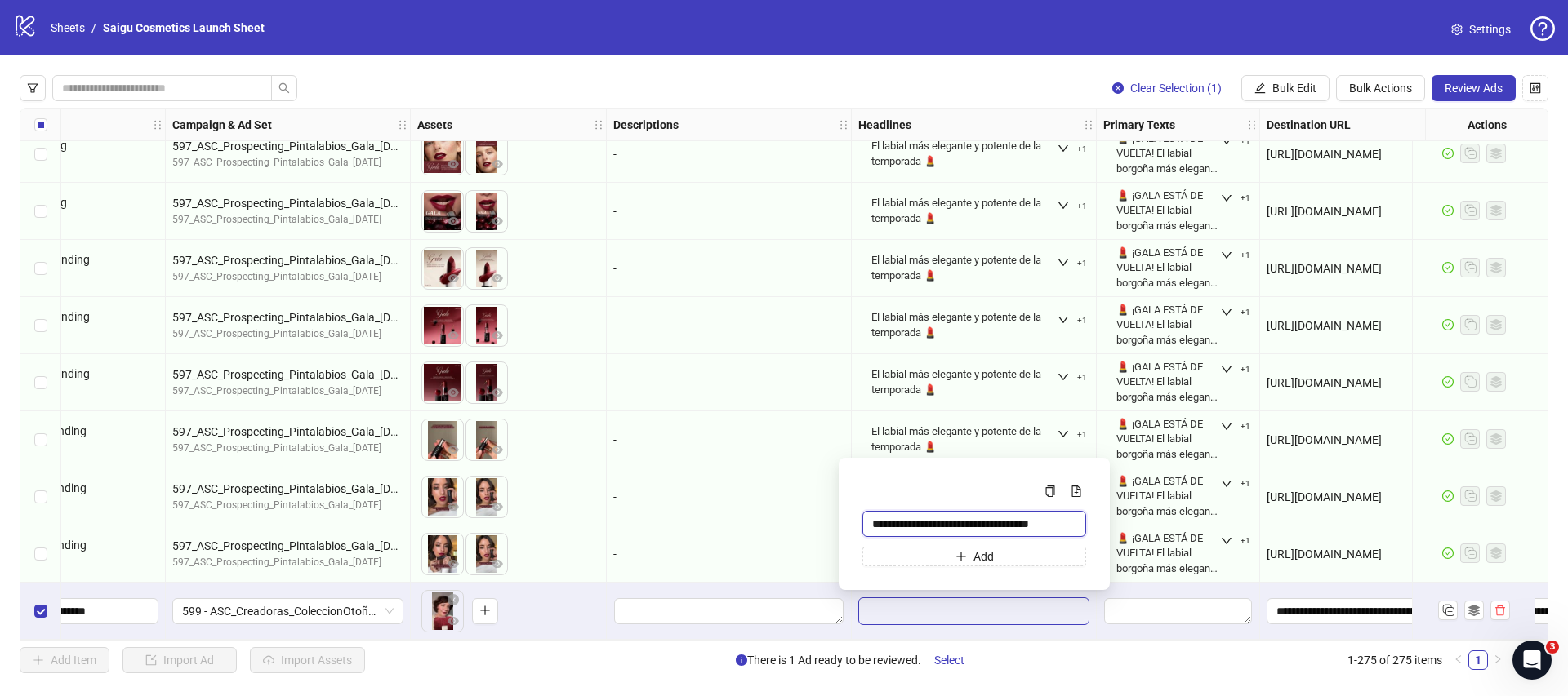
scroll to position [0, 2]
type input "**********"
click at [991, 560] on span "Add" at bounding box center [983, 556] width 21 height 13
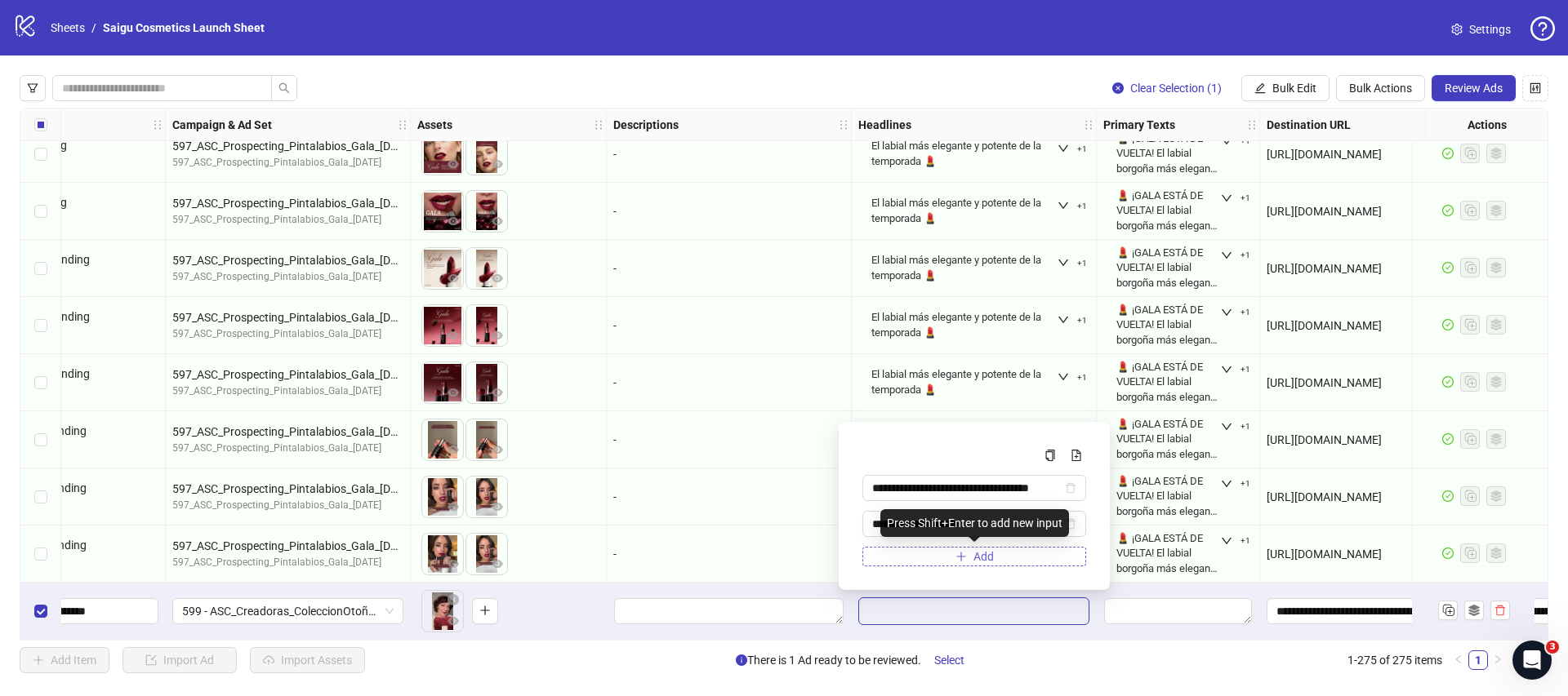
type input "**********"
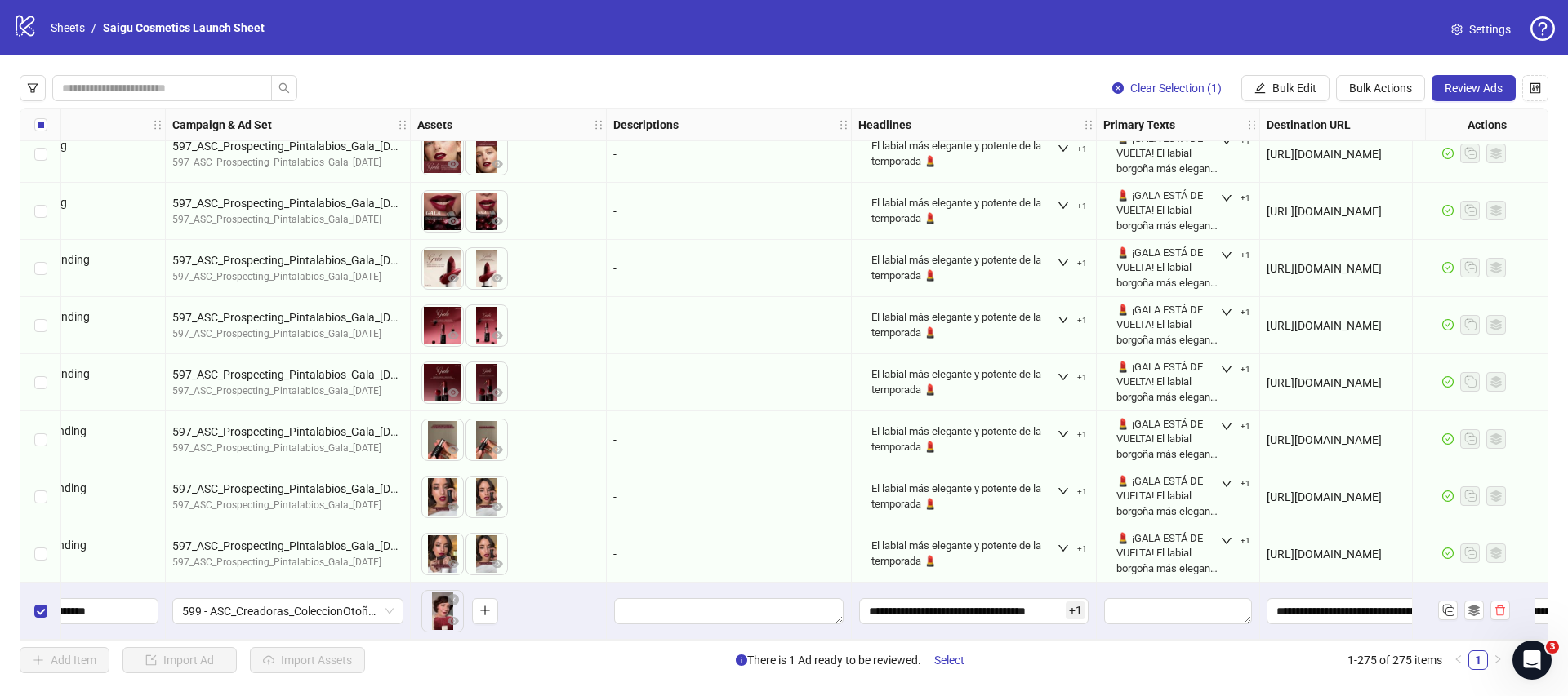
click at [1107, 631] on div at bounding box center [1178, 611] width 164 height 57
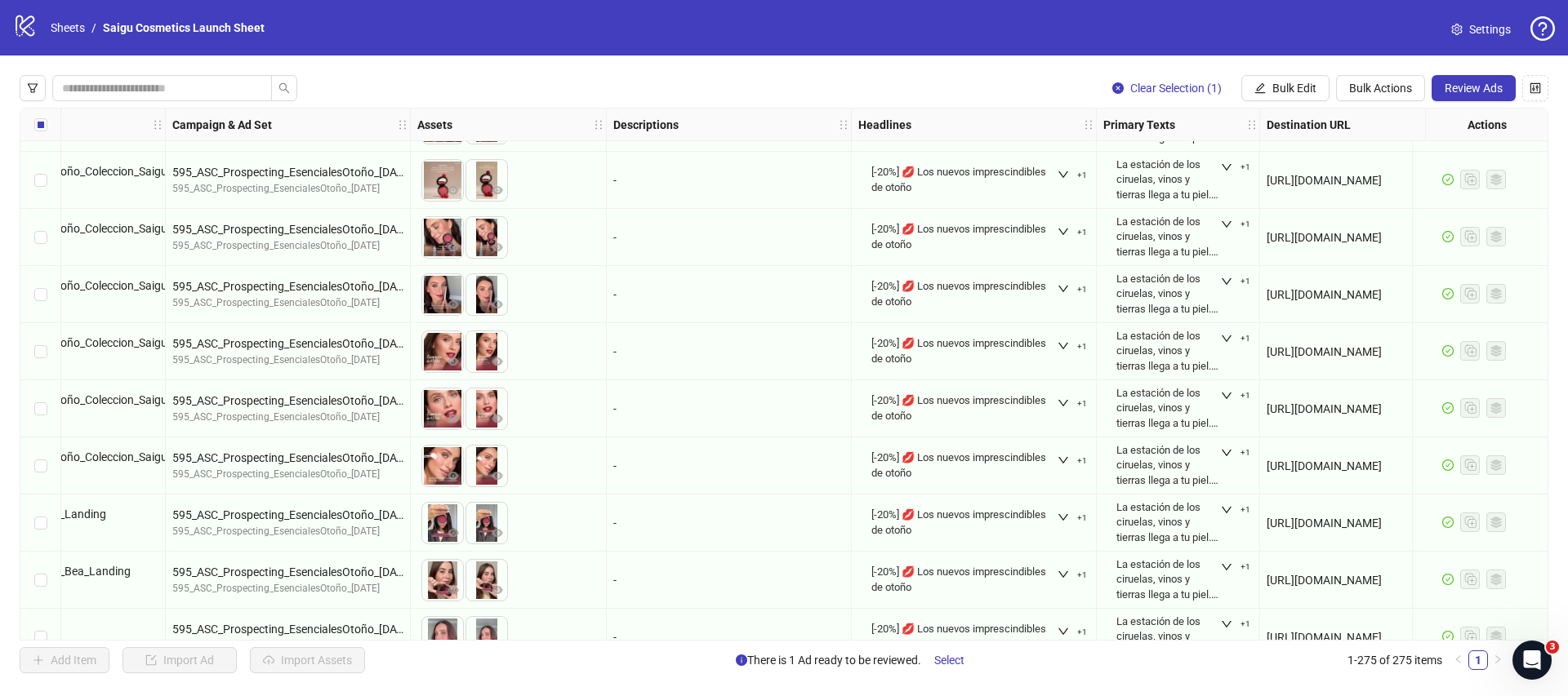
scroll to position [13814, 361]
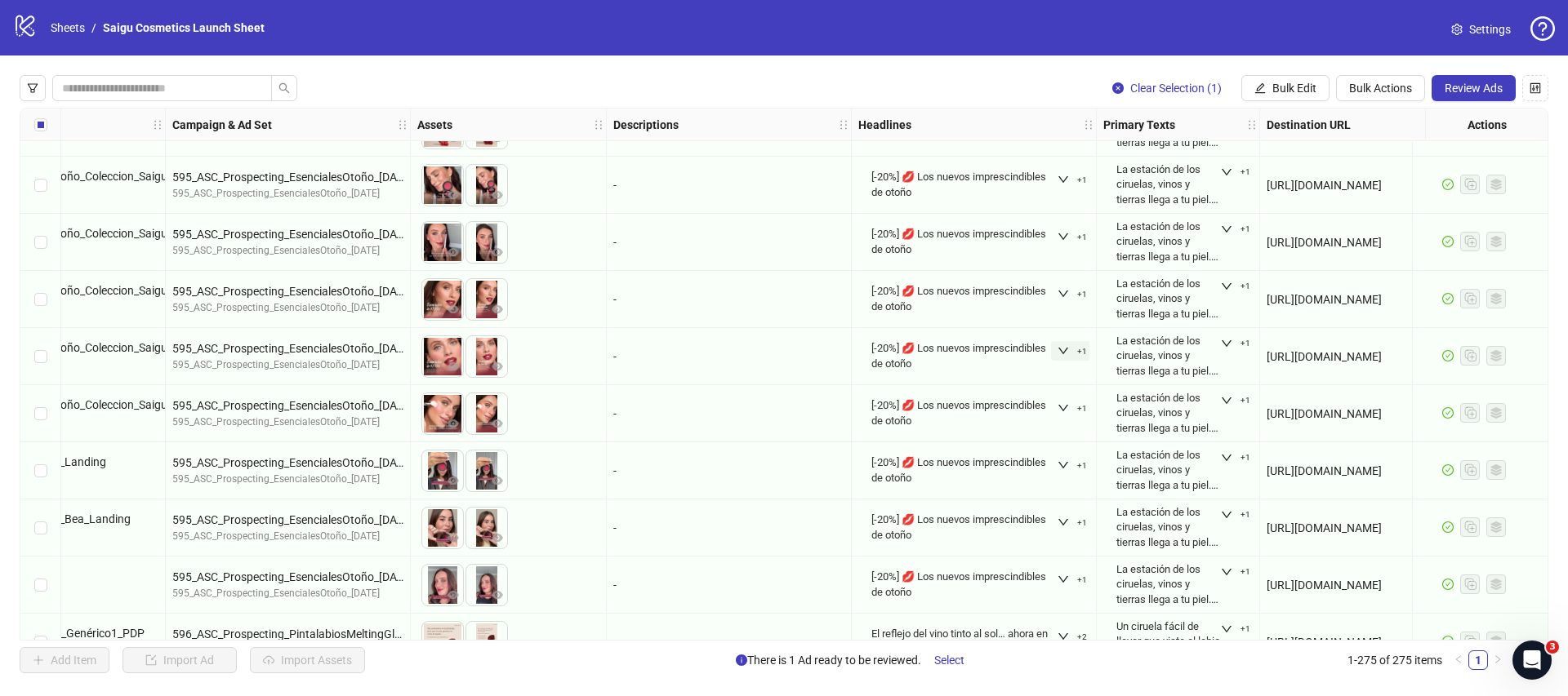
click at [1063, 346] on icon "down" at bounding box center [1064, 351] width 12 height 12
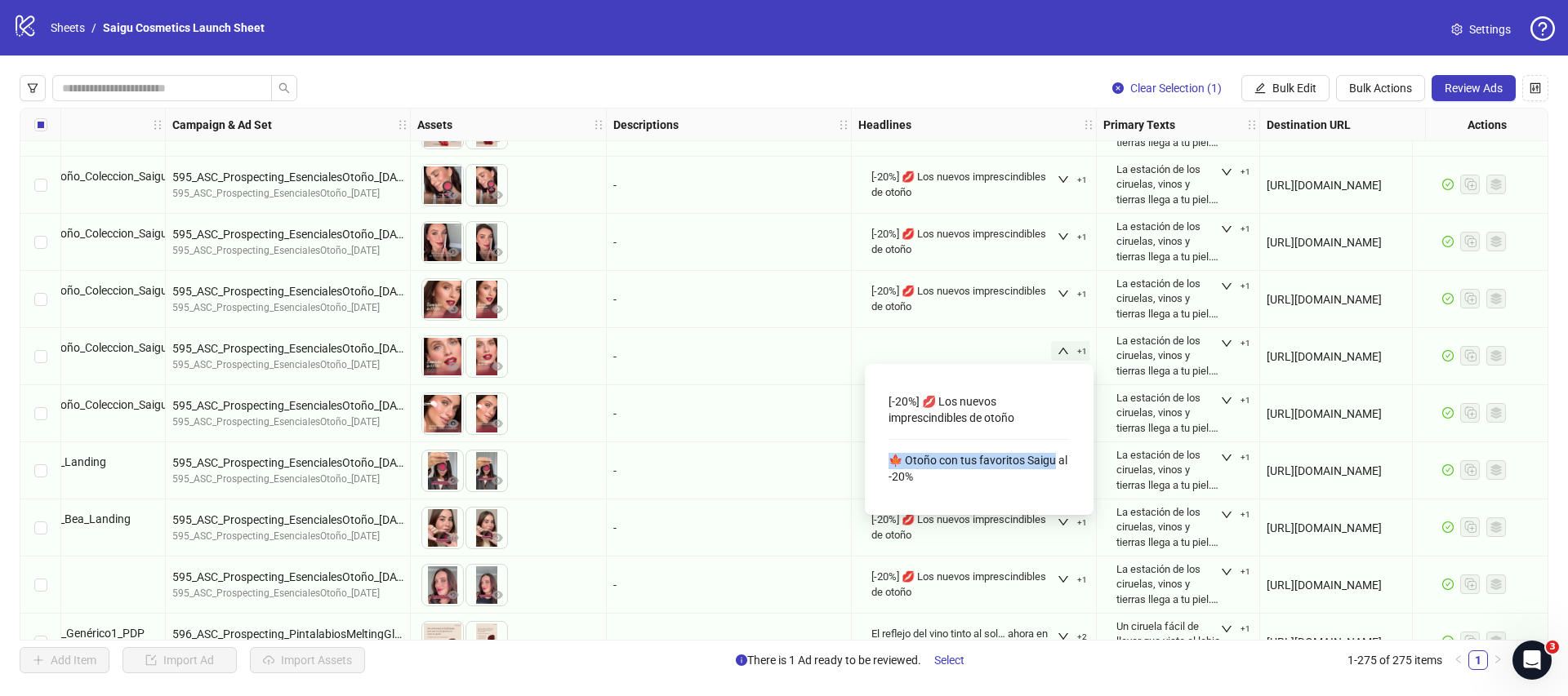
drag, startPoint x: 893, startPoint y: 460, endPoint x: 1055, endPoint y: 458, distance: 162.0
click at [1055, 458] on div "🍁 Otoño con tus favoritos Saigu al -20%" at bounding box center [978, 469] width 181 height 45
copy div "🍁 Otoño con tus favoritos [PERSON_NAME]"
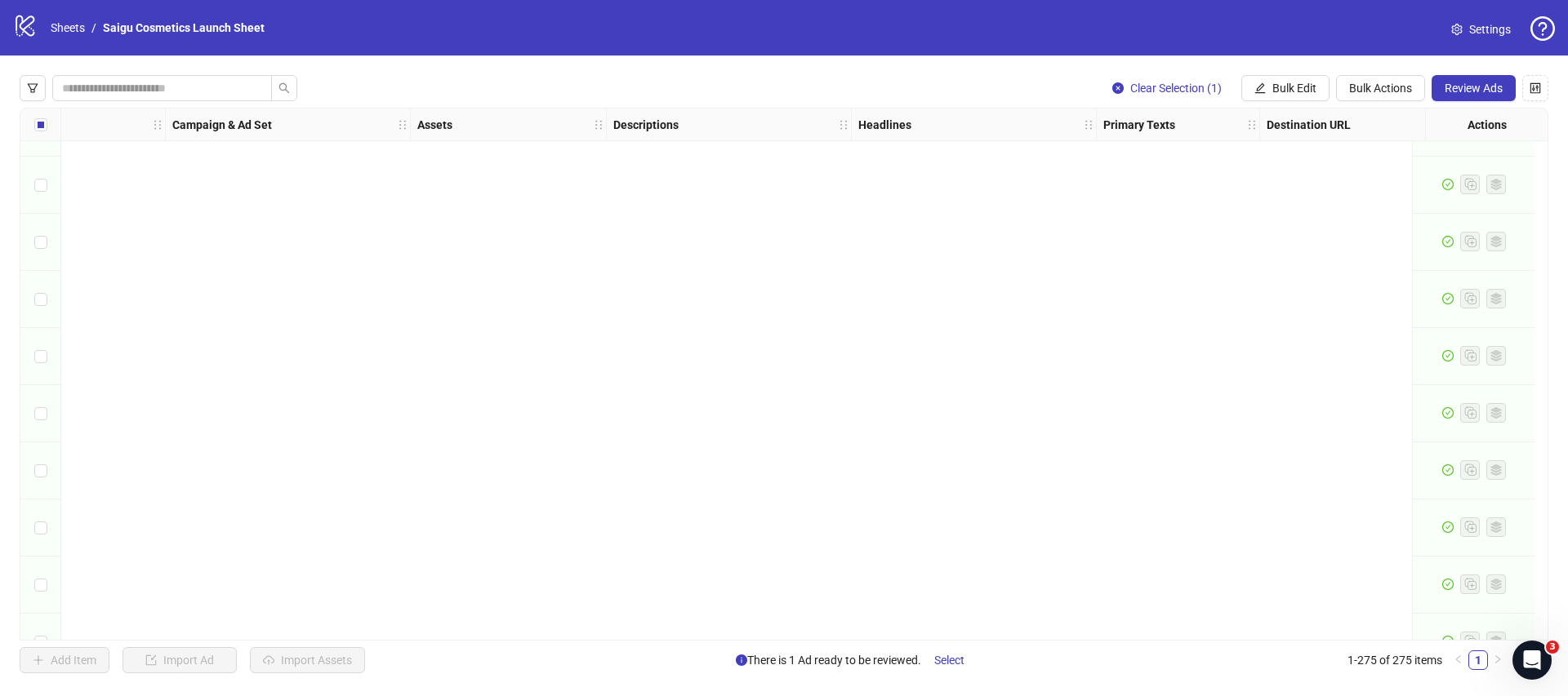
scroll to position [15223, 361]
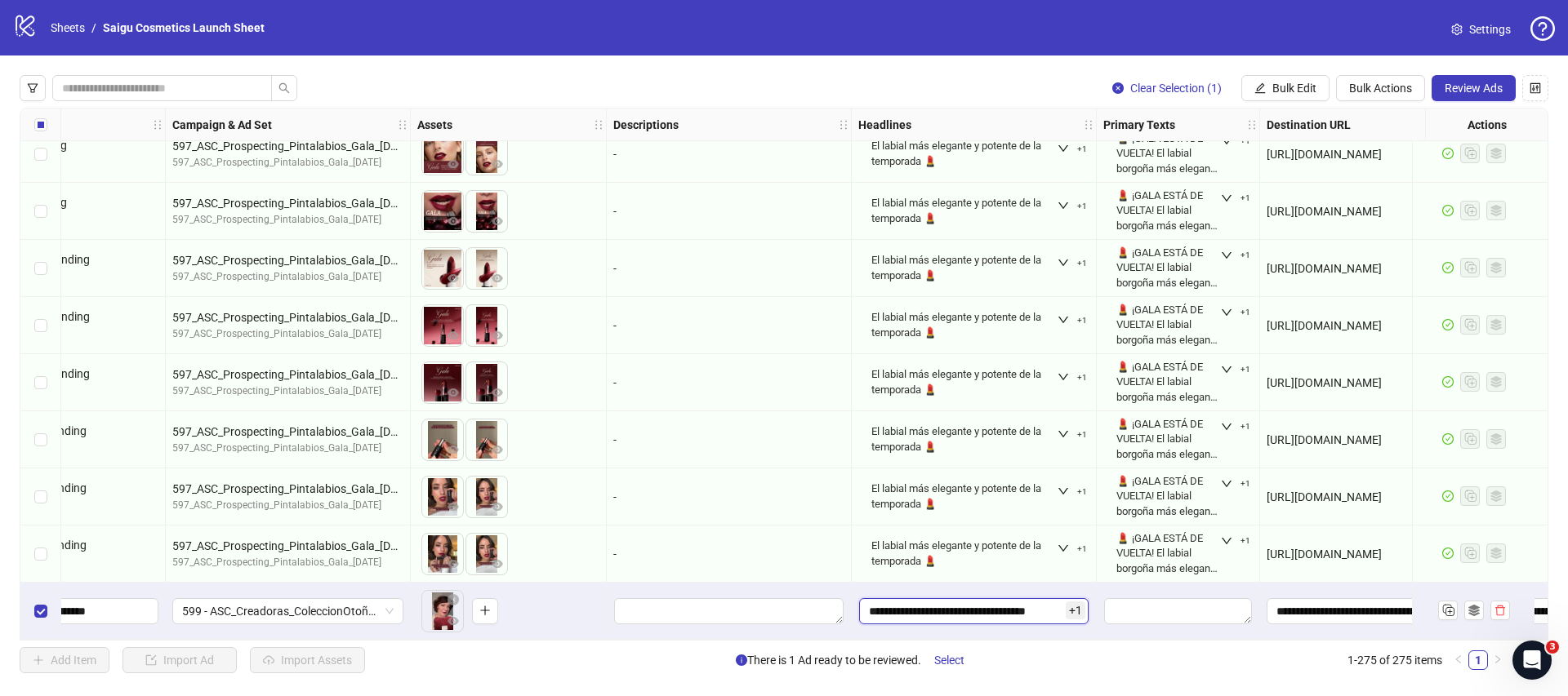
click at [1052, 609] on input "**********" at bounding box center [974, 611] width 229 height 26
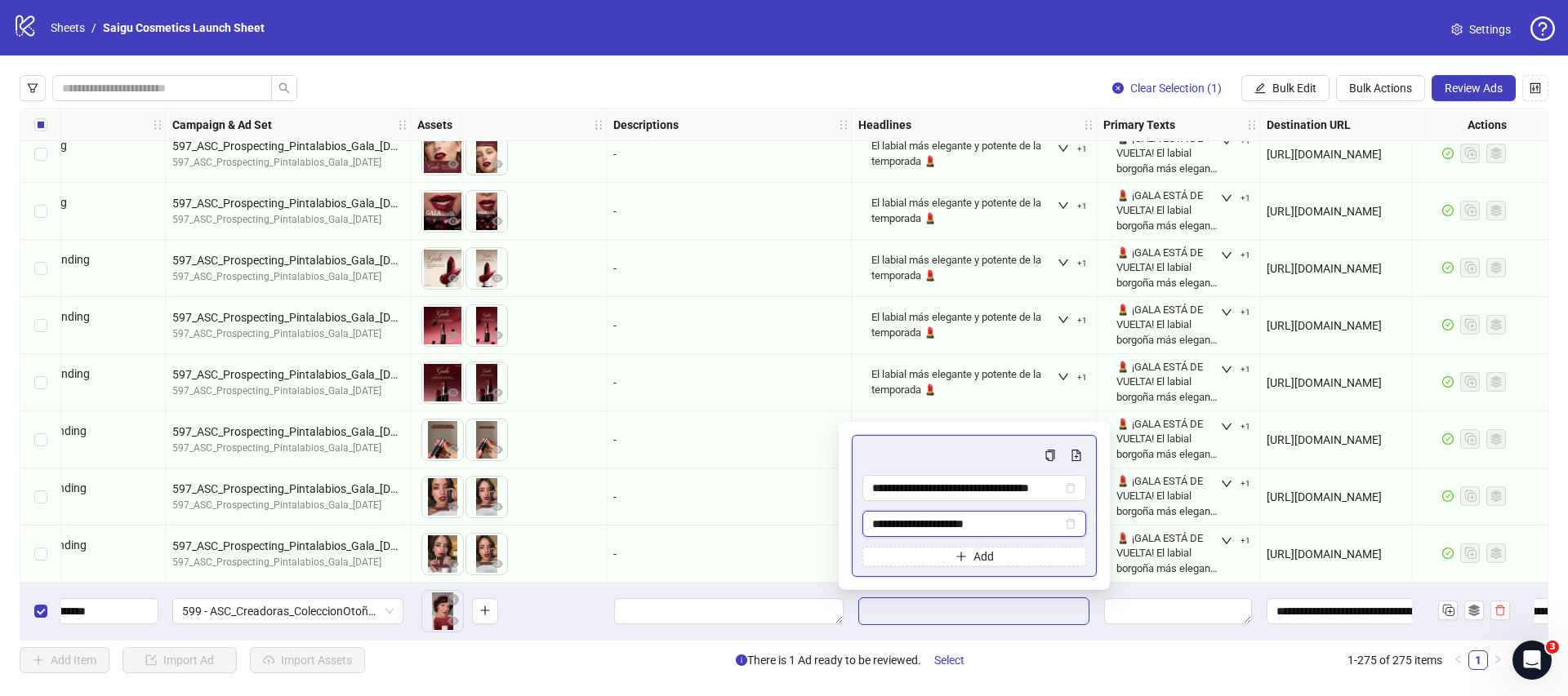
click at [991, 519] on input "**********" at bounding box center [967, 524] width 189 height 18
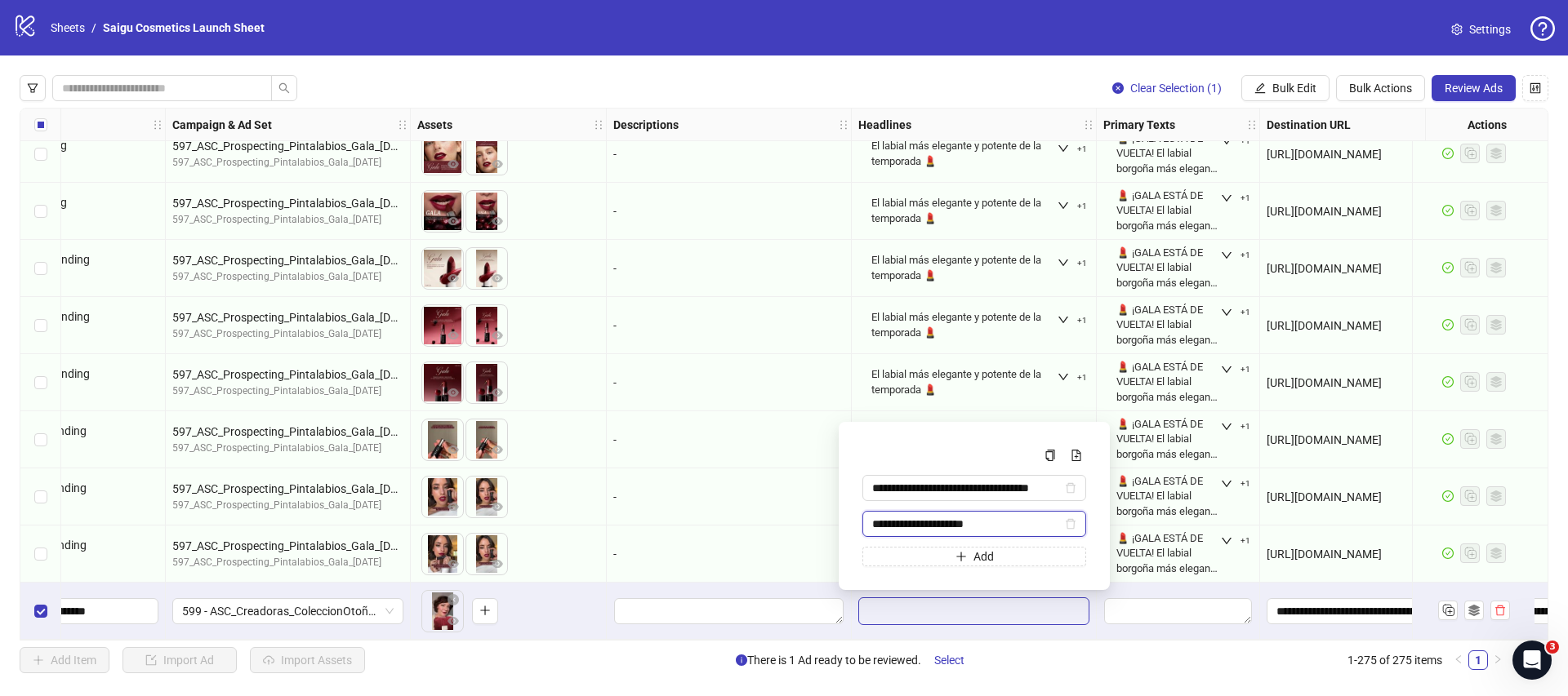
click at [991, 519] on input "**********" at bounding box center [967, 524] width 189 height 18
paste input "**********"
type input "**********"
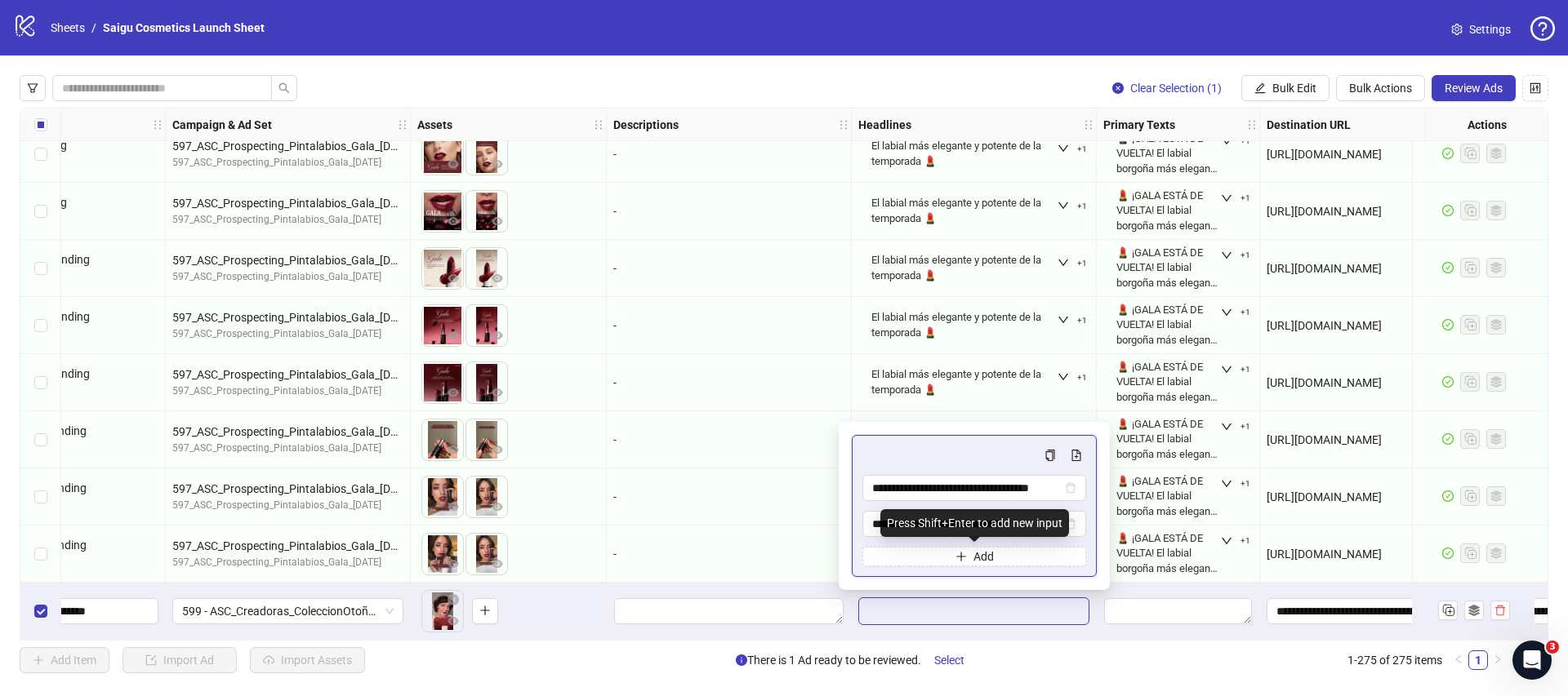
click at [1093, 547] on div "**********" at bounding box center [974, 506] width 245 height 142
click at [1107, 644] on div "Clear Selection (1) Bulk Edit Bulk Actions Review Ads Ad Format Ad Name Campaig…" at bounding box center [784, 374] width 1568 height 637
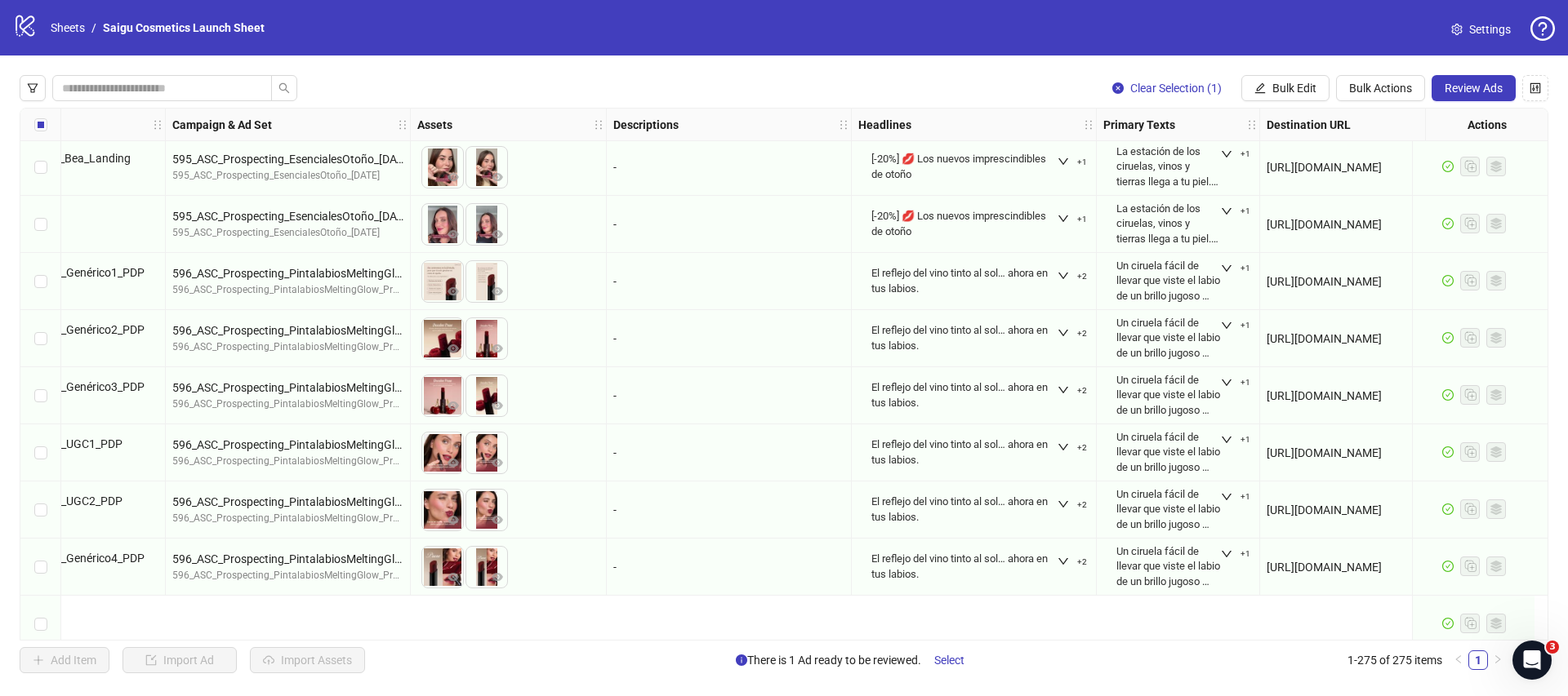
scroll to position [13889, 361]
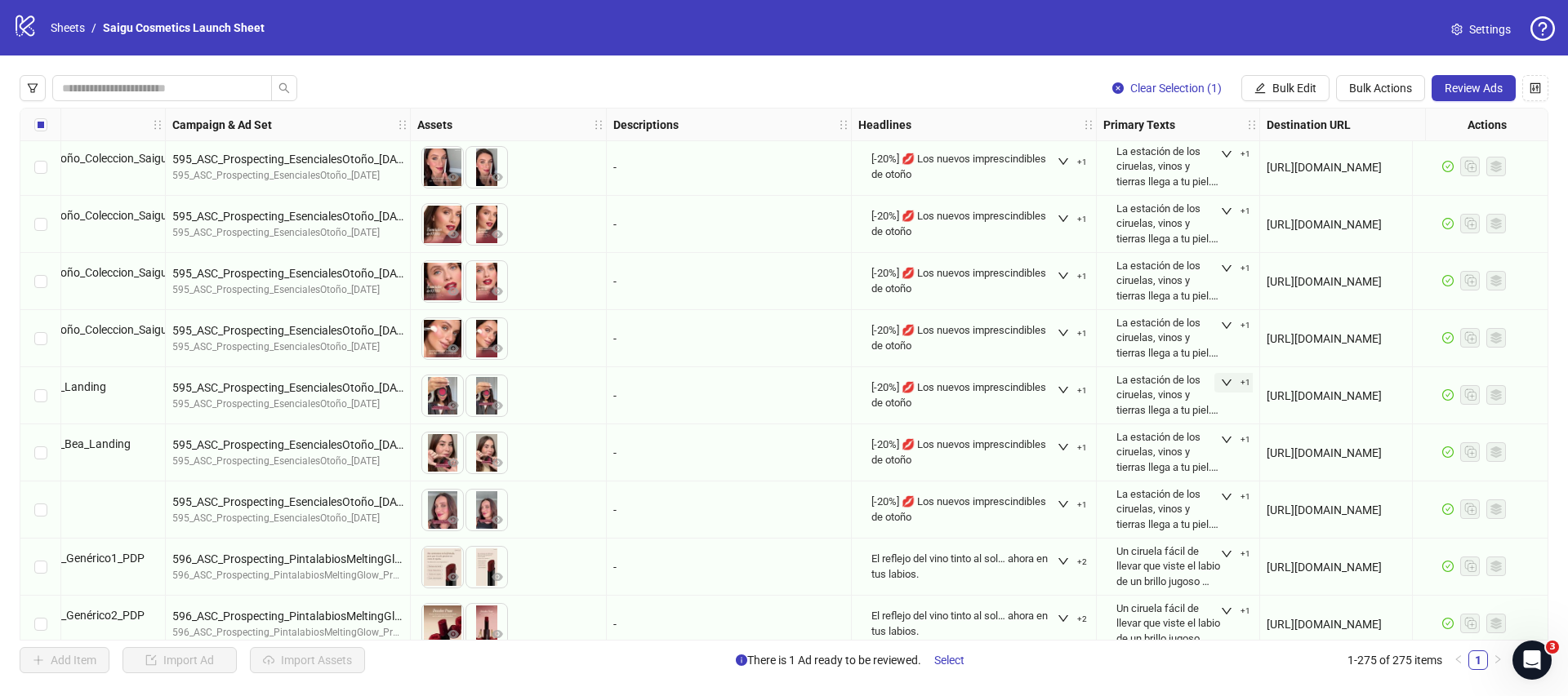
click at [1225, 378] on icon "down" at bounding box center [1227, 383] width 12 height 12
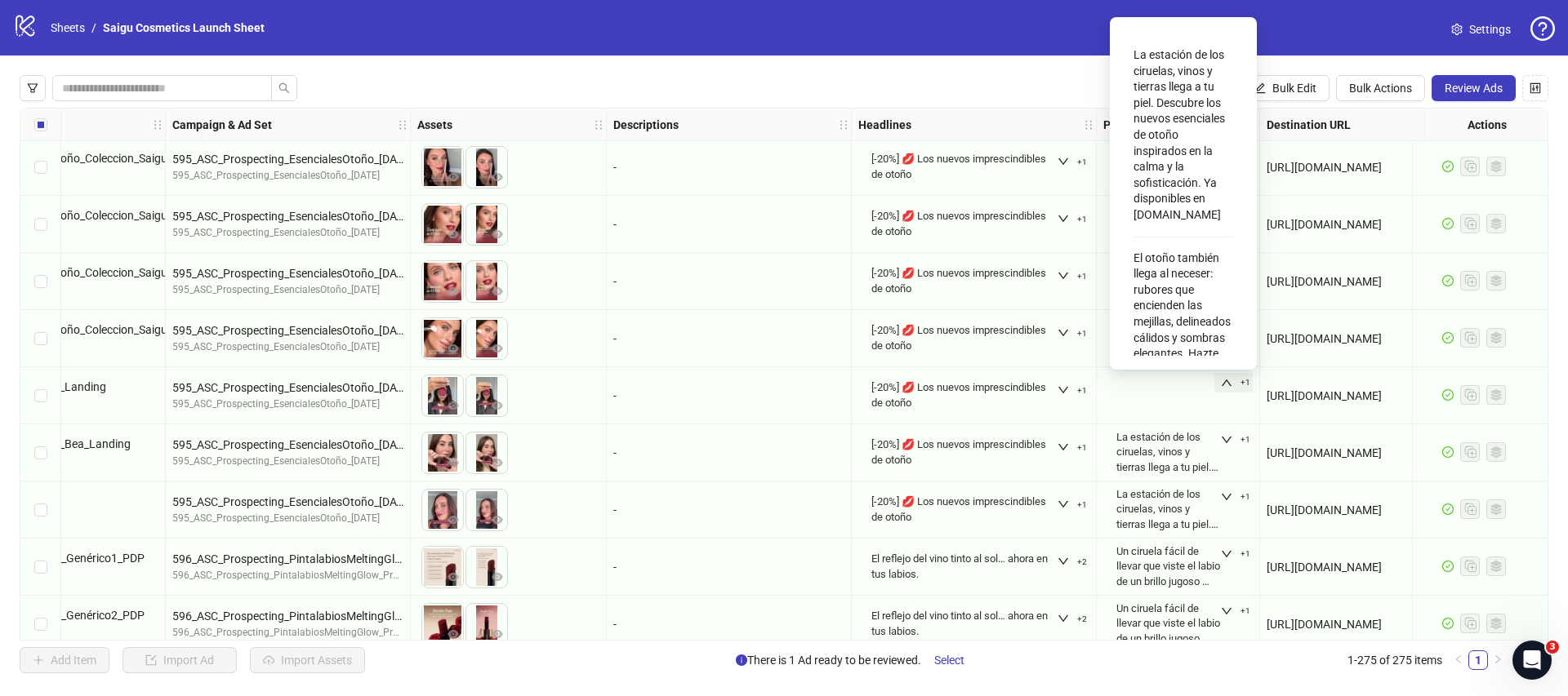
click at [1190, 185] on div "La estación de los ciruelas, vinos y tierras llega a tu piel. Descubre los nuev…" at bounding box center [1184, 135] width 100 height 189
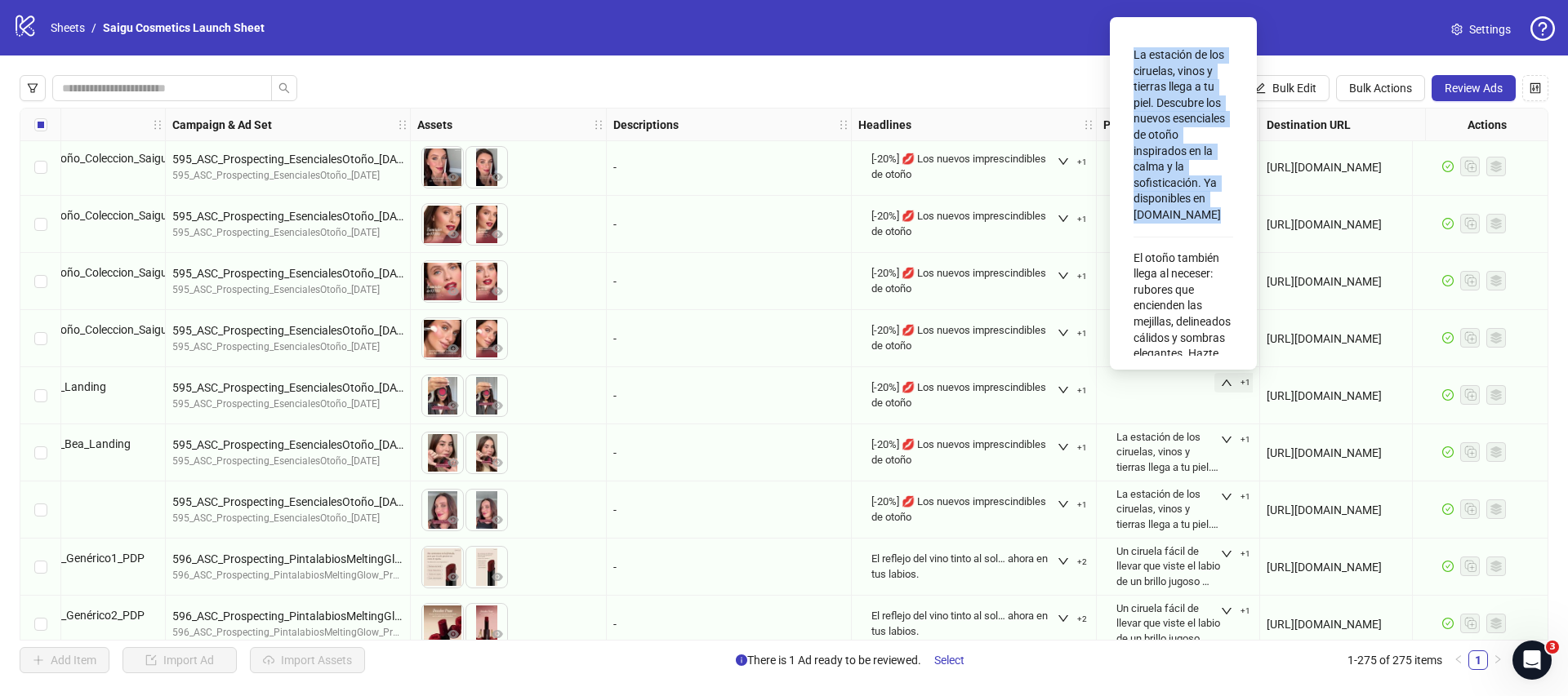
click at [1190, 185] on div "La estación de los ciruelas, vinos y tierras llega a tu piel. Descubre los nuev…" at bounding box center [1184, 135] width 100 height 189
copy div "La estación de los ciruelas, vinos y tierras llega a tu piel. Descubre los nuev…"
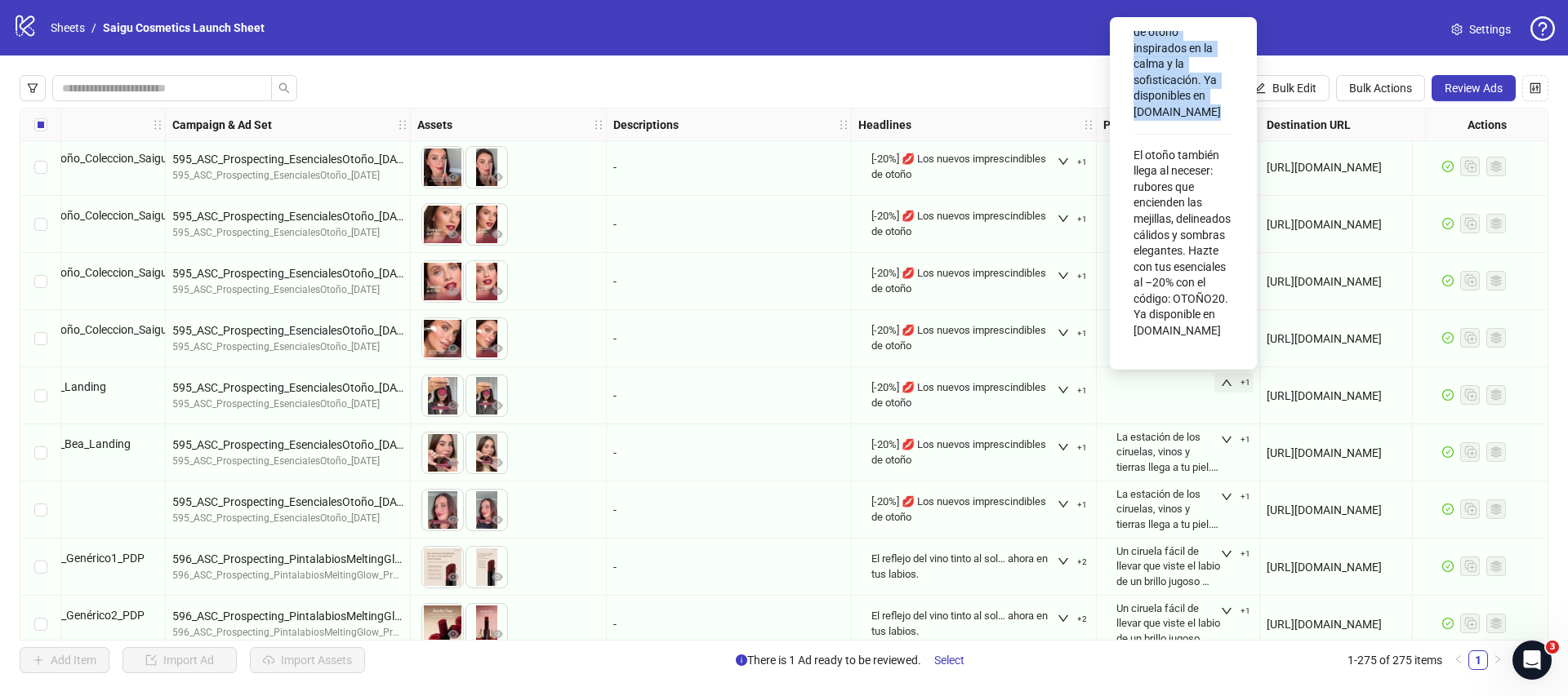
scroll to position [15223, 361]
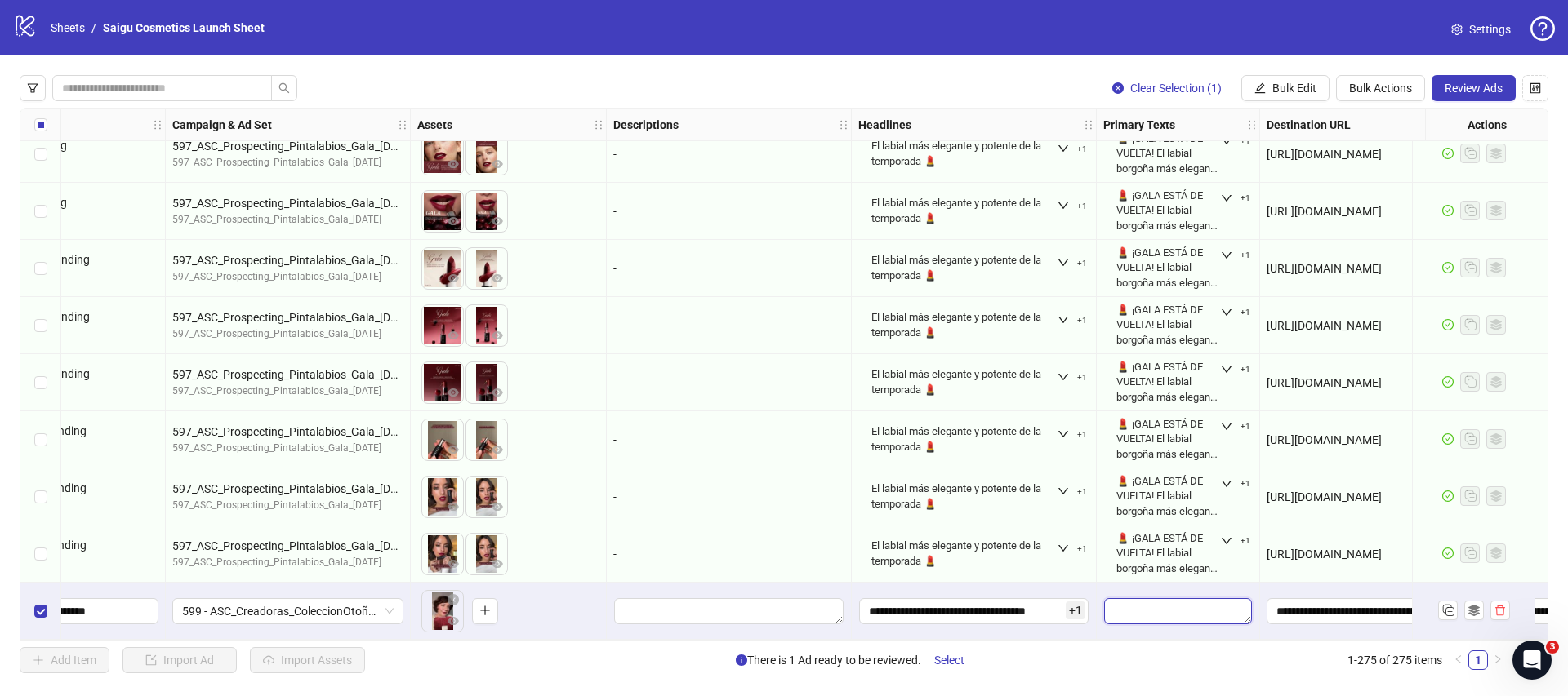
click at [1164, 606] on textarea "Edit values" at bounding box center [1178, 611] width 148 height 26
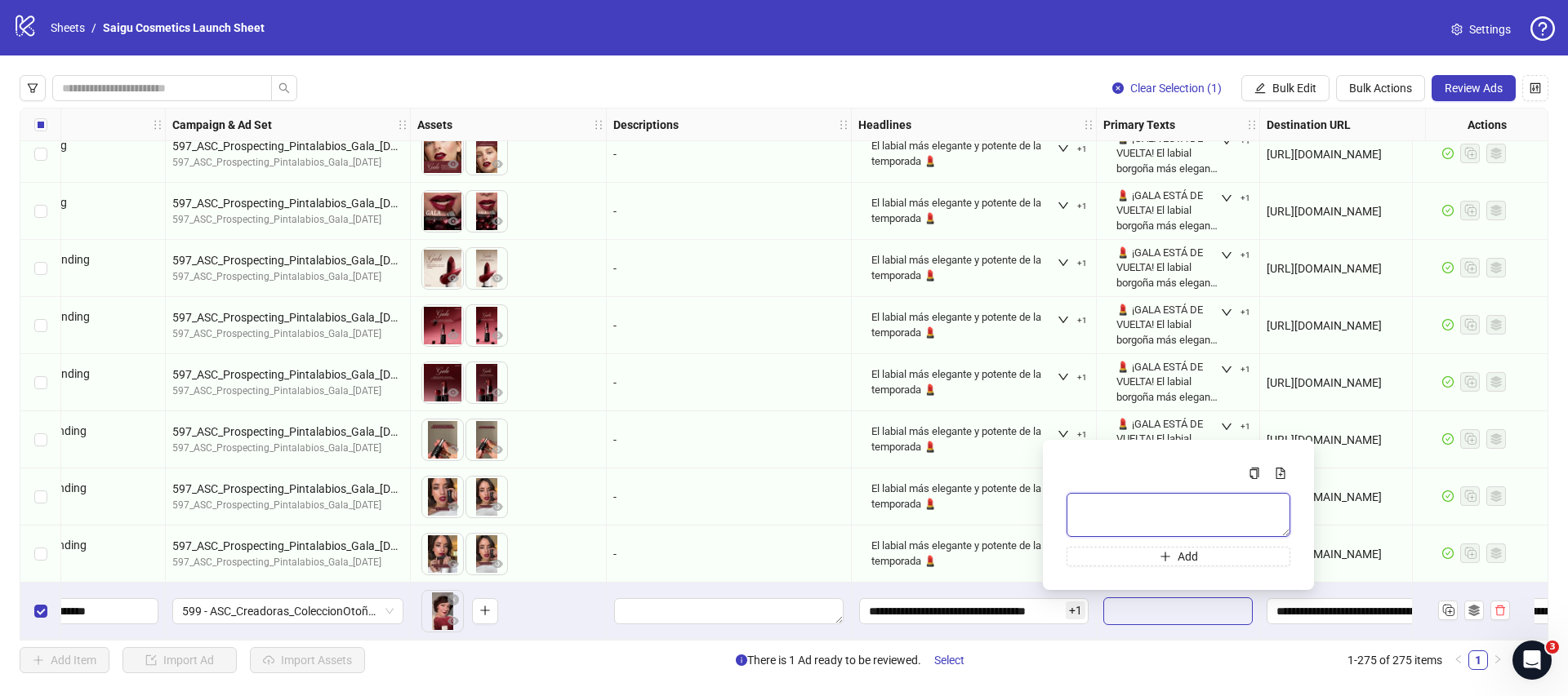
click at [1155, 525] on textarea "Multi-text input container - paste or copy values" at bounding box center [1178, 515] width 224 height 44
paste textarea "**********"
type textarea "**********"
click at [1251, 662] on div "Add Item Import Ad Import Assets There is 1 Ad ready to be reviewed. Select 1-2…" at bounding box center [763, 660] width 1488 height 26
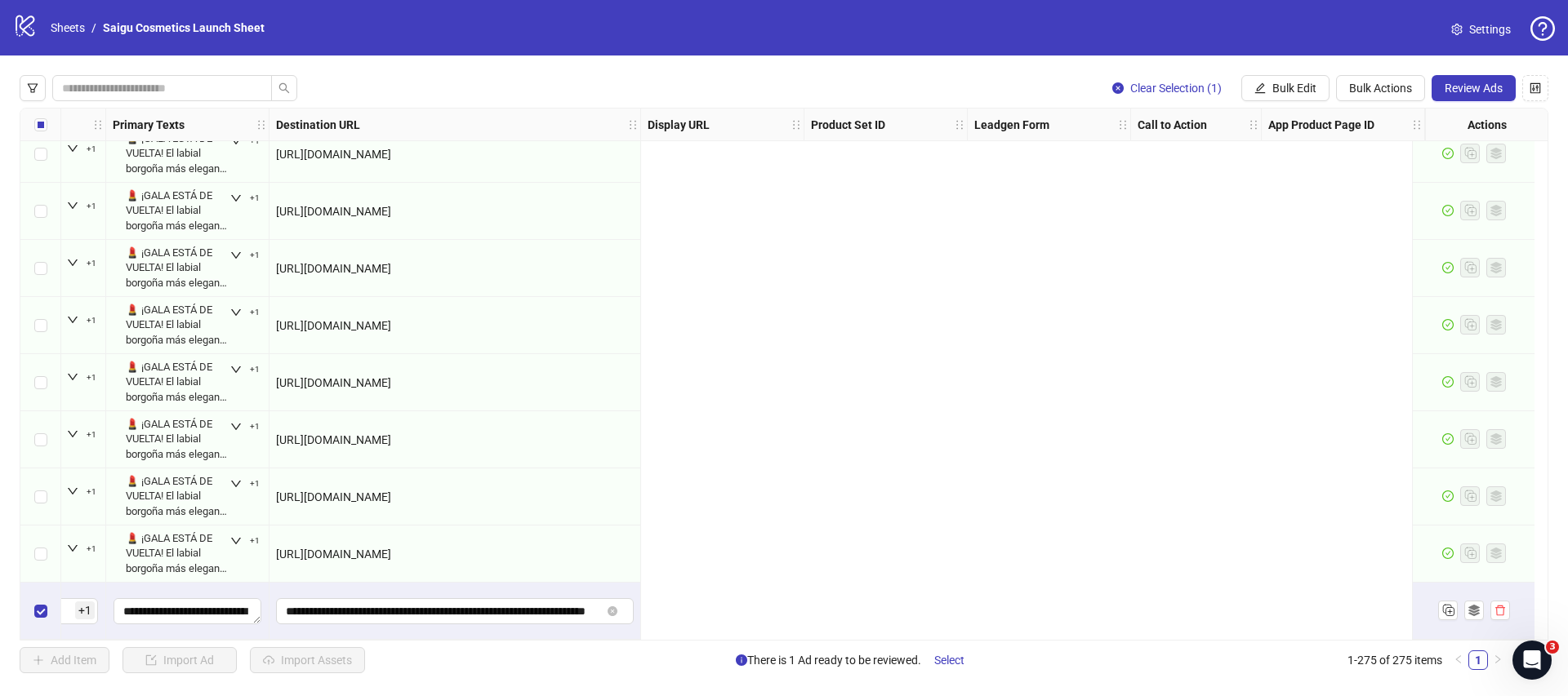
scroll to position [15223, 0]
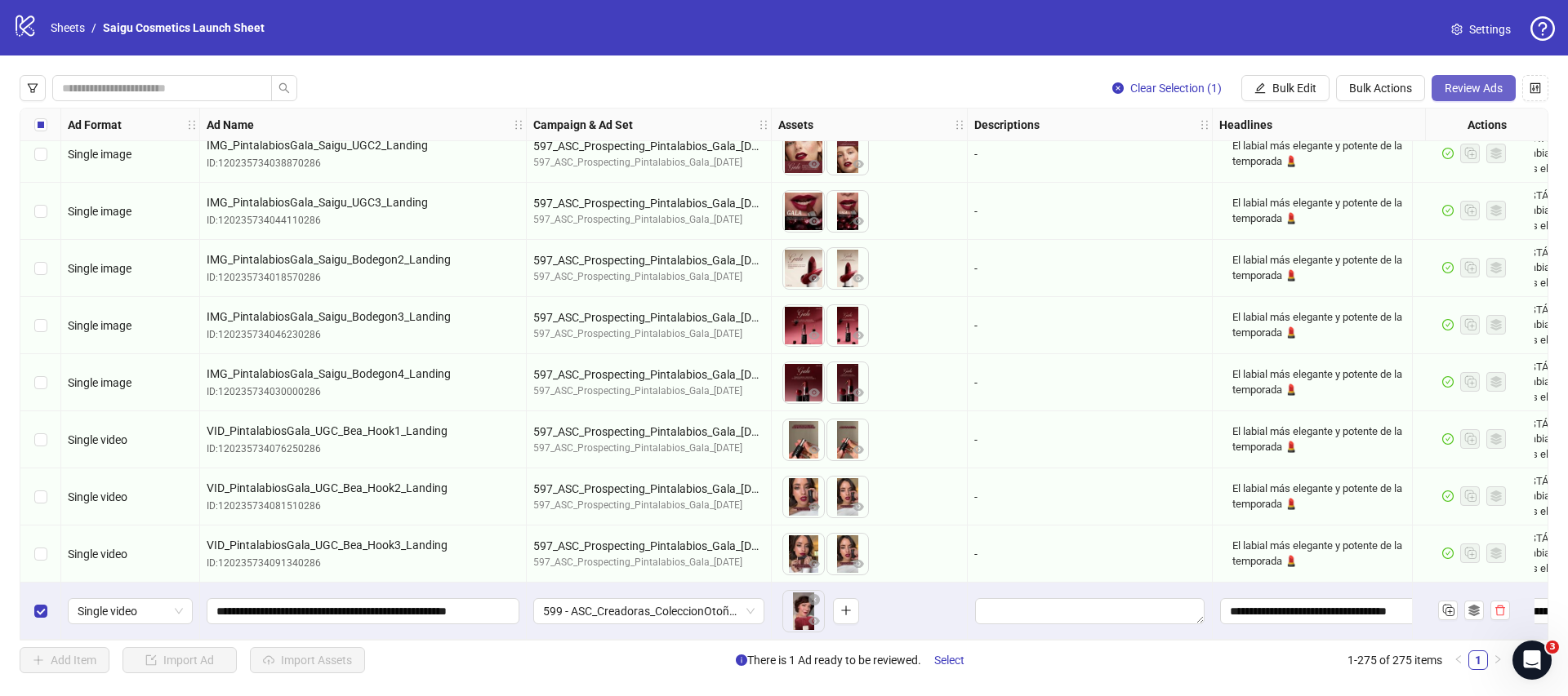
click at [1490, 86] on span "Review Ads" at bounding box center [1473, 87] width 58 height 13
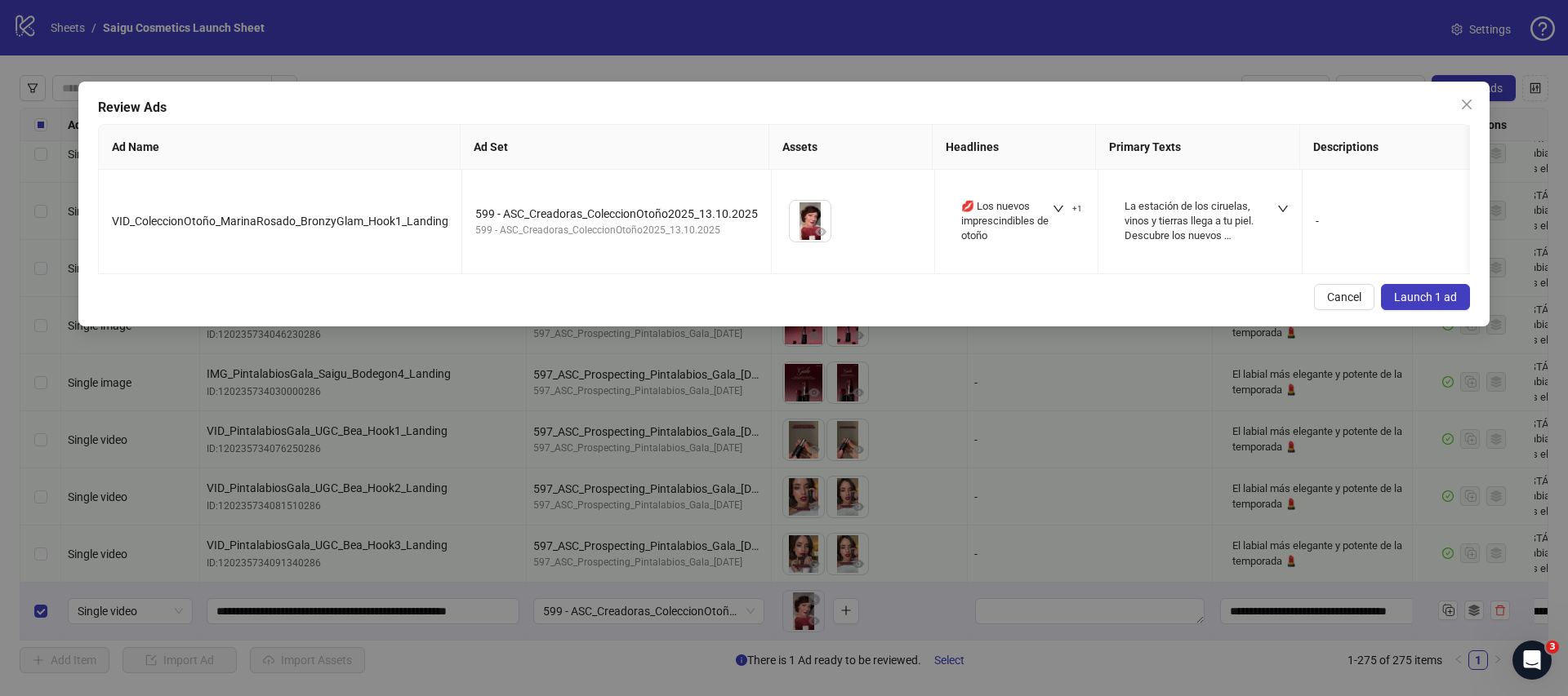
click at [1412, 299] on span "Launch 1 ad" at bounding box center [1426, 297] width 63 height 13
